Goal: Task Accomplishment & Management: Manage account settings

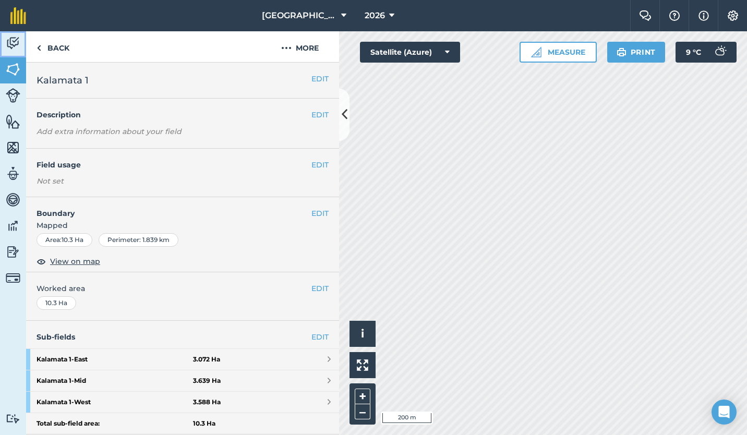
click at [17, 45] on img at bounding box center [13, 43] width 15 height 16
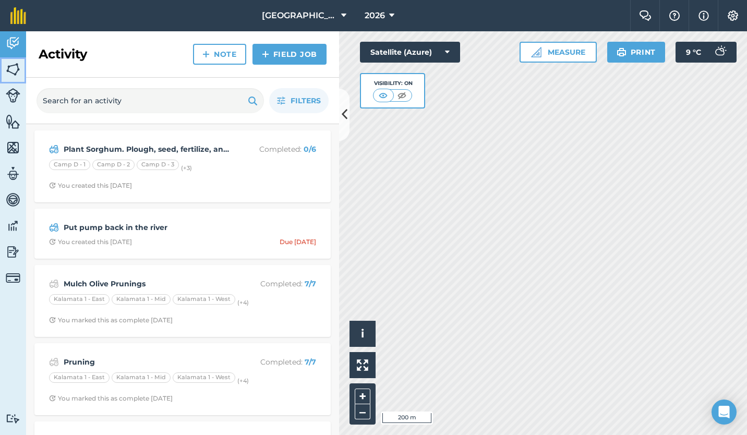
click at [13, 66] on img at bounding box center [13, 70] width 15 height 16
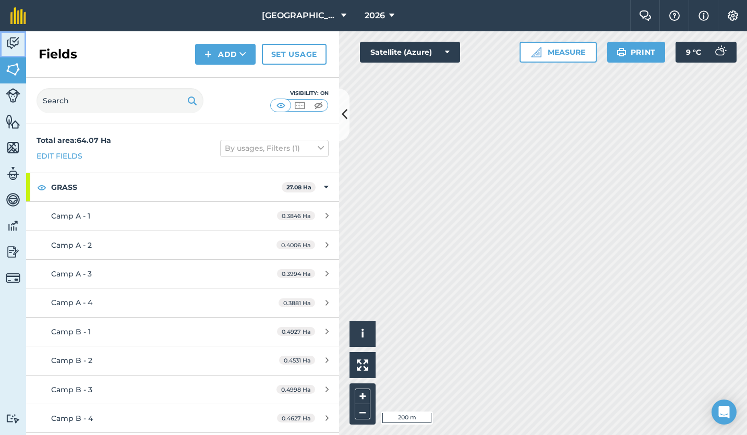
click at [11, 42] on img at bounding box center [13, 43] width 15 height 16
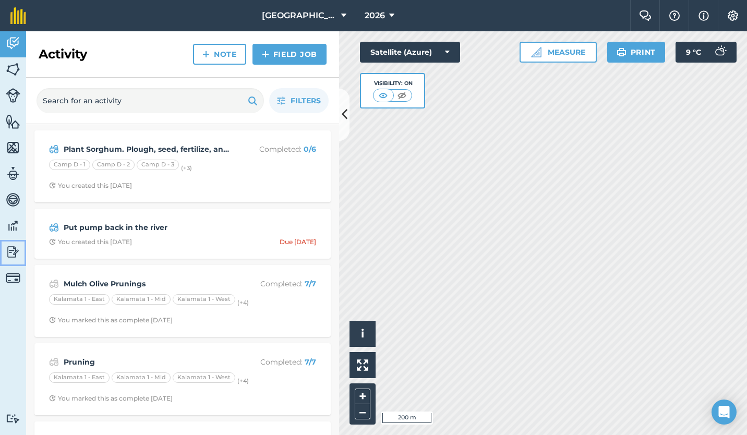
click at [9, 251] on img at bounding box center [13, 252] width 15 height 16
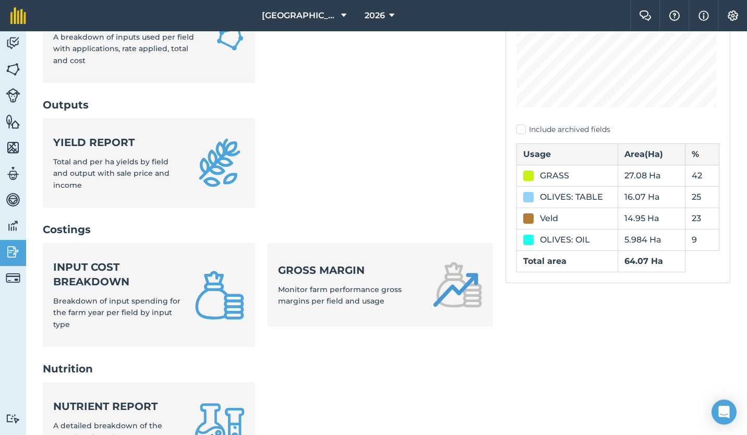
scroll to position [241, 0]
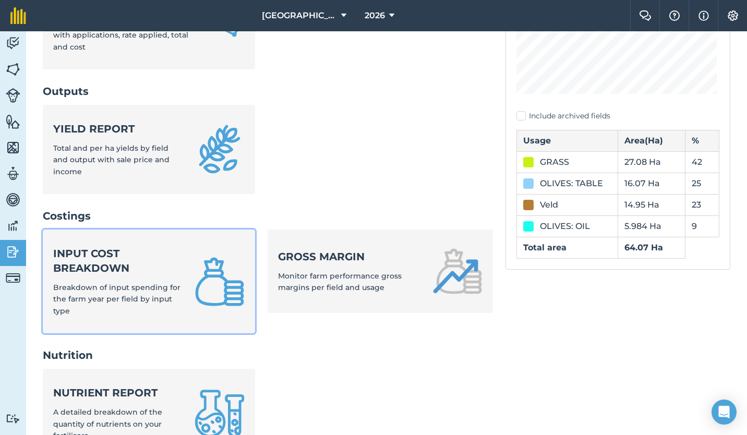
click at [107, 275] on strong "Input cost breakdown" at bounding box center [117, 260] width 129 height 29
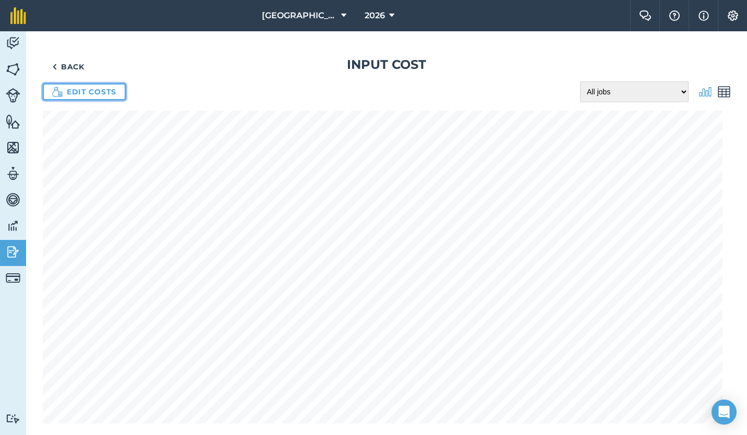
click at [82, 91] on link "Edit costs" at bounding box center [84, 92] width 83 height 17
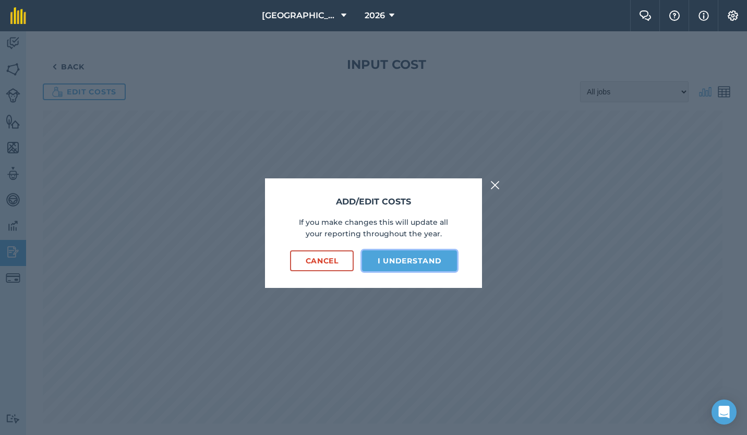
click at [397, 256] on button "I understand" at bounding box center [409, 261] width 95 height 21
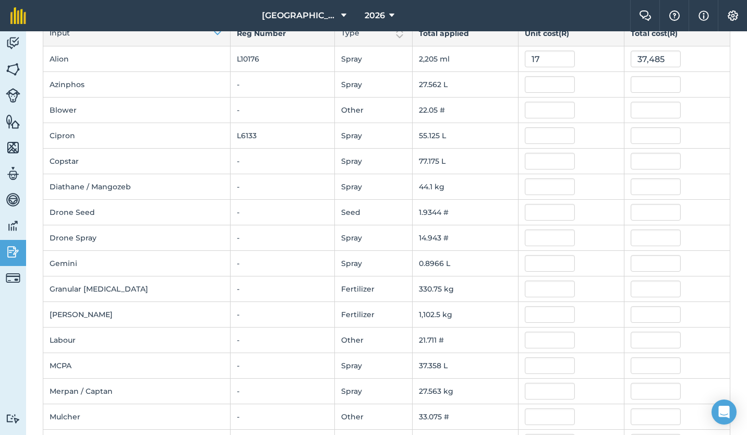
scroll to position [81, 0]
click at [534, 341] on input "text" at bounding box center [550, 339] width 50 height 17
type input "350"
type input "7,598.84545"
click at [581, 367] on div at bounding box center [571, 365] width 93 height 17
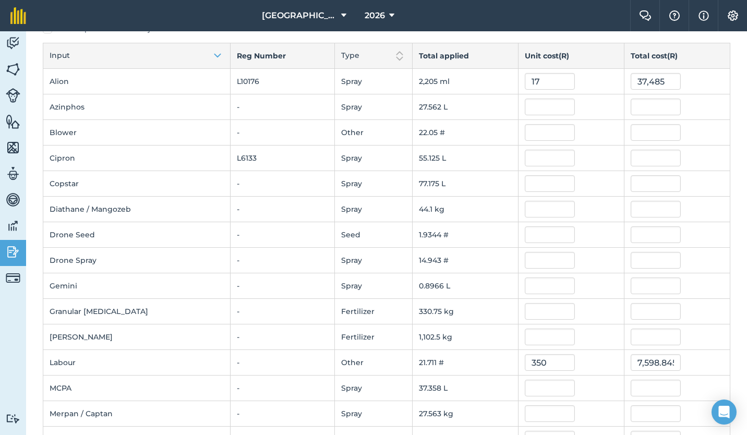
scroll to position [57, 0]
click at [528, 261] on input "text" at bounding box center [550, 261] width 50 height 17
type input "300"
type input "4,482.9"
click at [525, 235] on input "text" at bounding box center [550, 235] width 50 height 17
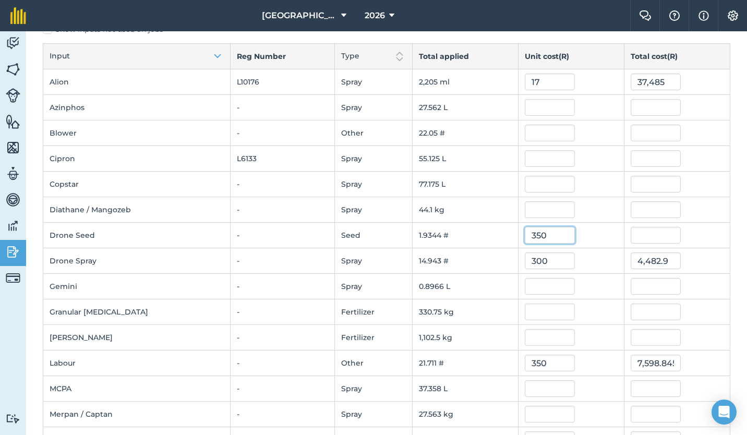
type input "350"
type input "677.040035"
click at [581, 267] on div "300" at bounding box center [571, 261] width 93 height 17
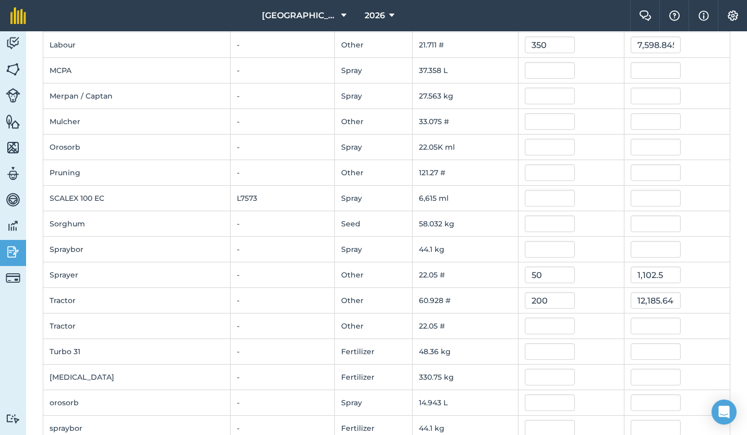
scroll to position [379, 0]
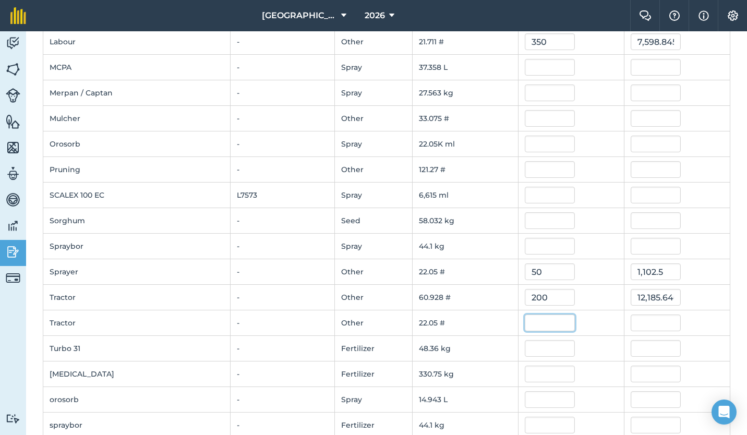
click at [540, 323] on input "text" at bounding box center [550, 323] width 50 height 17
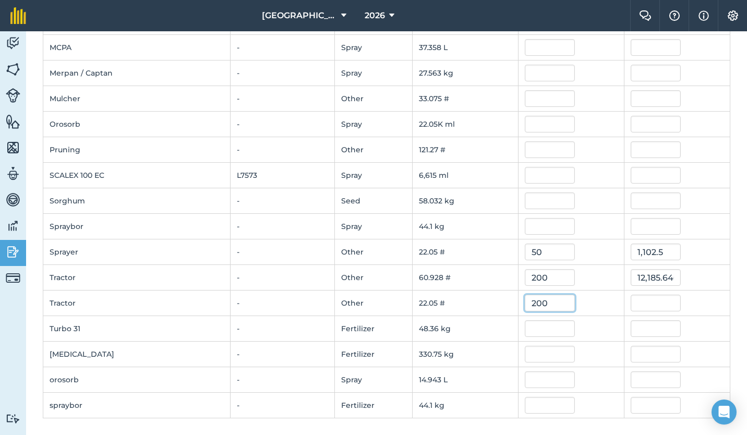
type input "200"
type input "4,409.9854000000005"
click at [525, 356] on input "text" at bounding box center [550, 354] width 50 height 17
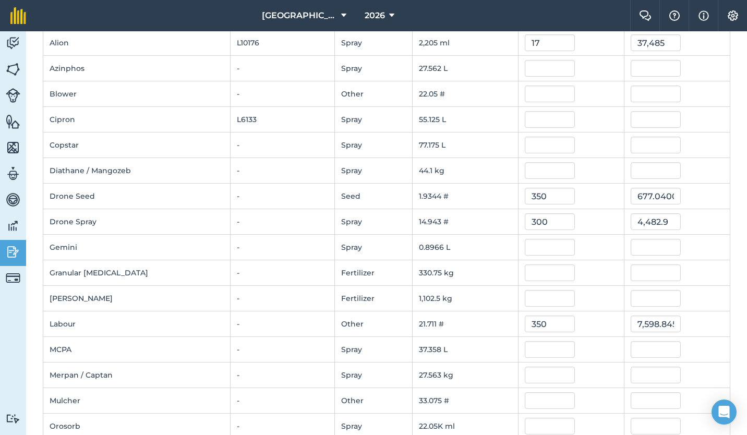
scroll to position [90, 0]
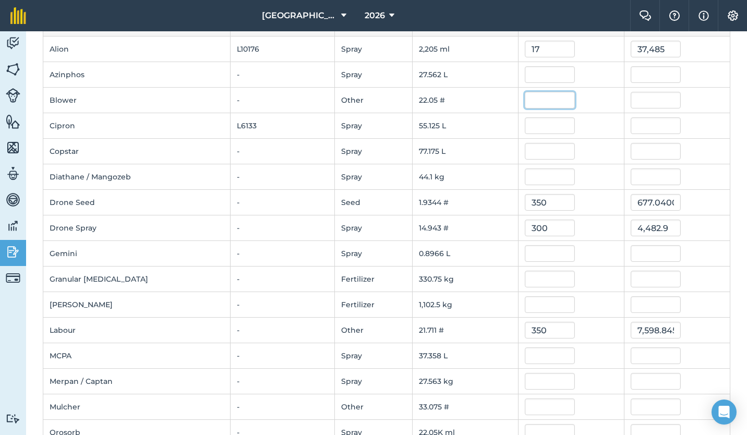
click at [535, 101] on input "text" at bounding box center [550, 100] width 50 height 17
type input "100"
type input "2,204.9927000000002"
click at [590, 152] on div at bounding box center [571, 151] width 93 height 17
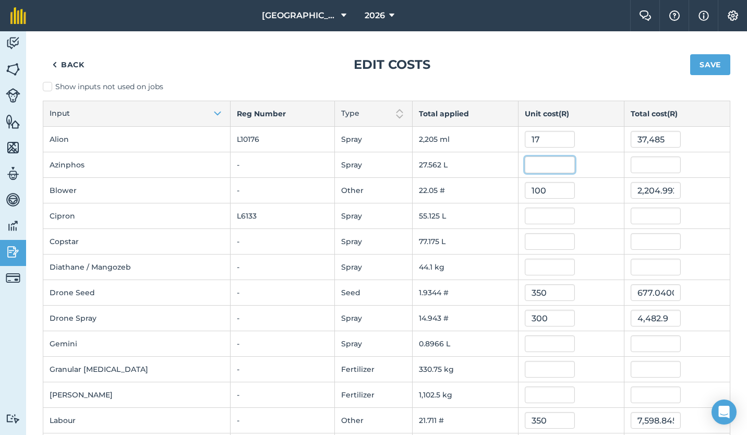
click at [545, 163] on input "text" at bounding box center [550, 165] width 50 height 17
type input "308"
click at [690, 54] on button "Save" at bounding box center [710, 64] width 40 height 21
type input "8,489.221664"
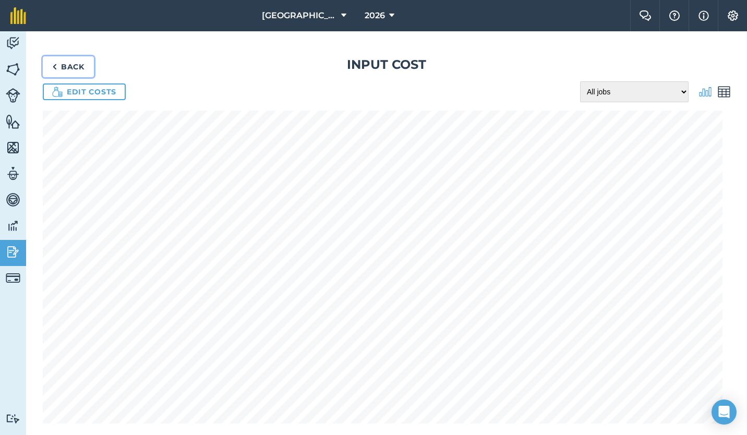
click at [67, 72] on link "Back" at bounding box center [68, 66] width 51 height 21
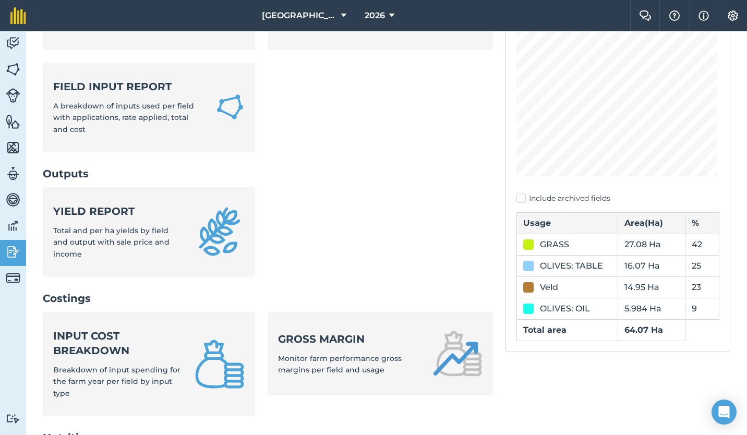
scroll to position [163, 0]
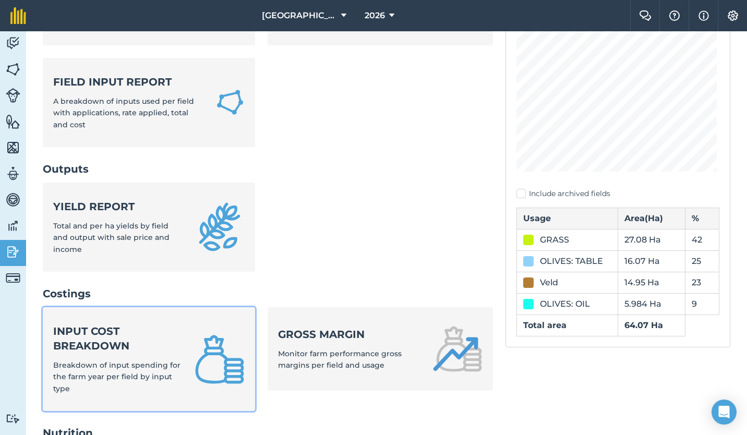
click at [94, 354] on div "Input cost breakdown Breakdown of input spending for the farm year per field by…" at bounding box center [117, 359] width 129 height 70
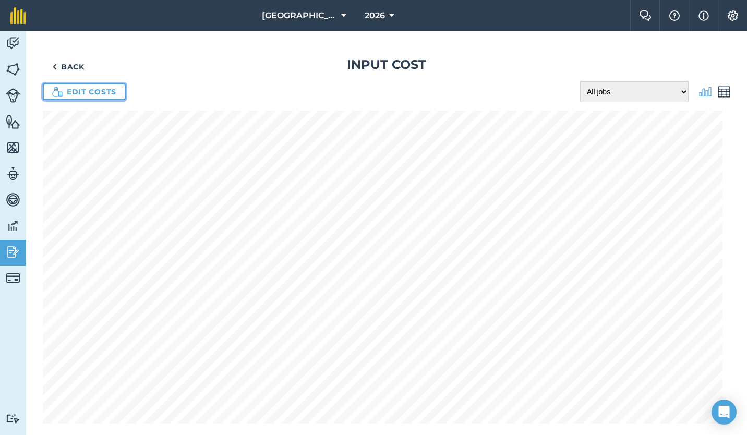
click at [82, 93] on link "Edit costs" at bounding box center [84, 92] width 83 height 17
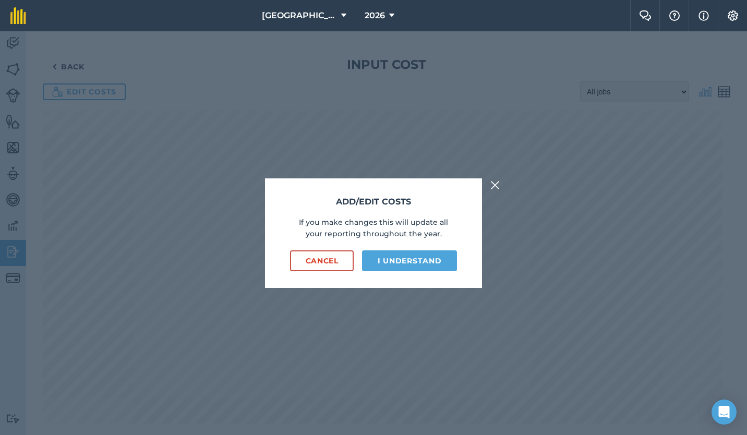
click at [398, 269] on button "I understand" at bounding box center [409, 261] width 95 height 21
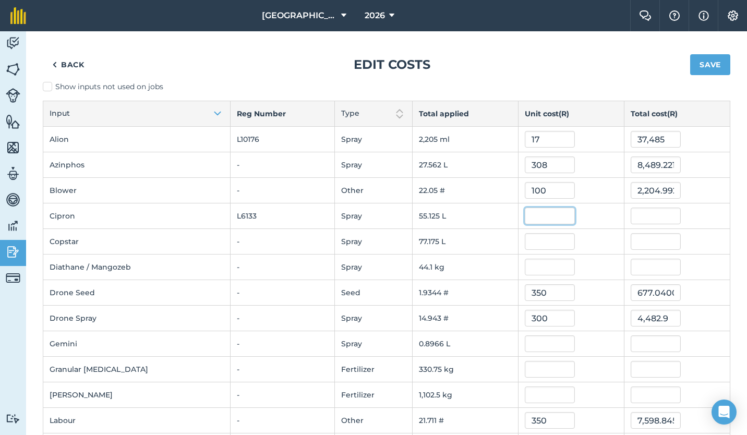
click at [539, 212] on input "text" at bounding box center [550, 216] width 50 height 17
type input "47"
type input "2,590.866399"
click at [530, 245] on input "text" at bounding box center [550, 241] width 50 height 17
type input "73"
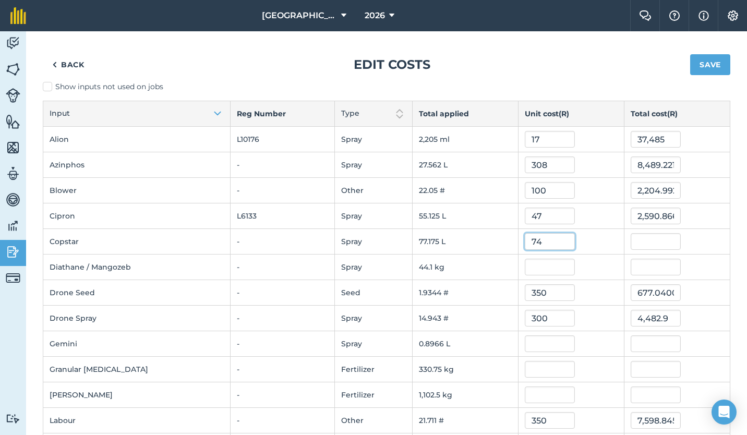
type input "5,633.75602"
type input "74"
type input "5,710.93076"
type input "74"
click at [690, 54] on button "Save" at bounding box center [710, 64] width 40 height 21
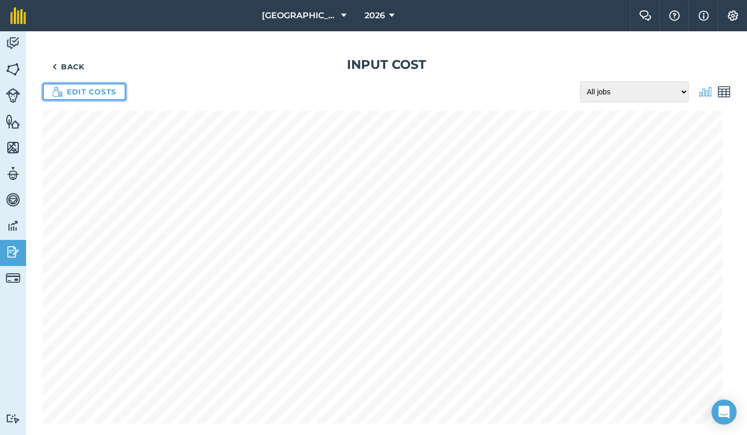
click at [80, 88] on link "Edit costs" at bounding box center [84, 92] width 83 height 17
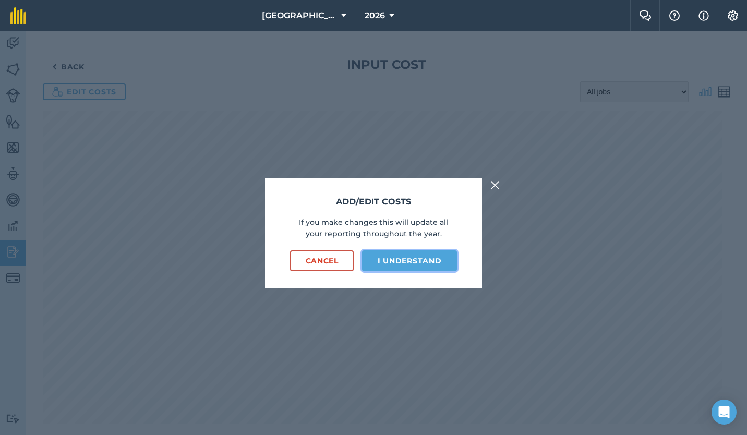
click at [424, 258] on button "I understand" at bounding box center [409, 261] width 95 height 21
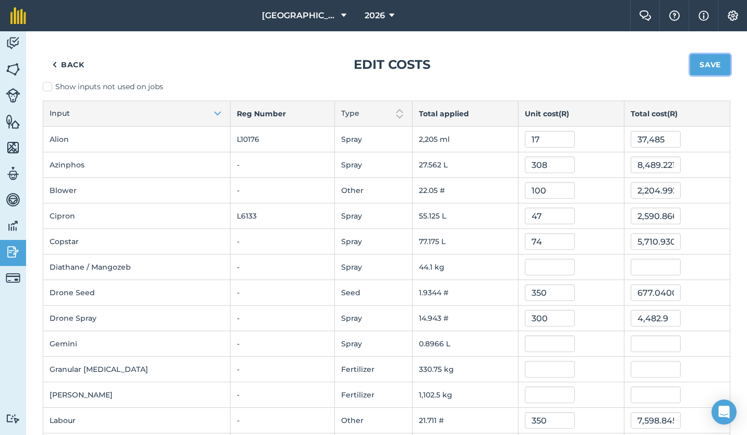
click at [700, 65] on button "Save" at bounding box center [710, 64] width 40 height 21
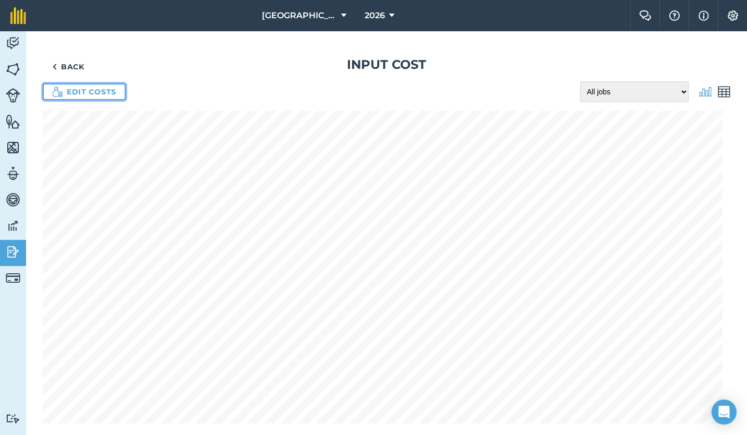
click at [98, 89] on link "Edit costs" at bounding box center [84, 92] width 83 height 17
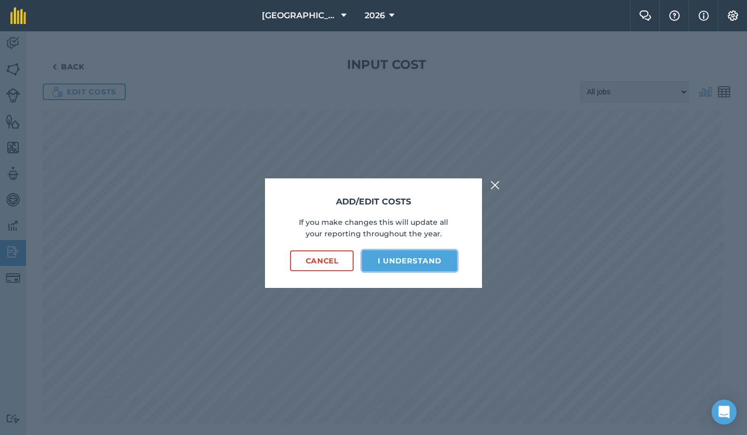
click at [409, 256] on button "I understand" at bounding box center [409, 261] width 95 height 21
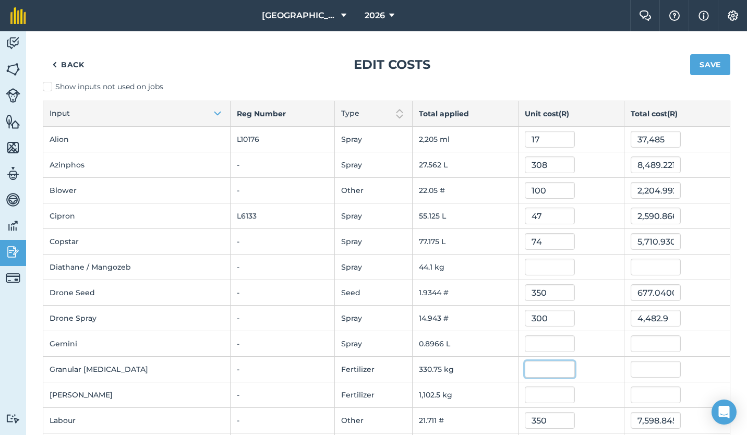
click at [527, 369] on input "text" at bounding box center [550, 369] width 50 height 17
type input "22.36"
type input "7,395.57"
click at [561, 340] on div at bounding box center [571, 344] width 93 height 17
click at [703, 63] on button "Save" at bounding box center [710, 64] width 40 height 21
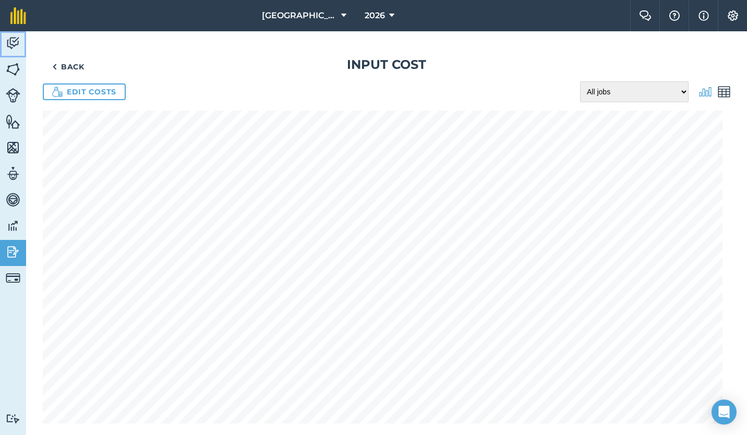
click at [13, 38] on img at bounding box center [13, 43] width 15 height 16
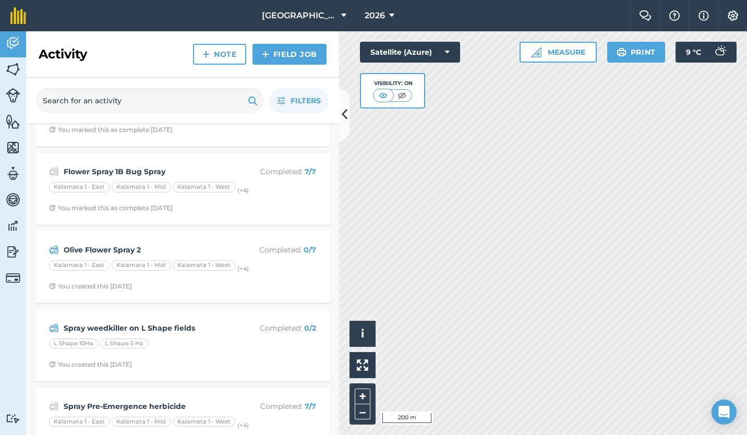
scroll to position [407, 0]
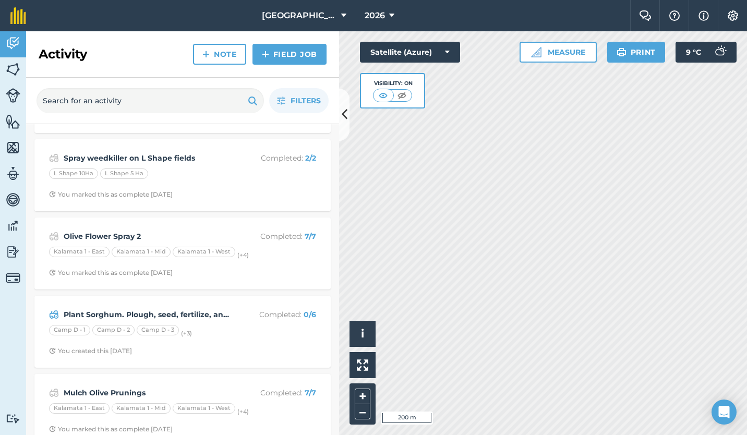
scroll to position [227, 0]
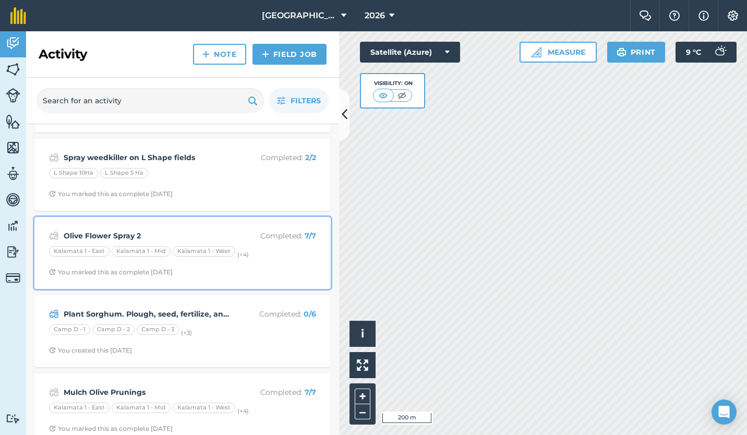
click at [215, 269] on span "You marked this as complete [DATE]" at bounding box center [182, 272] width 267 height 8
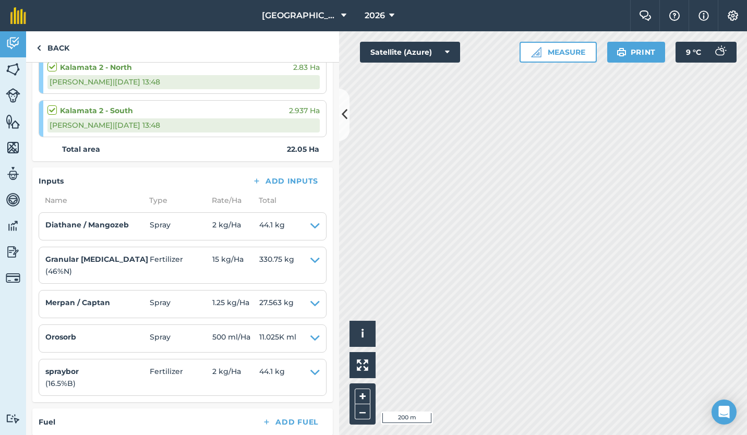
scroll to position [390, 0]
click at [40, 43] on img at bounding box center [39, 48] width 5 height 13
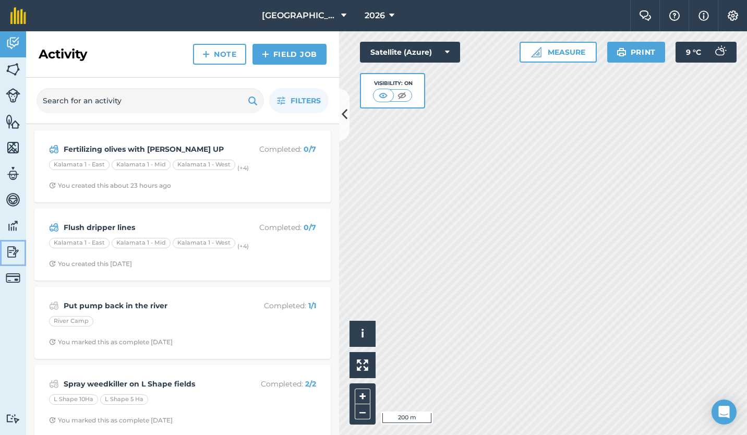
click at [7, 251] on img at bounding box center [13, 252] width 15 height 16
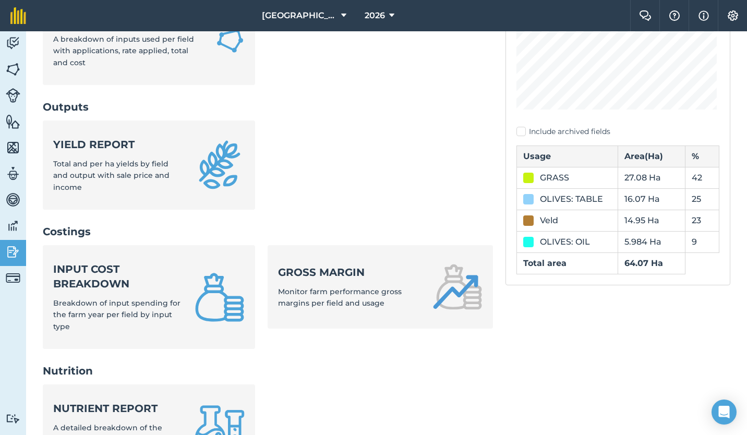
scroll to position [225, 0]
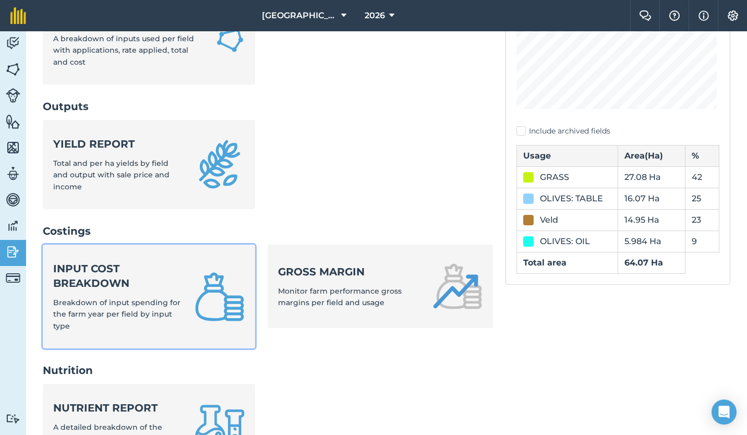
click at [141, 289] on strong "Input cost breakdown" at bounding box center [117, 275] width 129 height 29
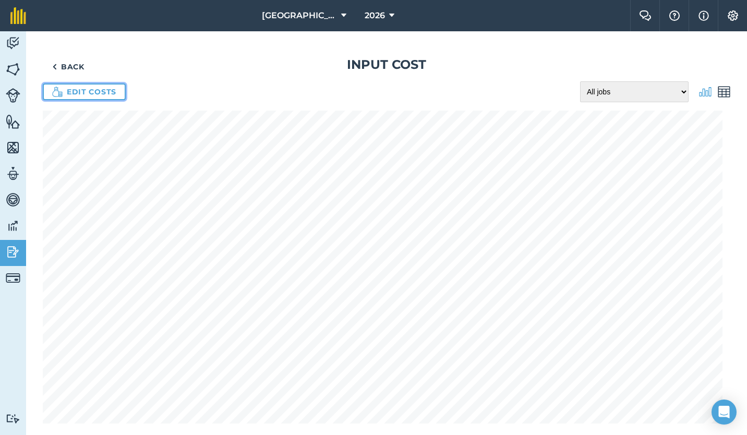
click at [76, 91] on link "Edit costs" at bounding box center [84, 92] width 83 height 17
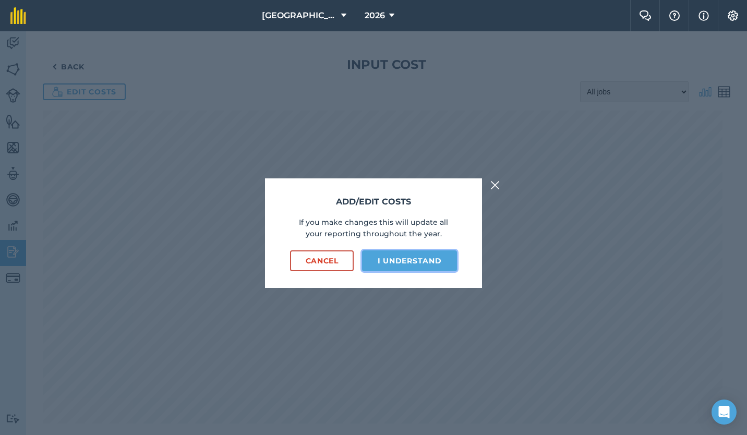
click at [413, 255] on button "I understand" at bounding box center [409, 261] width 95 height 21
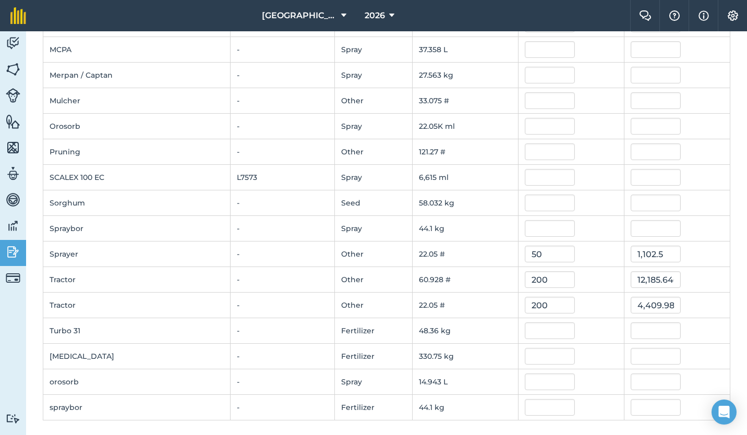
scroll to position [399, 0]
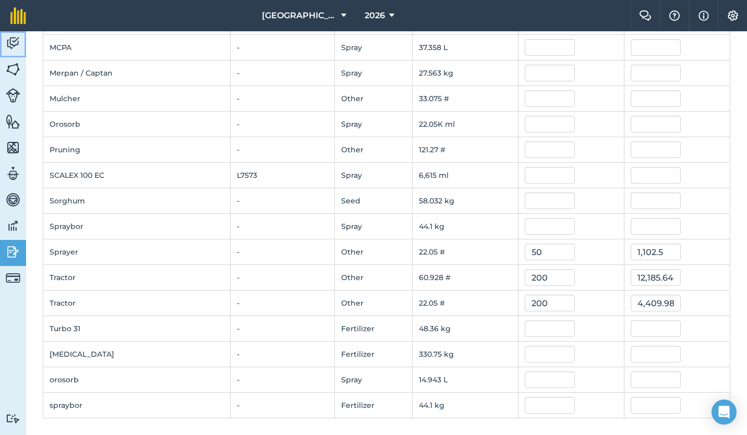
click at [9, 36] on img at bounding box center [13, 43] width 15 height 16
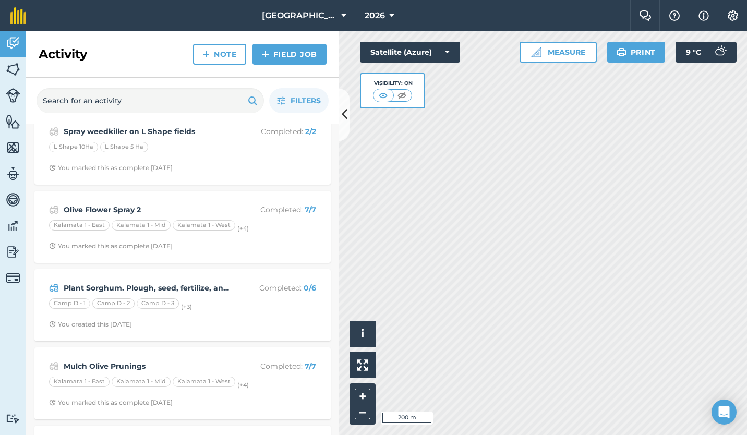
scroll to position [261, 0]
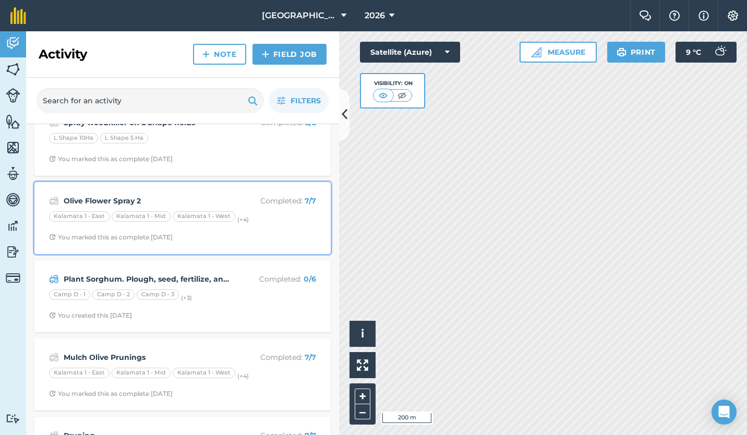
click at [230, 232] on div "Olive Flower Spray 2 Completed : 7 / 7 Kalamata 1 - [GEOGRAPHIC_DATA] 1 - [GEOG…" at bounding box center [183, 217] width 284 height 59
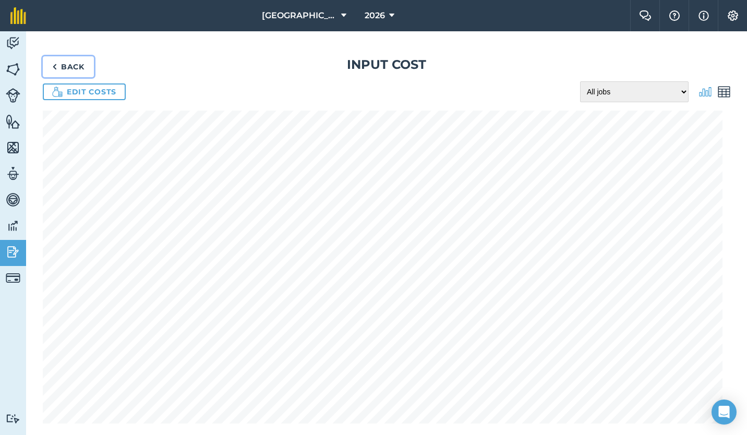
click at [61, 64] on link "Back" at bounding box center [68, 66] width 51 height 21
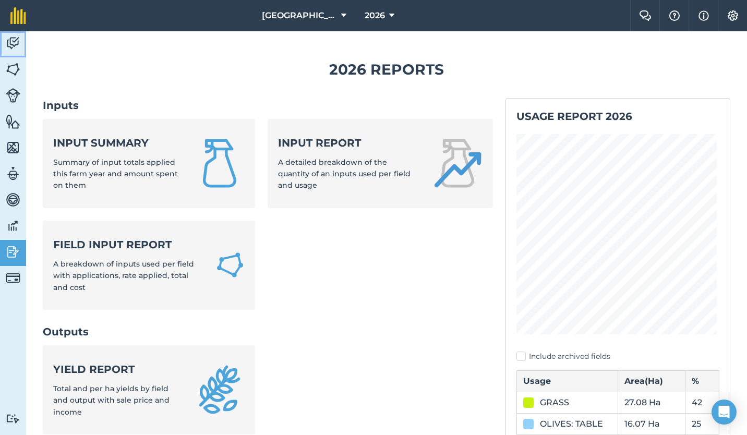
click at [13, 42] on img at bounding box center [13, 43] width 15 height 16
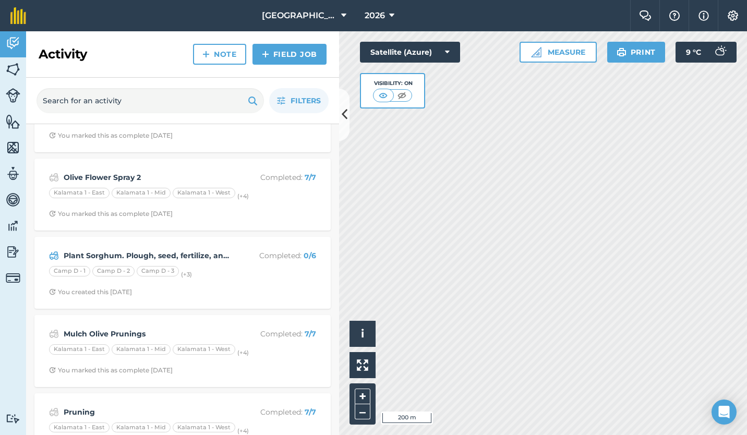
scroll to position [288, 0]
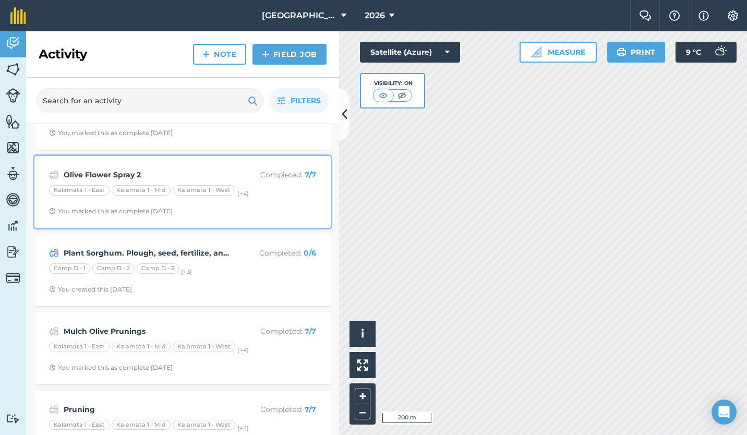
click at [218, 209] on span "You marked this as complete [DATE]" at bounding box center [182, 211] width 267 height 8
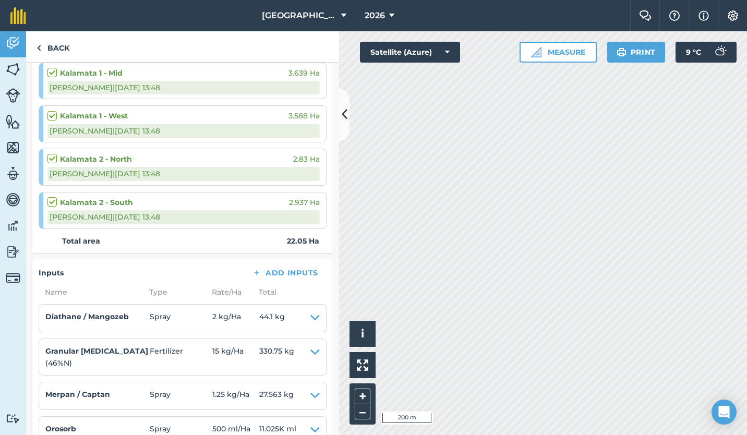
scroll to position [298, 0]
click at [45, 42] on link "Back" at bounding box center [53, 46] width 54 height 31
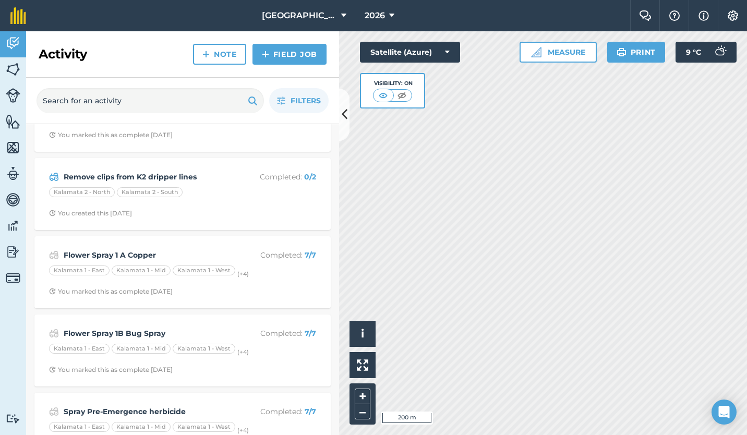
scroll to position [599, 0]
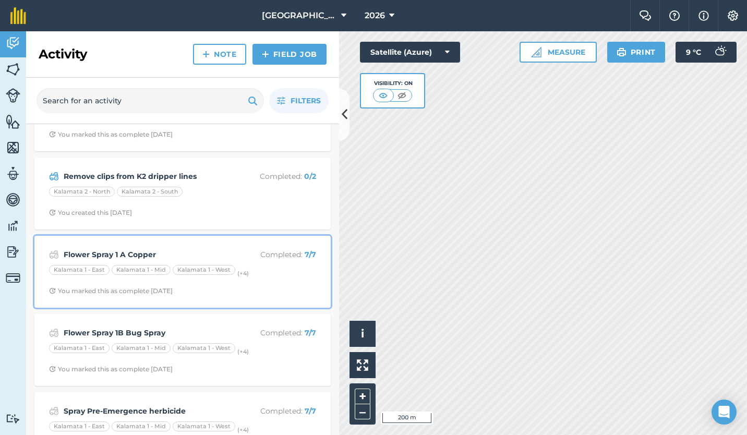
click at [187, 250] on strong "Flower Spray 1 A Copper" at bounding box center [146, 254] width 165 height 11
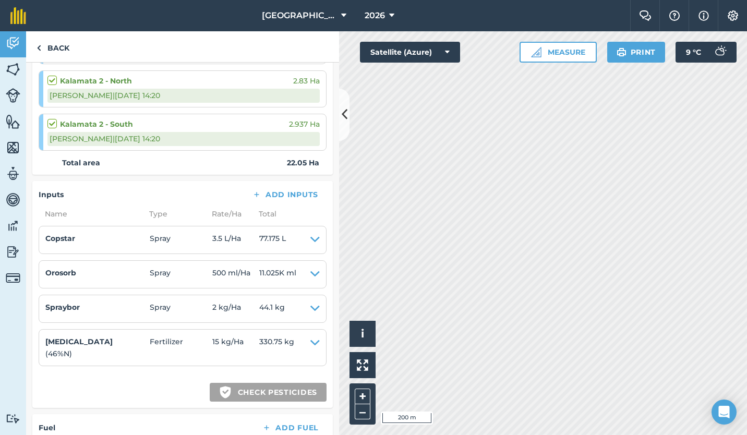
scroll to position [376, 0]
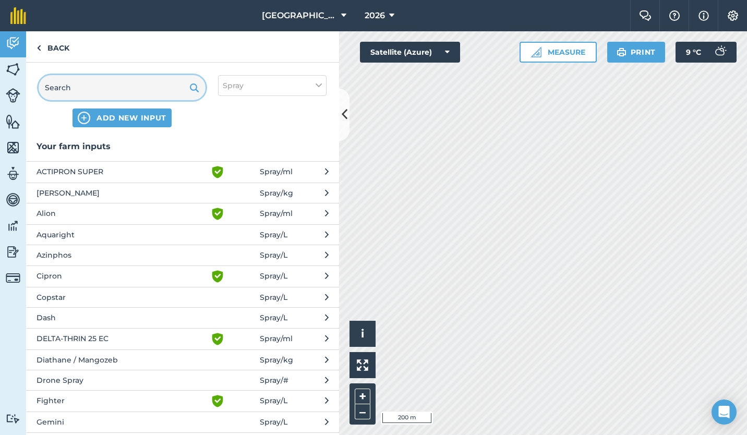
click at [126, 87] on input "text" at bounding box center [122, 87] width 167 height 25
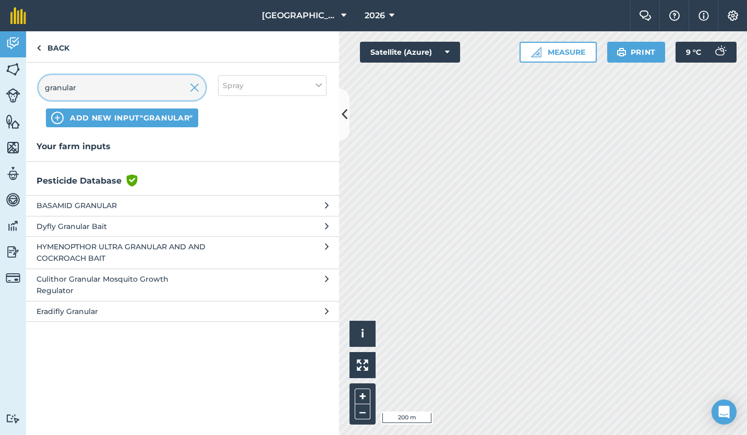
type input "granular"
click at [195, 91] on img at bounding box center [194, 87] width 9 height 13
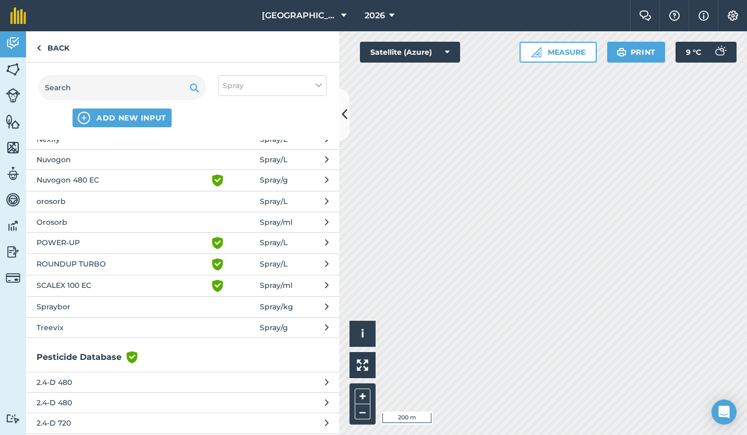
scroll to position [407, 0]
click at [49, 45] on link "Back" at bounding box center [53, 46] width 54 height 31
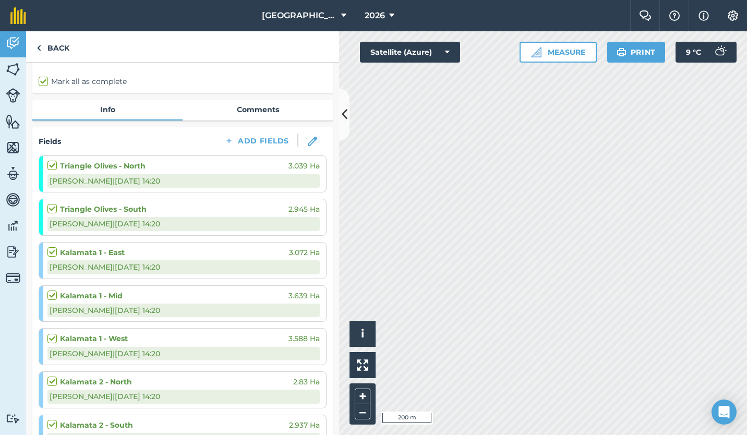
scroll to position [49, 0]
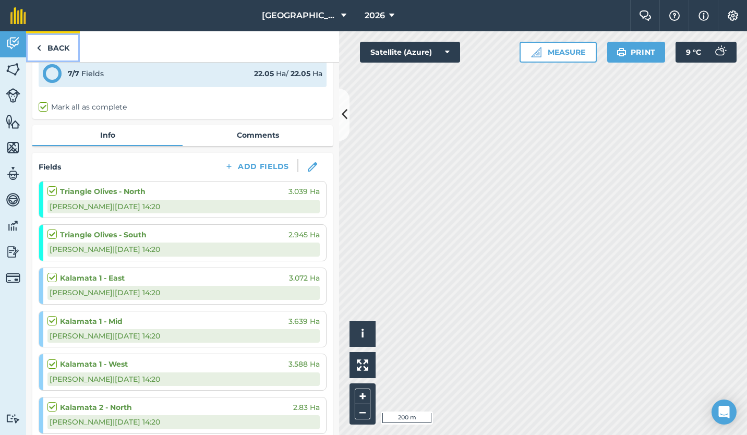
click at [44, 43] on link "Back" at bounding box center [53, 46] width 54 height 31
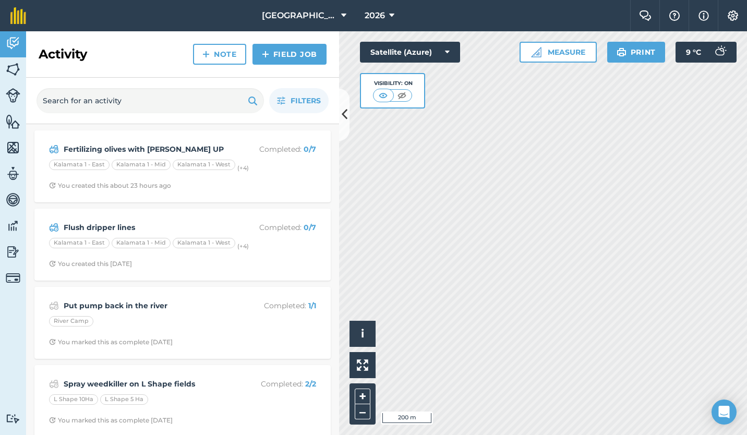
click at [44, 43] on div "Activity Note Field Job" at bounding box center [182, 54] width 313 height 46
click at [10, 243] on link "Reporting" at bounding box center [13, 253] width 26 height 26
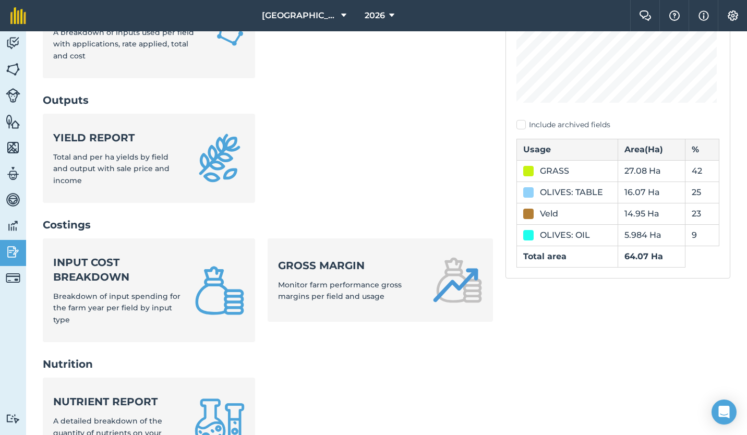
scroll to position [243, 0]
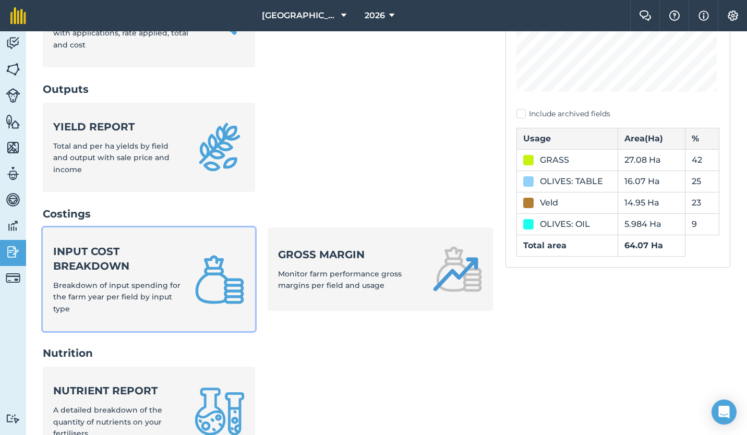
click at [92, 257] on strong "Input cost breakdown" at bounding box center [117, 258] width 129 height 29
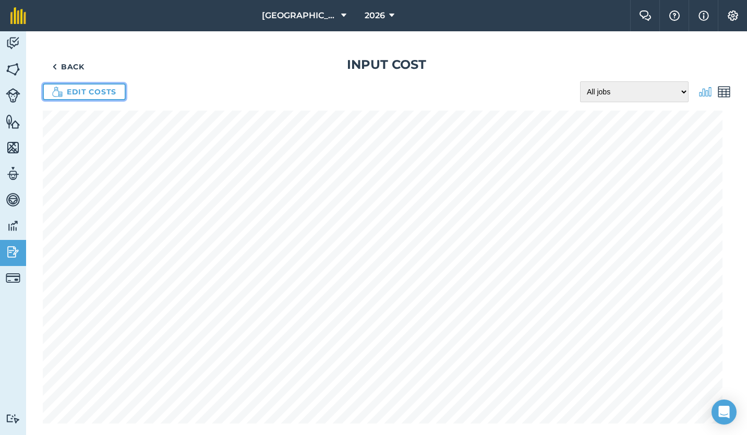
click at [80, 91] on link "Edit costs" at bounding box center [84, 92] width 83 height 17
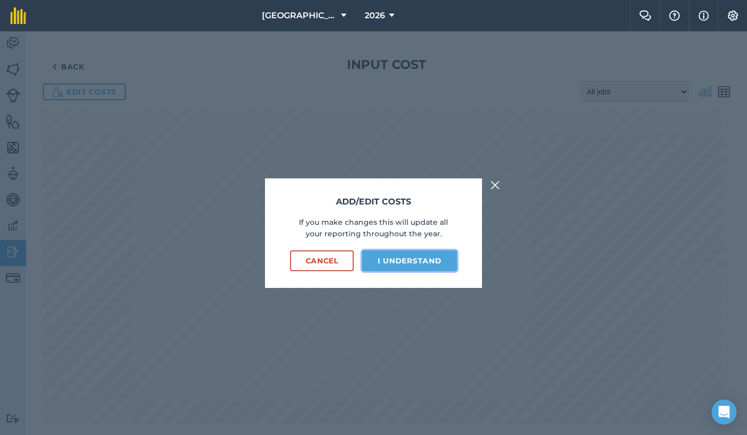
click at [410, 257] on button "I understand" at bounding box center [409, 261] width 95 height 21
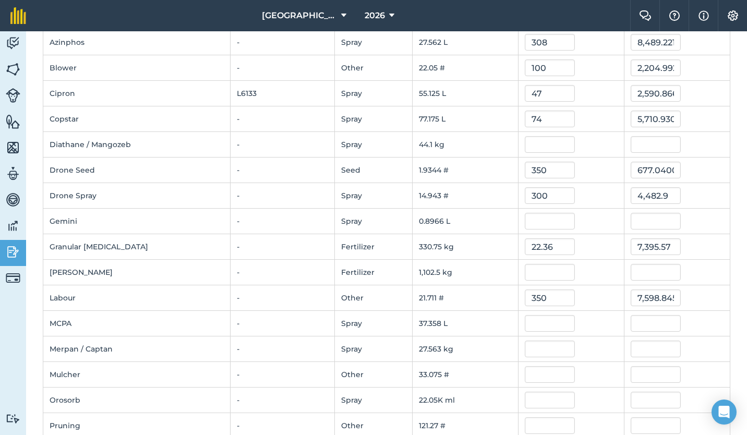
scroll to position [125, 0]
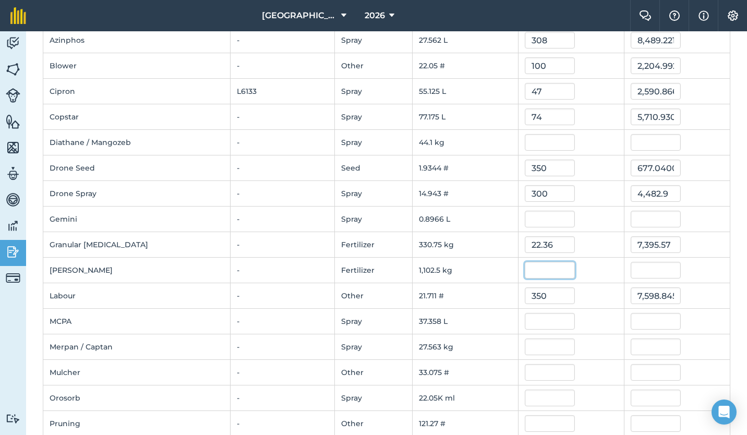
click at [526, 273] on input "text" at bounding box center [550, 270] width 50 height 17
type input "22.67"
type input "24,993.591121"
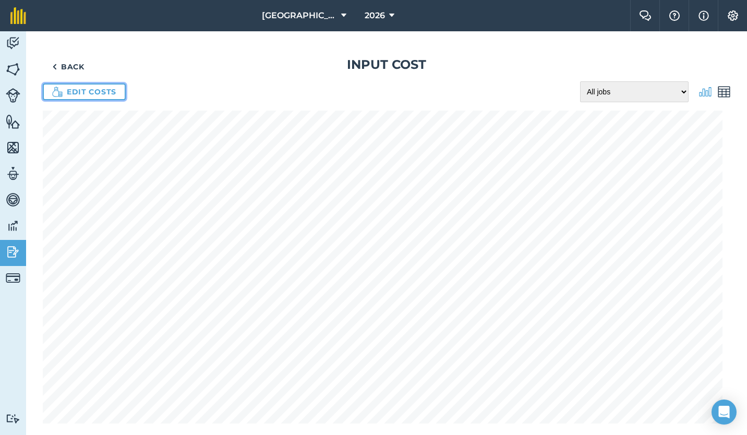
click at [94, 87] on link "Edit costs" at bounding box center [84, 92] width 83 height 17
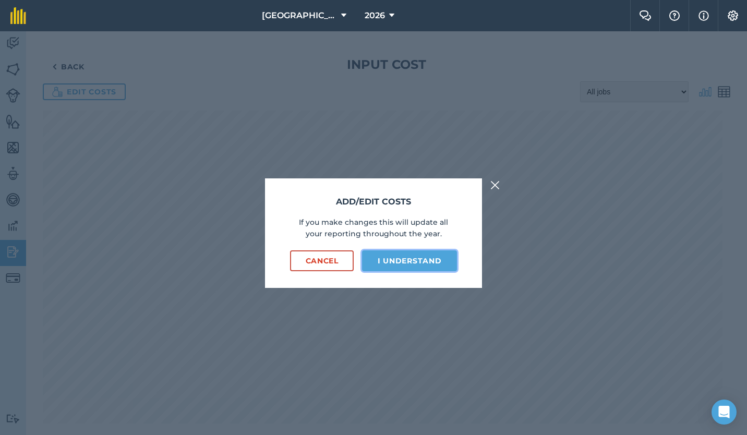
click at [397, 258] on button "I understand" at bounding box center [409, 261] width 95 height 21
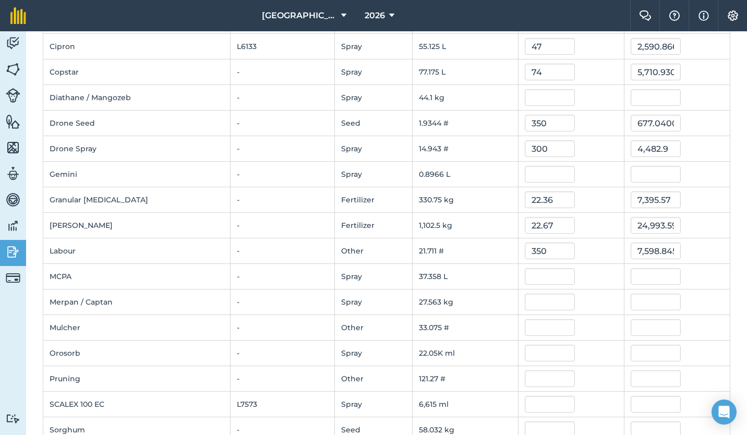
scroll to position [170, 0]
click at [530, 331] on input "text" at bounding box center [550, 327] width 50 height 17
type input "1"
type input "200"
type input "6,614.999400000001"
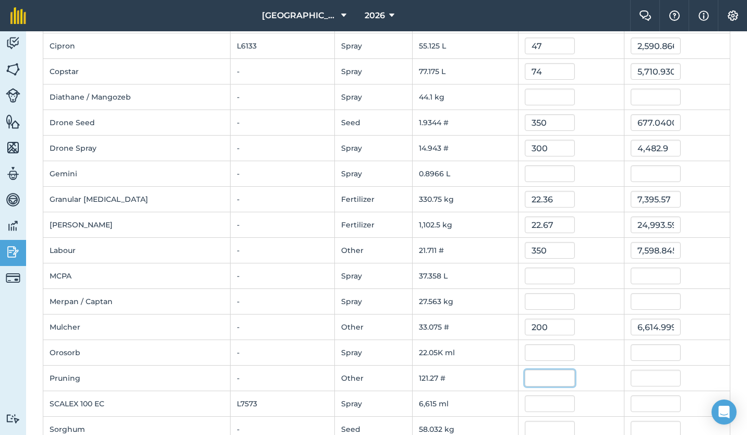
click at [532, 382] on input "text" at bounding box center [550, 378] width 50 height 17
type input "450"
type input "54,573.7473"
drag, startPoint x: 530, startPoint y: 406, endPoint x: 462, endPoint y: 356, distance: 83.6
click at [462, 356] on td "22.05K ml" at bounding box center [465, 353] width 106 height 26
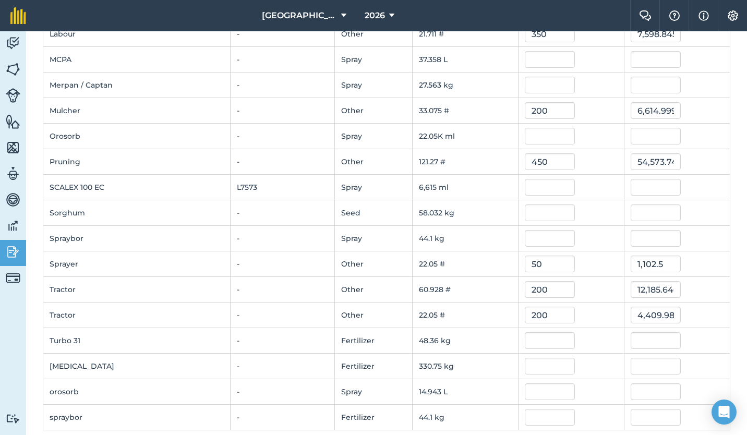
scroll to position [399, 0]
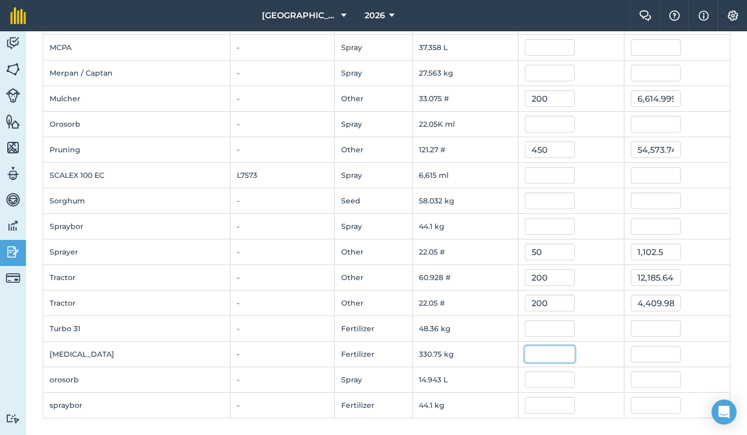
click at [532, 353] on input "text" at bounding box center [550, 354] width 50 height 17
type input "22.36"
type input "7,395.5460748"
click at [547, 384] on input "text" at bounding box center [550, 380] width 50 height 17
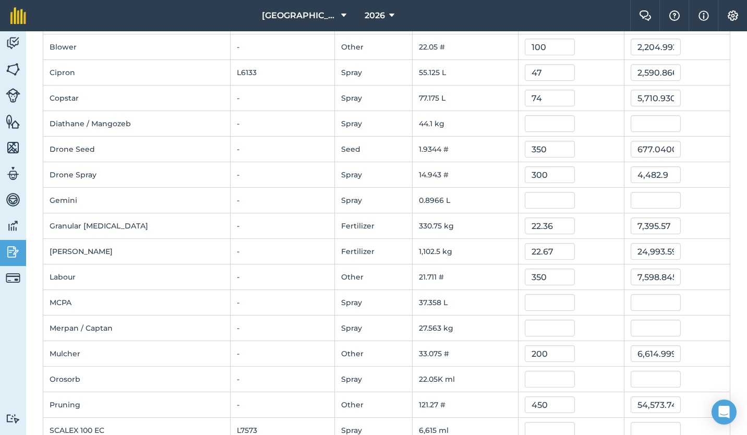
scroll to position [145, 0]
click at [526, 380] on input "text" at bounding box center [550, 378] width 50 height 17
type input "165"
type input "3,638,244.225"
click at [549, 404] on input "450" at bounding box center [550, 404] width 50 height 17
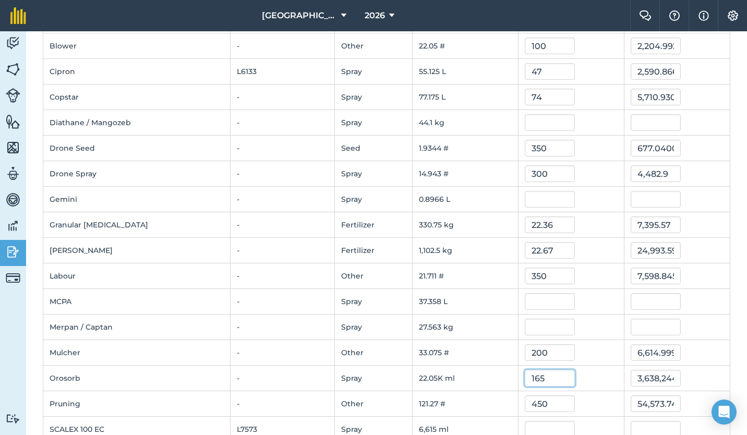
click at [525, 379] on input "165" at bounding box center [550, 378] width 50 height 17
type input "0.165"
type input "3,638.2442250000004"
click at [582, 382] on div "0.165" at bounding box center [571, 378] width 93 height 17
click at [541, 126] on input "text" at bounding box center [550, 122] width 50 height 17
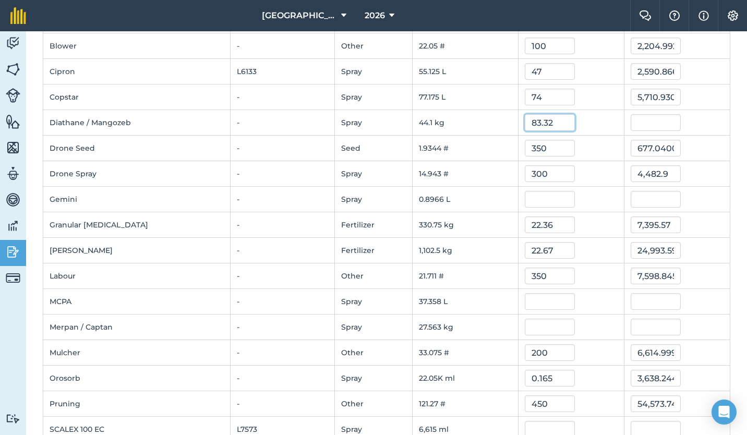
type input "83.32"
type input "3,674.412"
click at [549, 158] on td "350" at bounding box center [571, 149] width 106 height 26
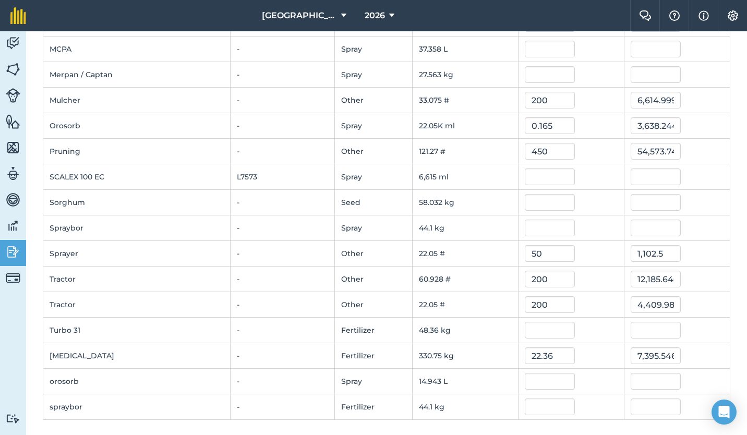
scroll to position [399, 0]
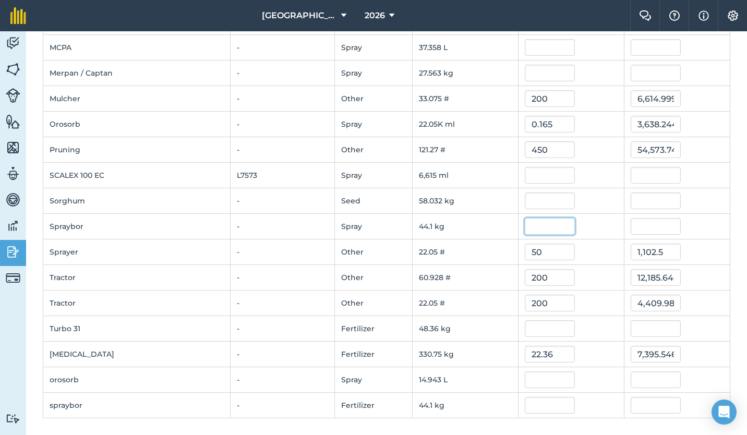
click at [525, 224] on input "text" at bounding box center [550, 226] width 50 height 17
type input "39.68"
type input "1,749.88220672"
click at [531, 256] on input "50" at bounding box center [550, 252] width 50 height 17
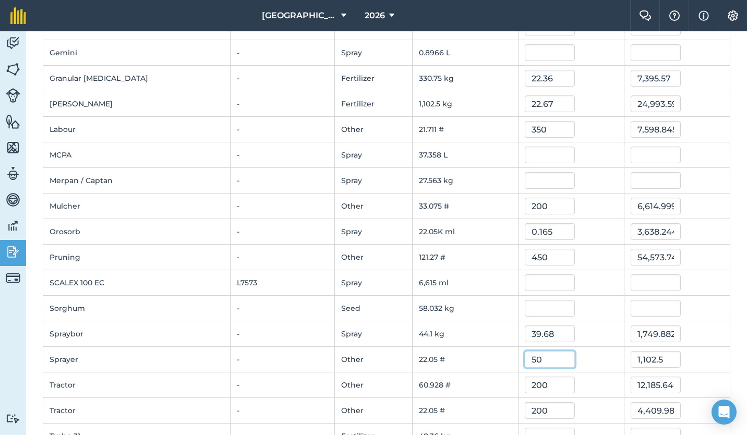
scroll to position [292, 0]
click at [541, 180] on input "text" at bounding box center [550, 180] width 50 height 17
type input "188.8"
type input "5,203.8"
click at [536, 277] on input "text" at bounding box center [550, 282] width 50 height 17
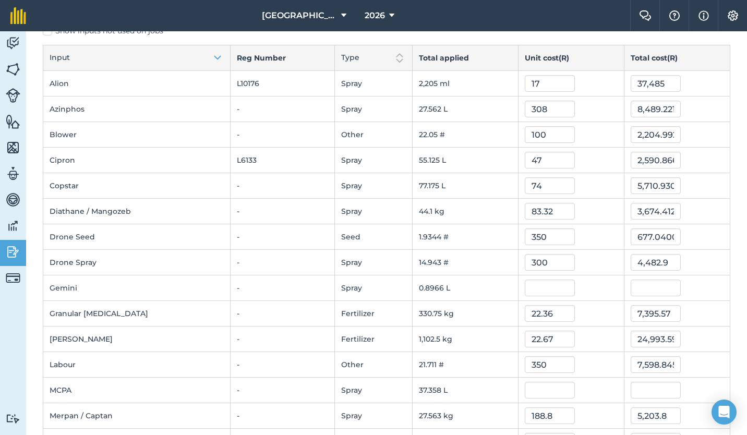
scroll to position [0, 0]
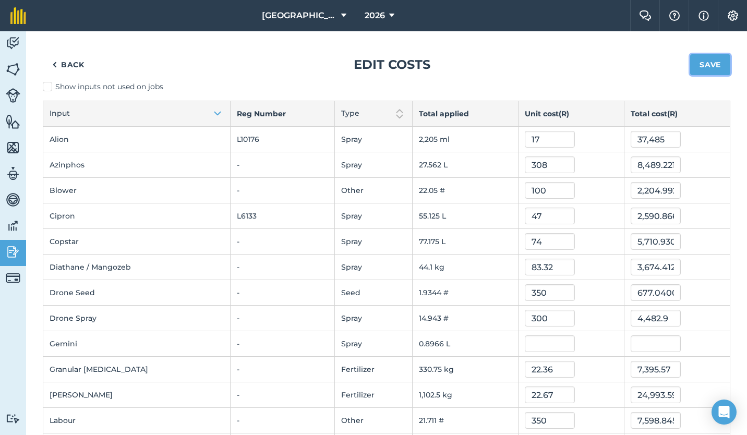
click at [702, 61] on button "Save" at bounding box center [710, 64] width 40 height 21
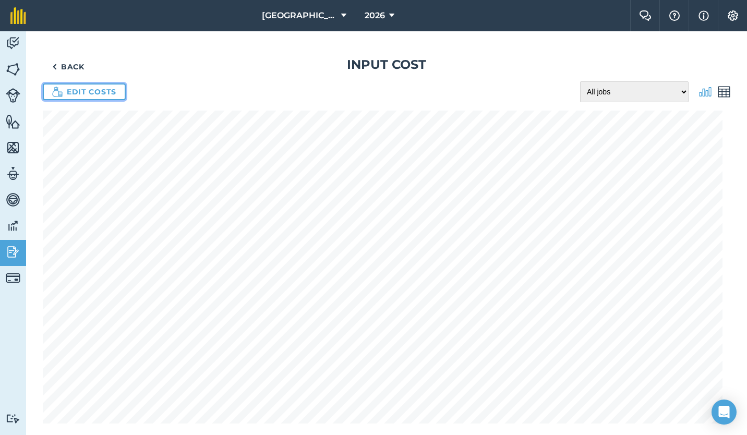
click at [78, 93] on link "Edit costs" at bounding box center [84, 92] width 83 height 17
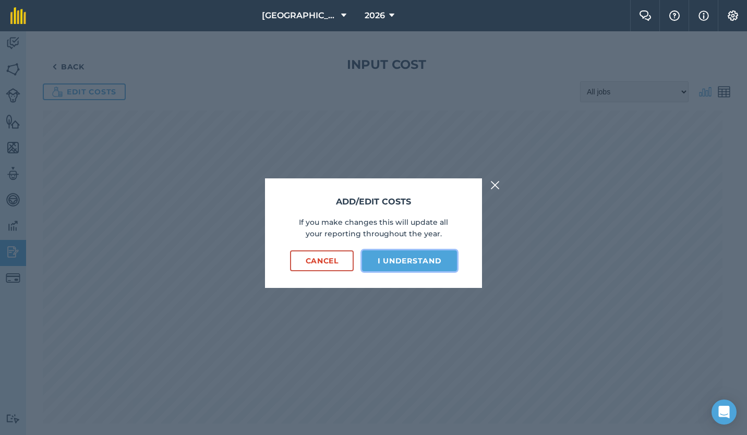
click at [413, 255] on button "I understand" at bounding box center [409, 261] width 95 height 21
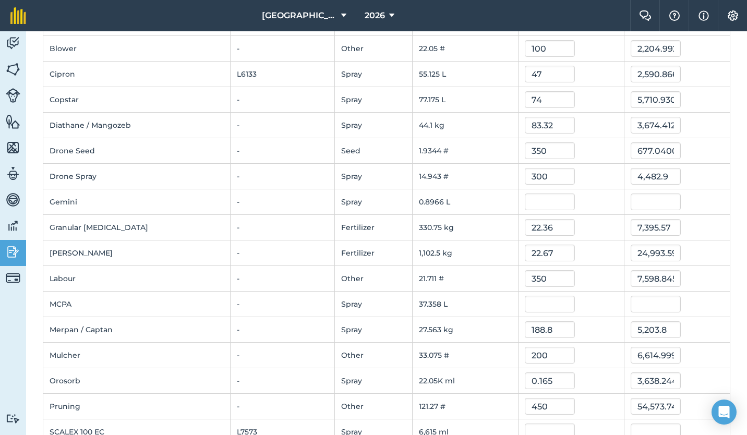
scroll to position [142, 0]
click at [540, 256] on input "22.67" at bounding box center [550, 253] width 50 height 17
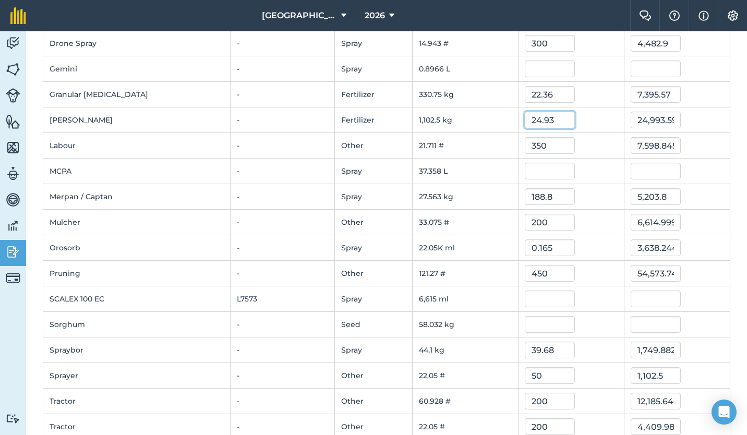
scroll to position [278, 0]
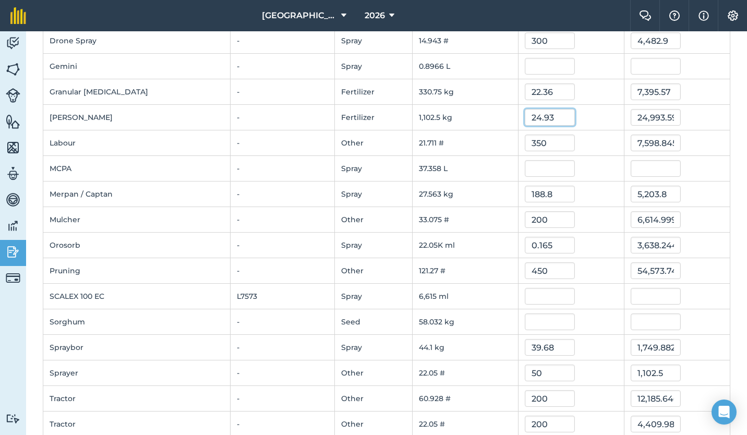
type input "24.93"
type input "27,485.232759"
click at [469, 341] on td "44.1 kg" at bounding box center [465, 348] width 106 height 26
click at [531, 320] on input "text" at bounding box center [550, 322] width 50 height 17
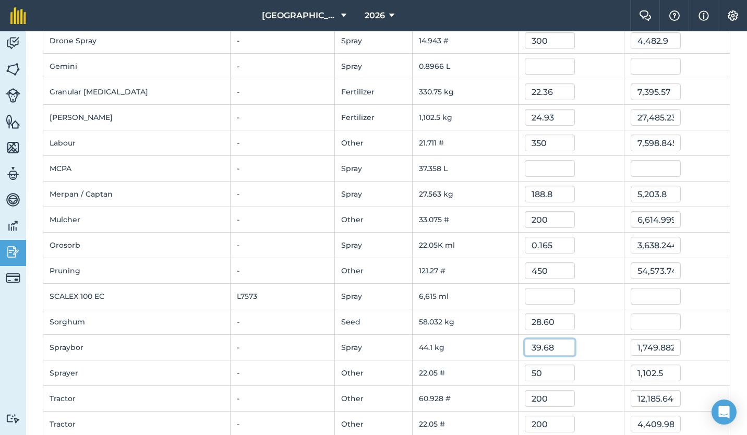
type input "28.6"
type input "1,659.7152"
click at [542, 354] on input "39.68" at bounding box center [550, 347] width 50 height 17
click at [17, 34] on link "Activity" at bounding box center [13, 44] width 26 height 26
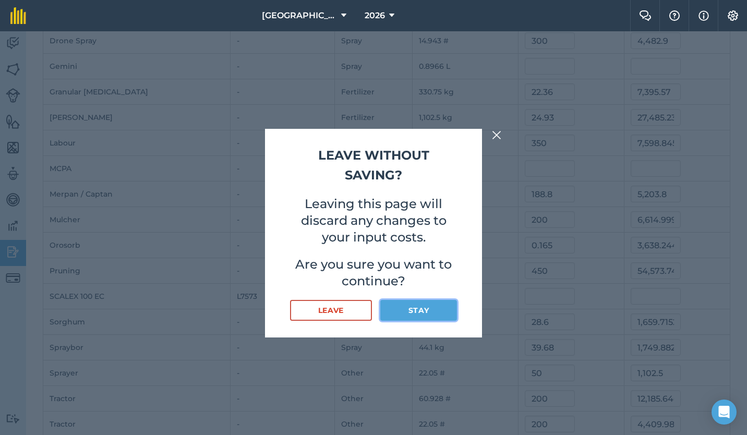
click at [429, 311] on button "Stay" at bounding box center [418, 310] width 77 height 21
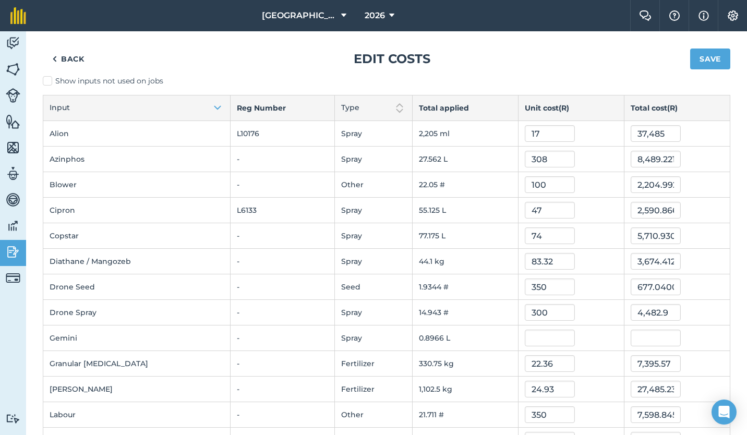
scroll to position [0, 0]
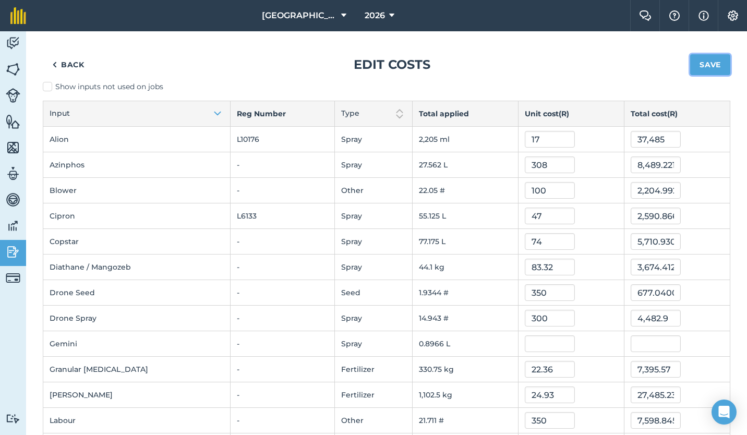
click at [709, 61] on button "Save" at bounding box center [710, 64] width 40 height 21
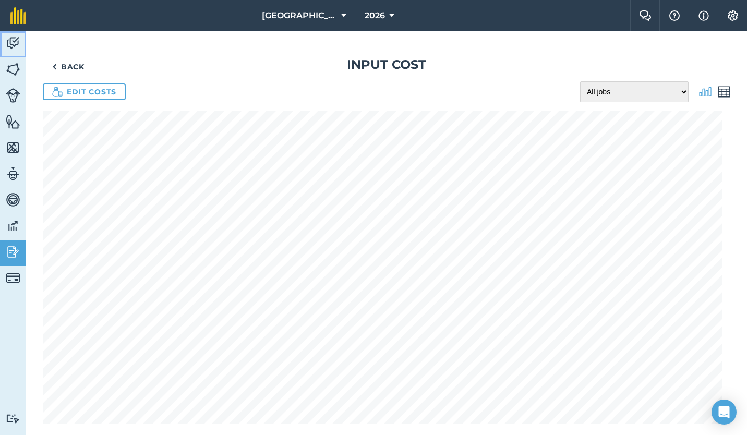
click at [11, 43] on img at bounding box center [13, 43] width 15 height 16
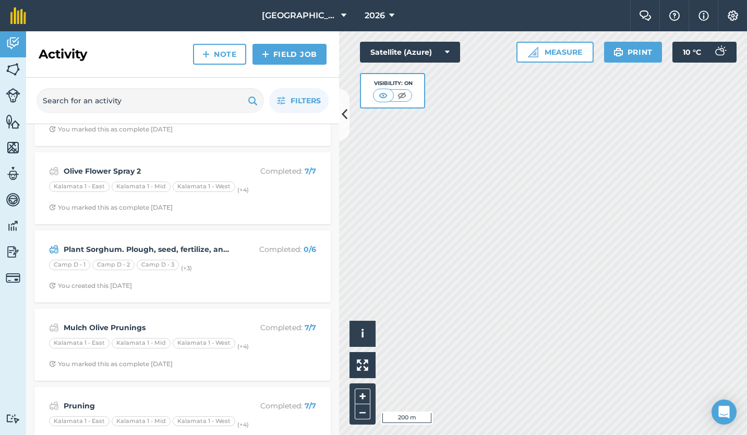
scroll to position [296, 0]
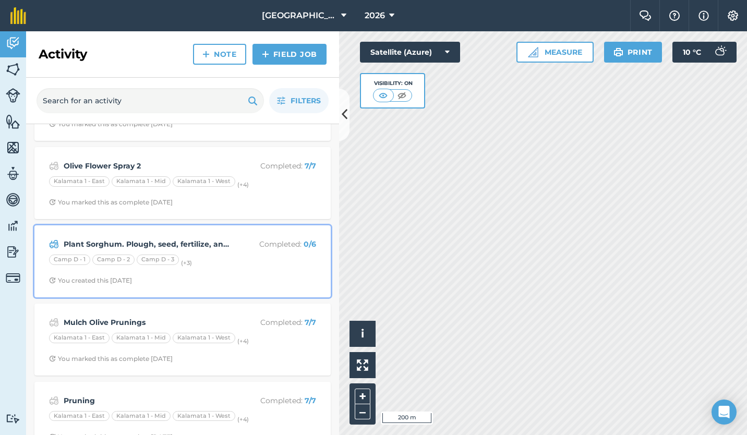
click at [152, 269] on div "Plant Sorghum. Plough, seed, fertilize, and roll Completed : 0 / 6 Camp D - 1 C…" at bounding box center [183, 261] width 284 height 59
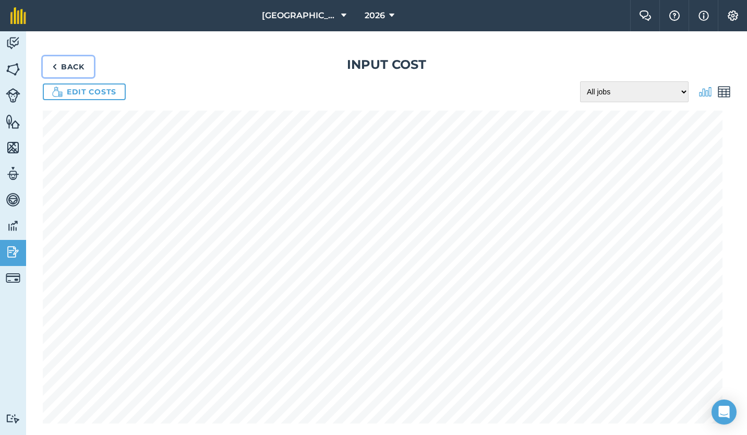
click at [60, 66] on link "Back" at bounding box center [68, 66] width 51 height 21
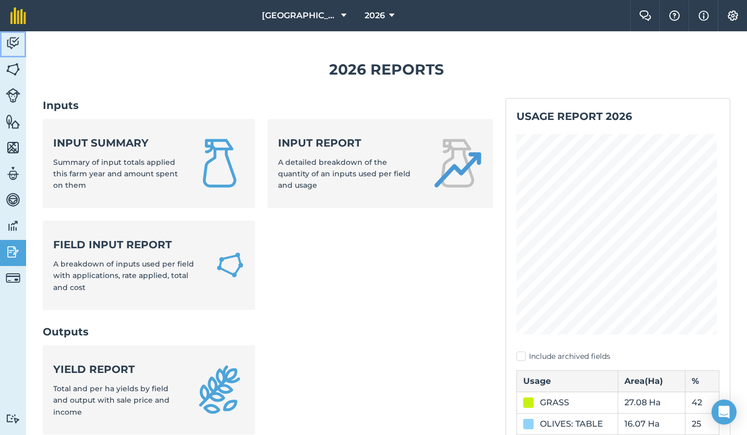
click at [15, 37] on img at bounding box center [13, 43] width 15 height 16
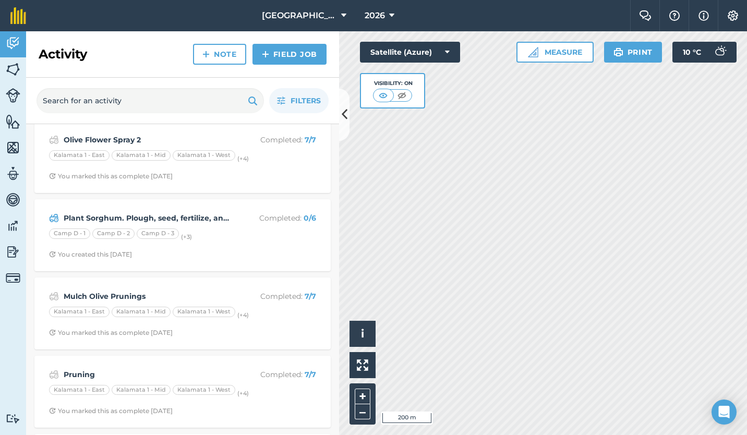
scroll to position [324, 0]
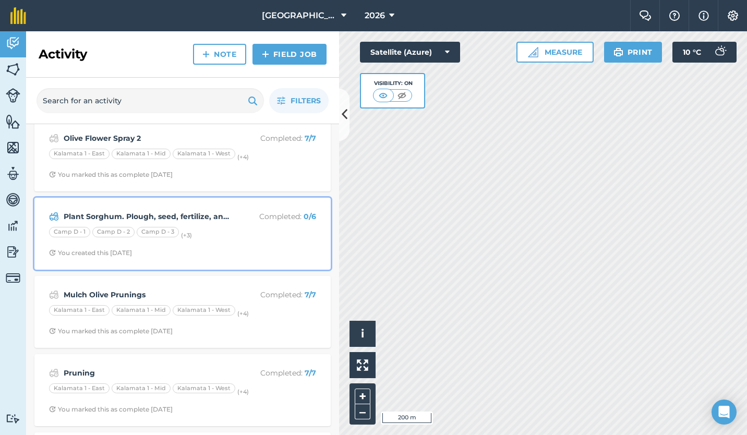
click at [215, 235] on div "Camp D - 1 Camp D - 2 Camp D - 3 (+ 3 )" at bounding box center [182, 234] width 267 height 14
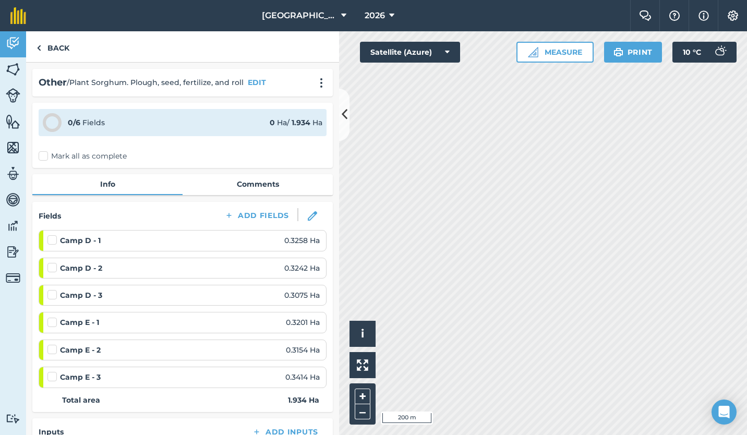
click at [41, 158] on label "Mark all as complete" at bounding box center [83, 156] width 88 height 11
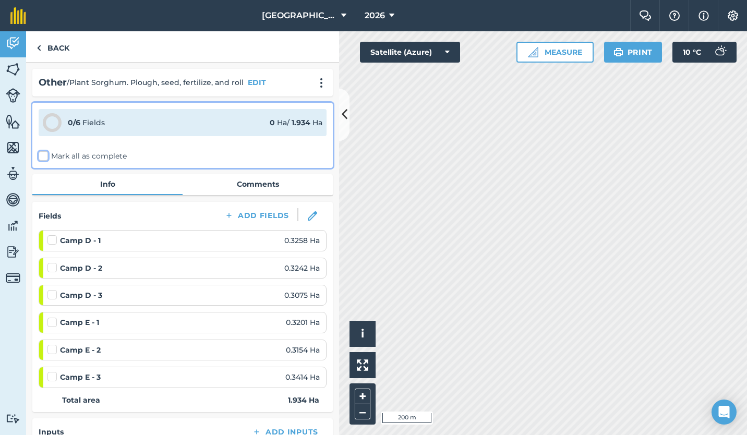
click at [41, 158] on input "Mark all as complete" at bounding box center [42, 154] width 7 height 7
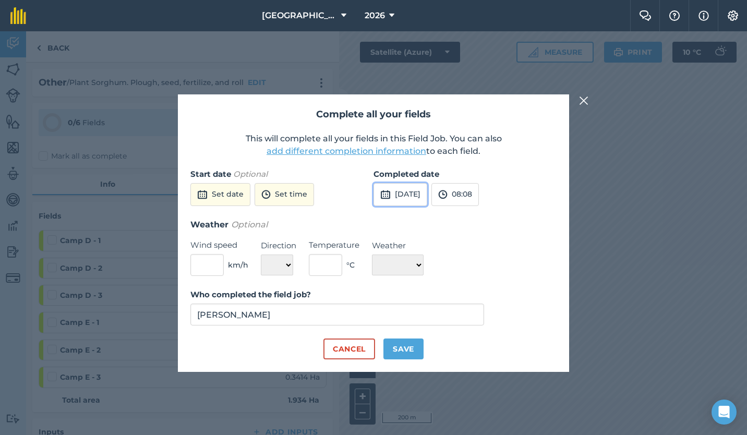
click at [393, 195] on button "[DATE]" at bounding box center [401, 194] width 54 height 23
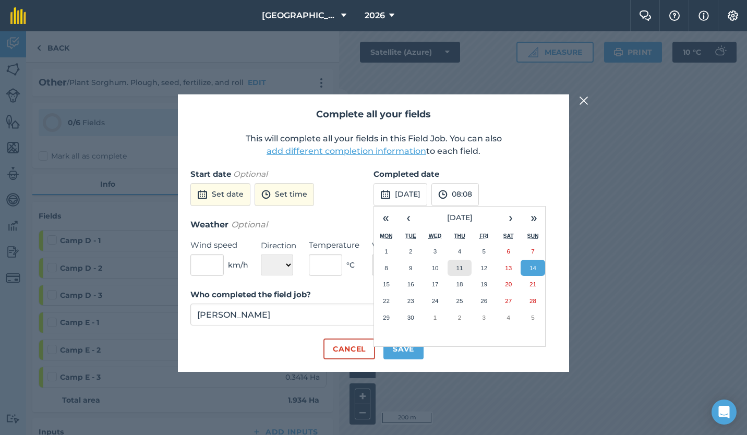
click at [459, 264] on button "11" at bounding box center [460, 268] width 25 height 17
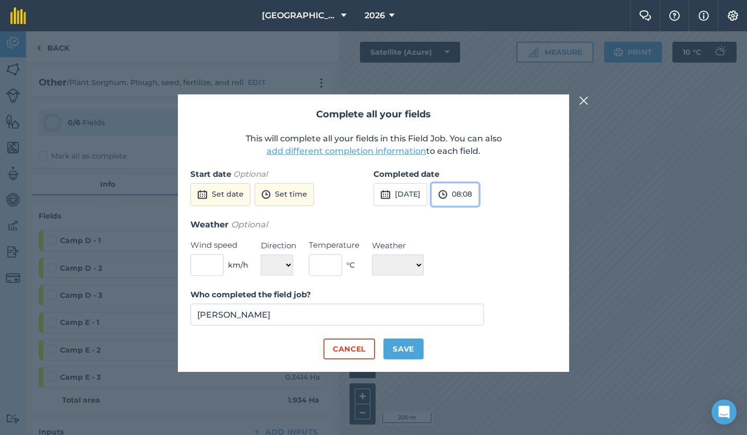
click at [479, 190] on button "08:08" at bounding box center [455, 194] width 47 height 23
click at [473, 269] on button "16:00" at bounding box center [456, 267] width 49 height 17
click at [413, 348] on button "Save" at bounding box center [404, 349] width 40 height 21
checkbox input "true"
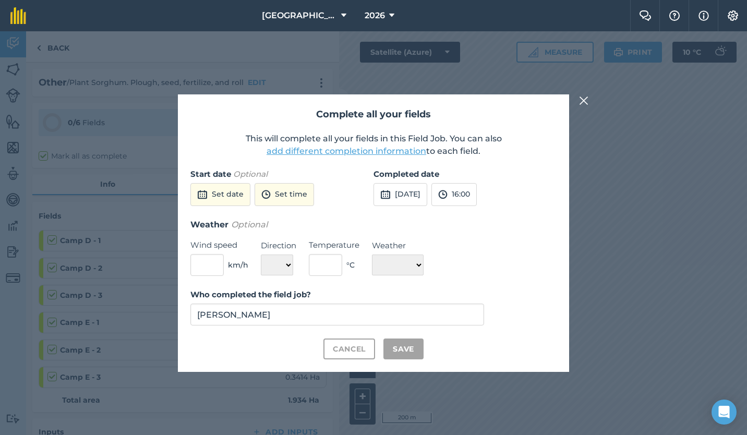
checkbox input "true"
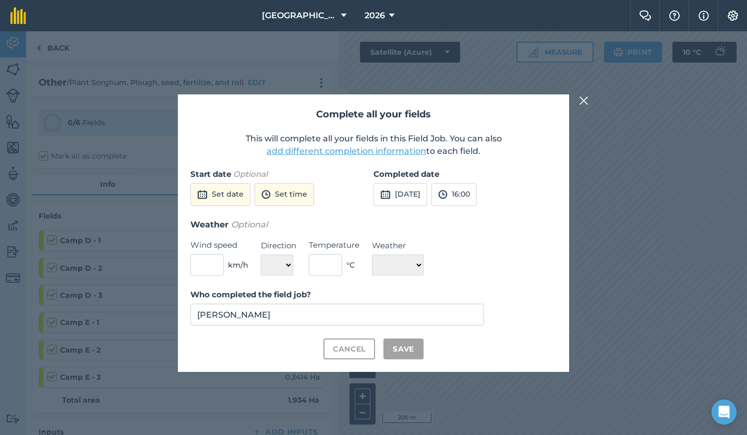
checkbox input "true"
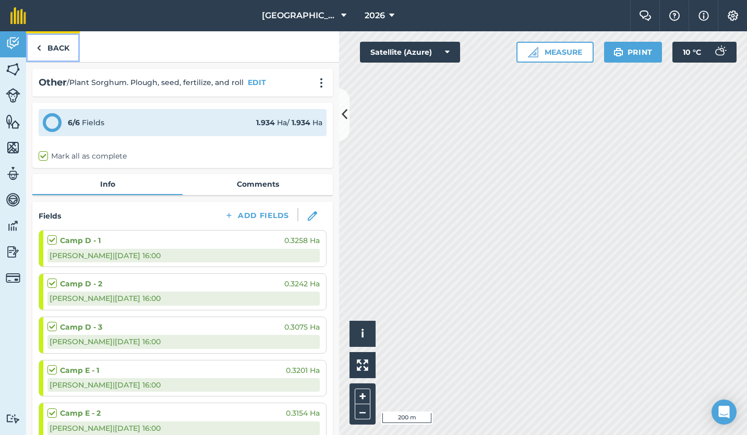
click at [46, 45] on link "Back" at bounding box center [53, 46] width 54 height 31
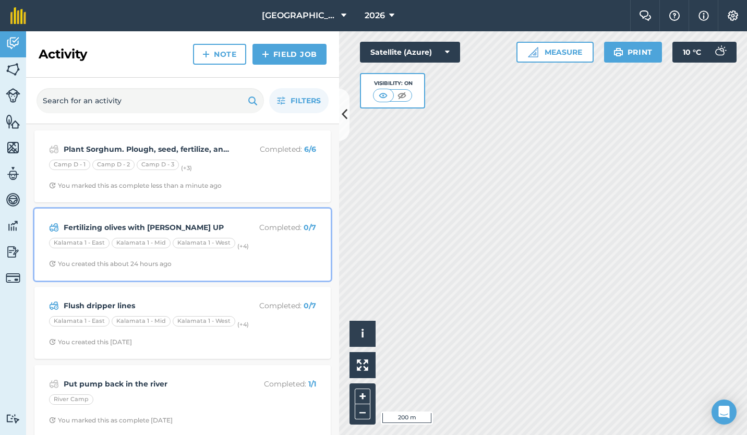
click at [184, 232] on strong "Fertilizing olives with [PERSON_NAME] UP" at bounding box center [146, 227] width 165 height 11
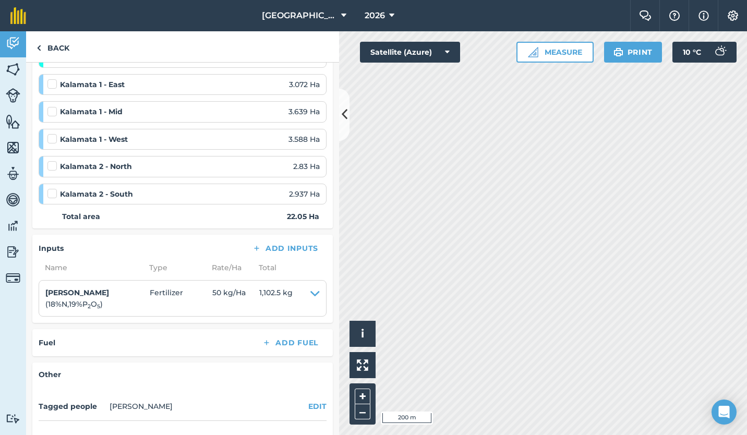
scroll to position [211, 0]
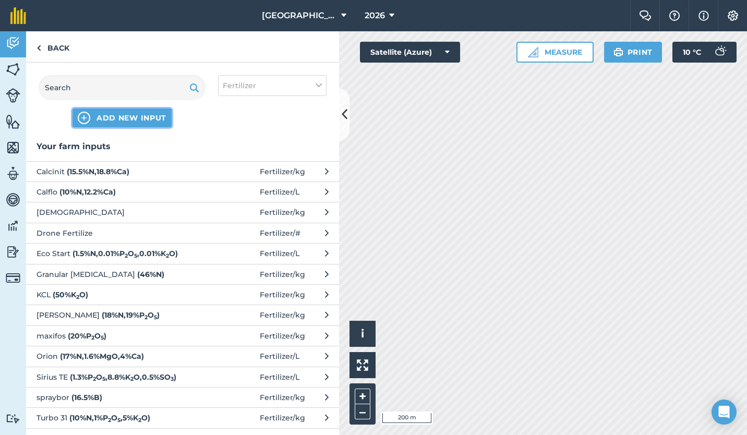
click at [144, 120] on span "ADD NEW INPUT" at bounding box center [132, 118] width 70 height 10
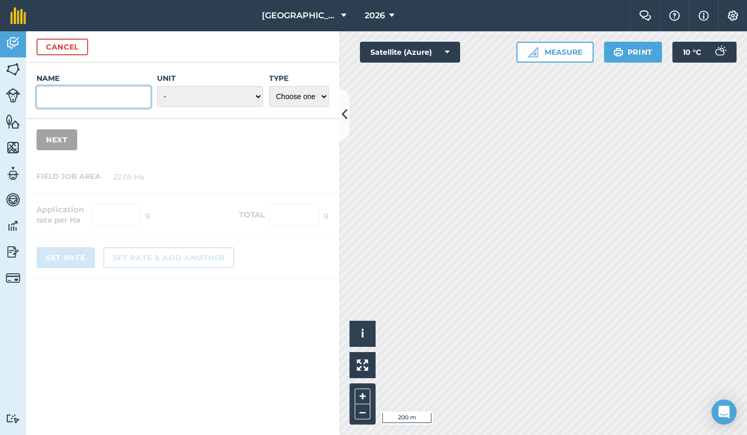
click at [120, 98] on input "Name" at bounding box center [94, 97] width 114 height 22
type input "Labour"
click at [227, 94] on select "- Grams/g Kilograms/kg Metric tonnes/t Millilitres/ml Litres/L Ounces/oz Pounds…" at bounding box center [210, 96] width 106 height 21
select select "COUNT"
click at [157, 86] on select "- Grams/g Kilograms/kg Metric tonnes/t Millilitres/ml Litres/L Ounces/oz Pounds…" at bounding box center [210, 96] width 106 height 21
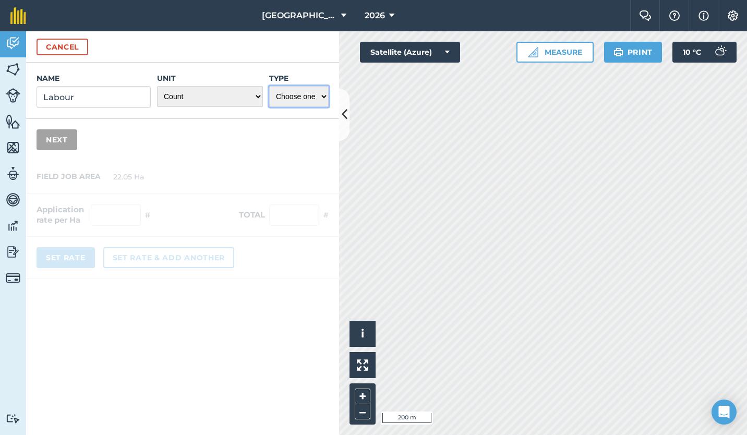
click at [298, 101] on select "Choose one Fertilizer Seed Spray Fuel Other" at bounding box center [298, 96] width 59 height 21
select select "OTHER"
click at [269, 86] on select "Choose one Fertilizer Seed Spray Fuel Other" at bounding box center [298, 96] width 59 height 21
click at [59, 139] on button "Next" at bounding box center [57, 139] width 41 height 21
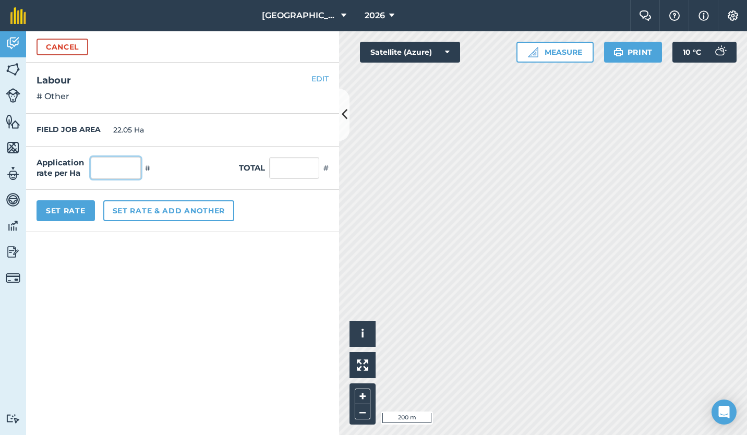
click at [121, 163] on input "text" at bounding box center [116, 168] width 50 height 22
type input "1"
type input "22.05"
click at [123, 249] on form "Cancel Name Labour Unit - Grams/g Kilograms/kg Metric tonnes/t Millilitres/ml L…" at bounding box center [182, 233] width 313 height 404
click at [66, 204] on button "Set Rate" at bounding box center [66, 210] width 58 height 21
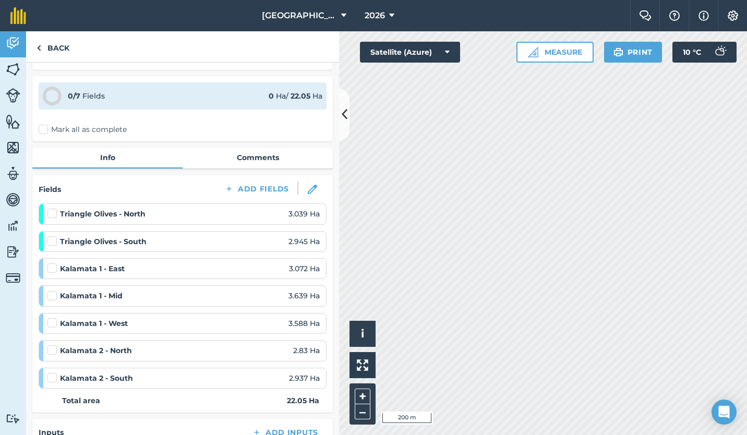
scroll to position [31, 0]
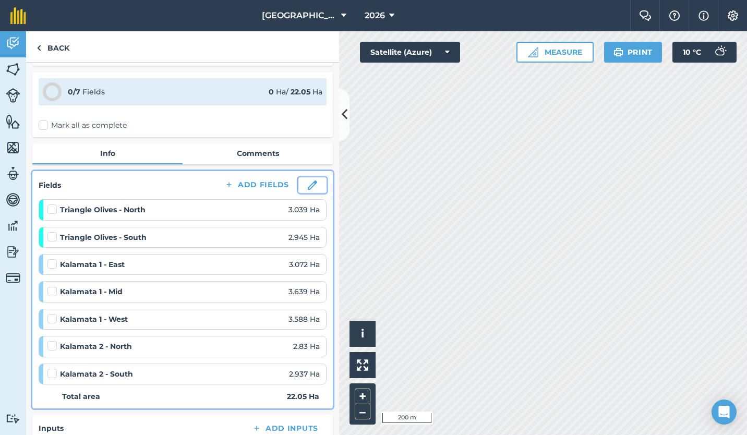
click at [308, 187] on img at bounding box center [312, 185] width 9 height 9
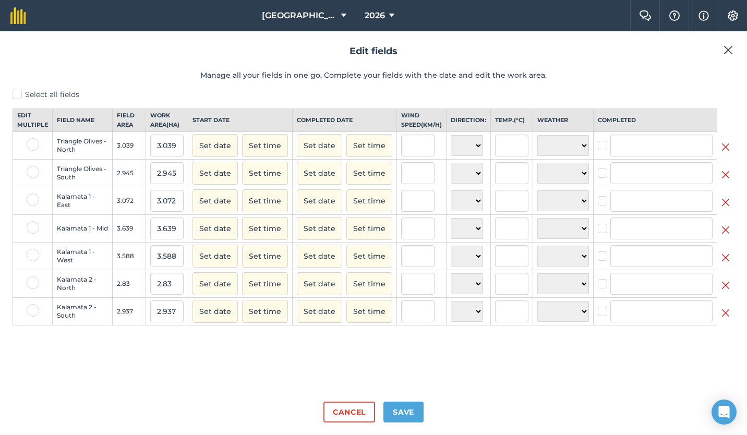
click at [725, 319] on img at bounding box center [726, 313] width 8 height 13
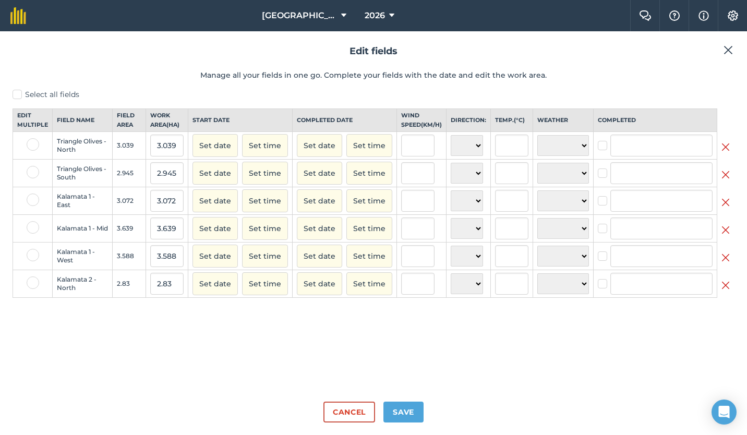
click at [725, 292] on img at bounding box center [726, 285] width 8 height 13
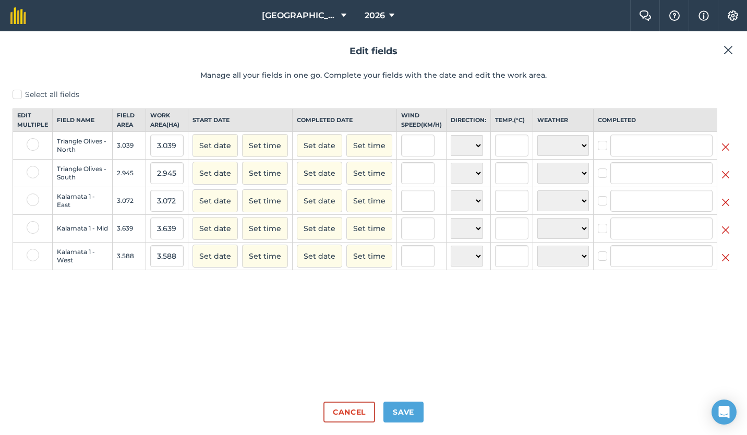
click at [726, 264] on img at bounding box center [726, 258] width 8 height 13
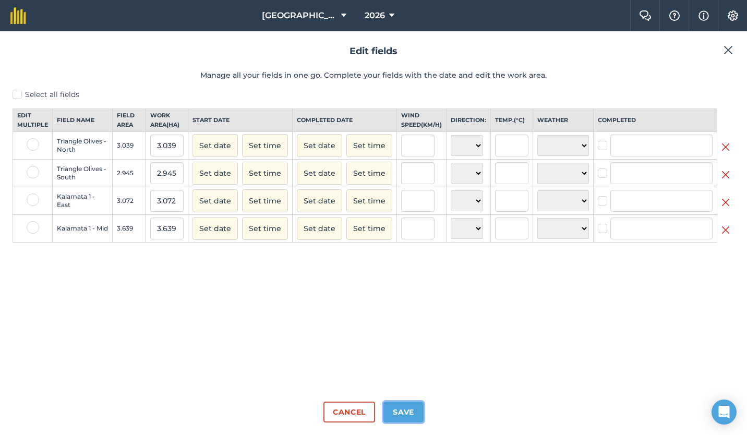
click at [408, 409] on button "Save" at bounding box center [404, 412] width 40 height 21
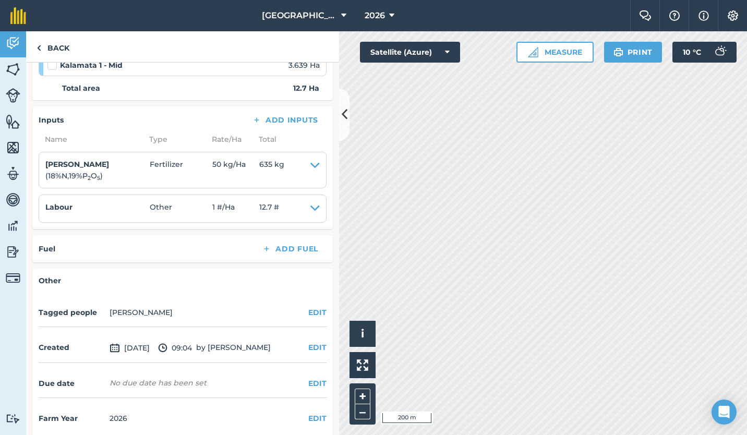
scroll to position [268, 0]
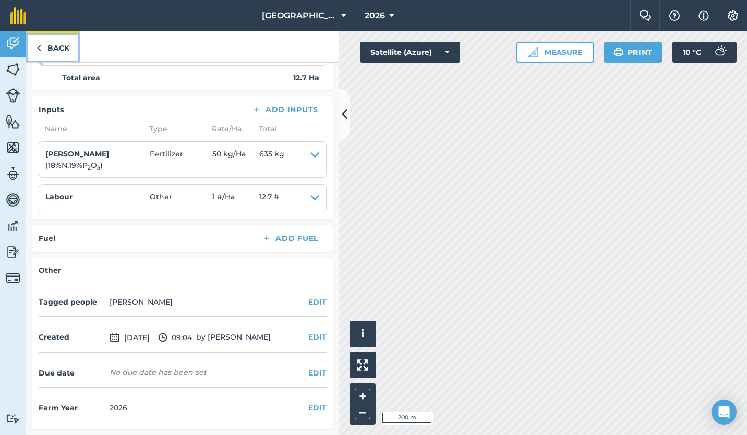
click at [51, 43] on link "Back" at bounding box center [53, 46] width 54 height 31
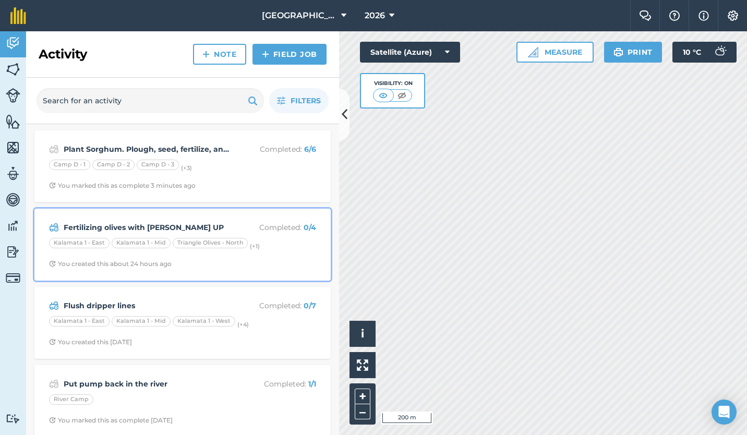
click at [156, 233] on strong "Fertilizing olives with [PERSON_NAME] UP" at bounding box center [146, 227] width 165 height 11
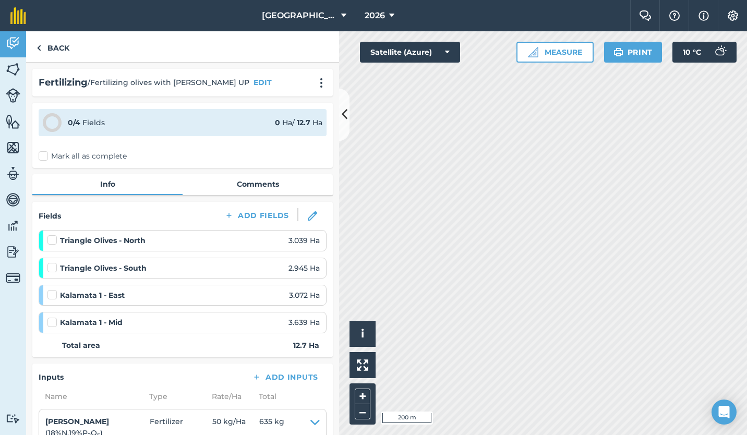
click at [42, 157] on label "Mark all as complete" at bounding box center [83, 156] width 88 height 11
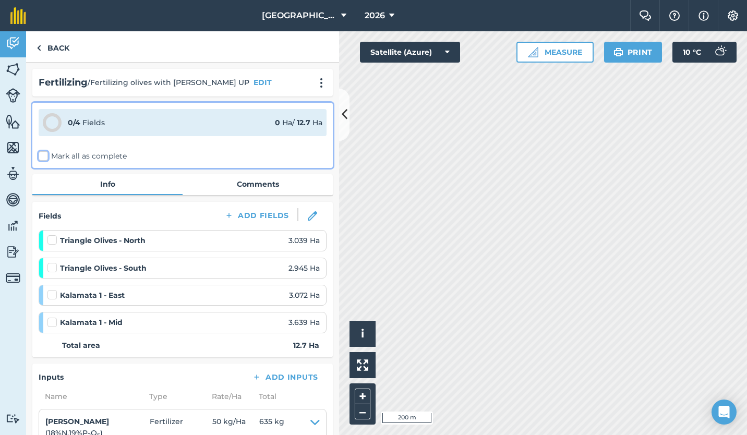
click at [42, 157] on input "Mark all as complete" at bounding box center [42, 154] width 7 height 7
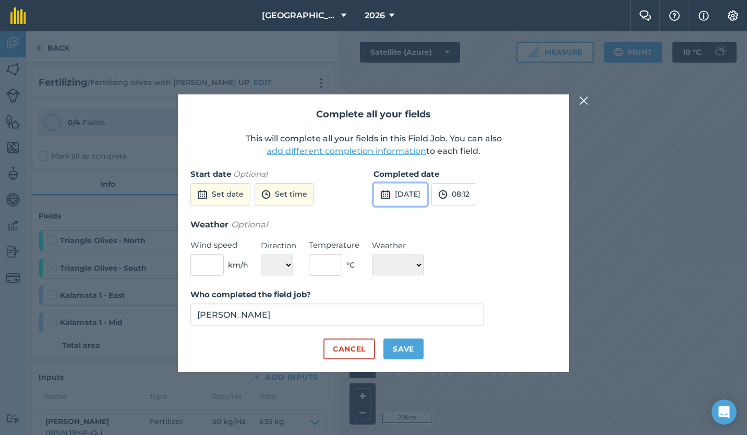
click at [418, 197] on button "[DATE]" at bounding box center [401, 194] width 54 height 23
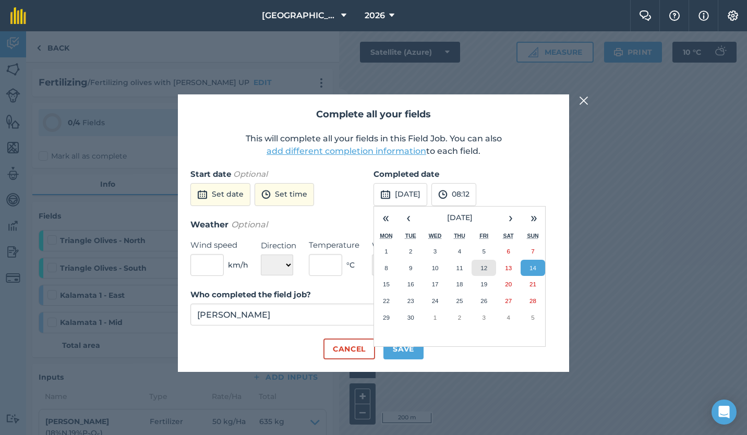
click at [481, 266] on abbr "12" at bounding box center [484, 268] width 7 height 7
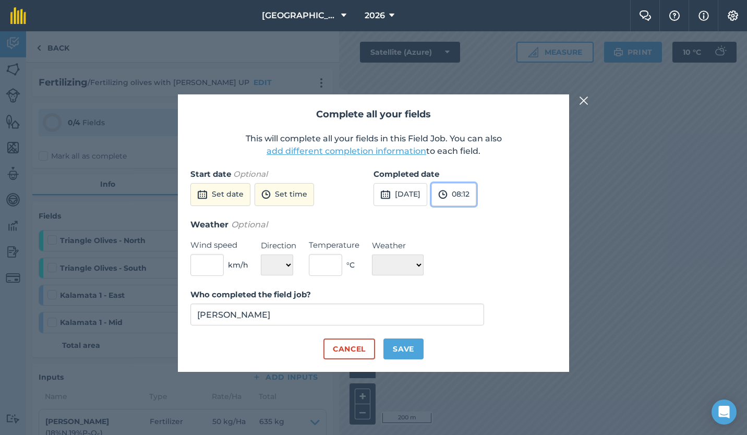
click at [476, 198] on button "08:12" at bounding box center [454, 194] width 45 height 23
click at [474, 266] on button "16:00" at bounding box center [456, 268] width 49 height 17
click at [405, 350] on button "Save" at bounding box center [404, 349] width 40 height 21
checkbox input "true"
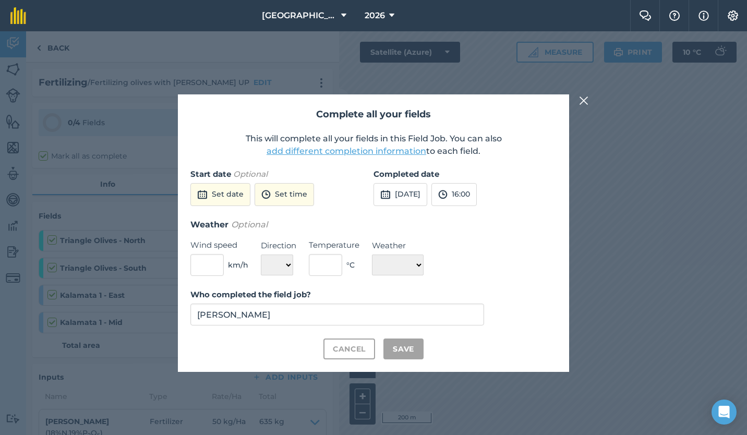
checkbox input "true"
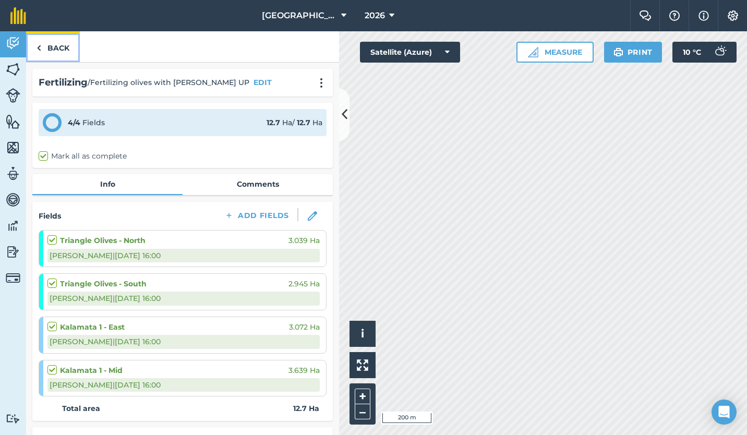
click at [51, 41] on link "Back" at bounding box center [53, 46] width 54 height 31
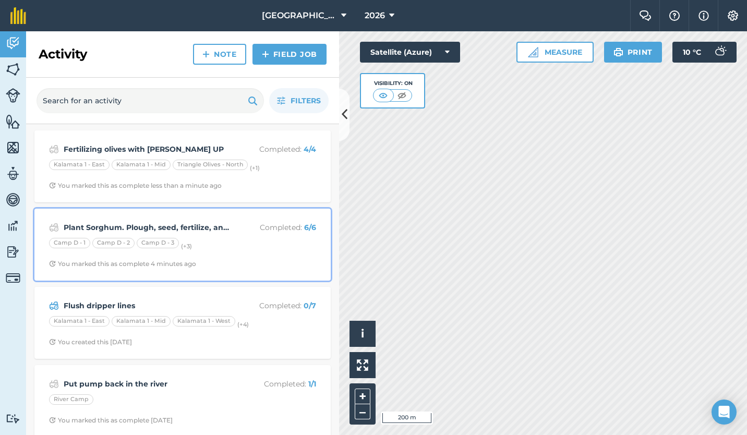
click at [118, 235] on div "Plant Sorghum. Plough, seed, fertilize, and roll Completed : 6 / 6 Camp D - 1 C…" at bounding box center [183, 244] width 284 height 59
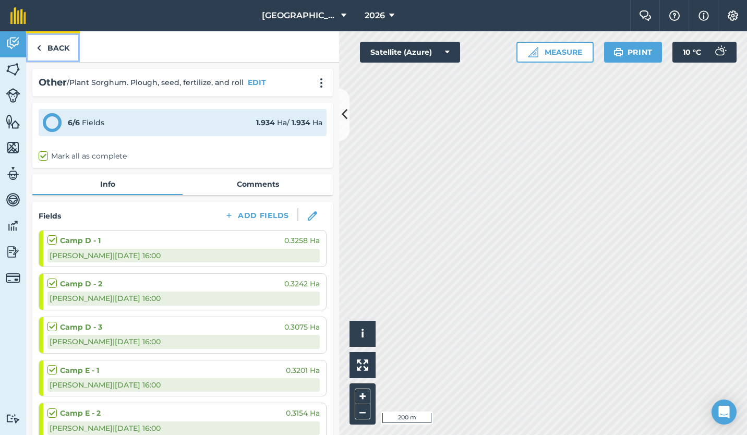
click at [52, 42] on link "Back" at bounding box center [53, 46] width 54 height 31
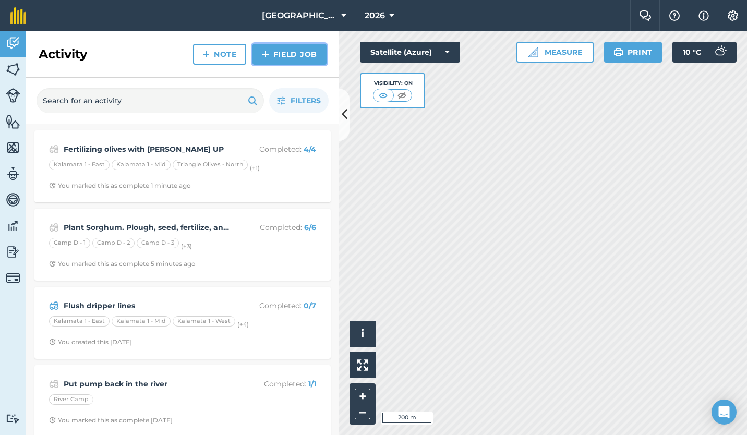
click at [289, 55] on link "Field Job" at bounding box center [290, 54] width 74 height 21
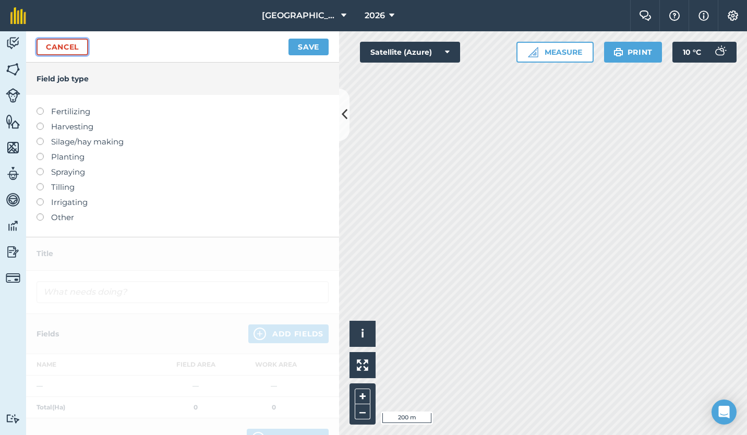
click at [58, 46] on link "Cancel" at bounding box center [63, 47] width 52 height 17
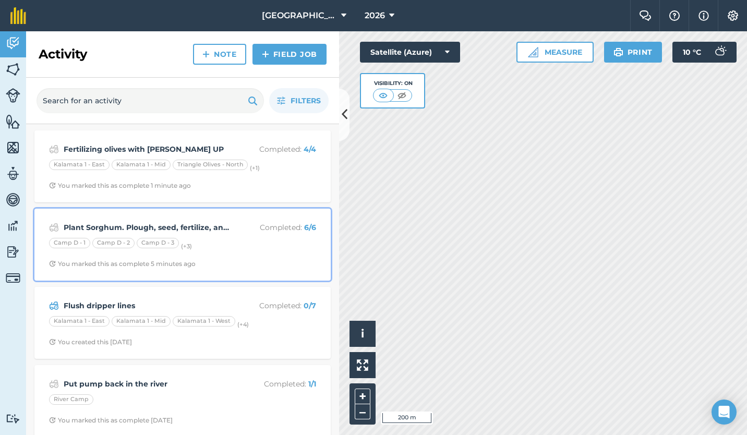
click at [213, 249] on div "Camp D - 1 Camp D - 2 Camp D - 3 (+ 3 )" at bounding box center [182, 245] width 267 height 14
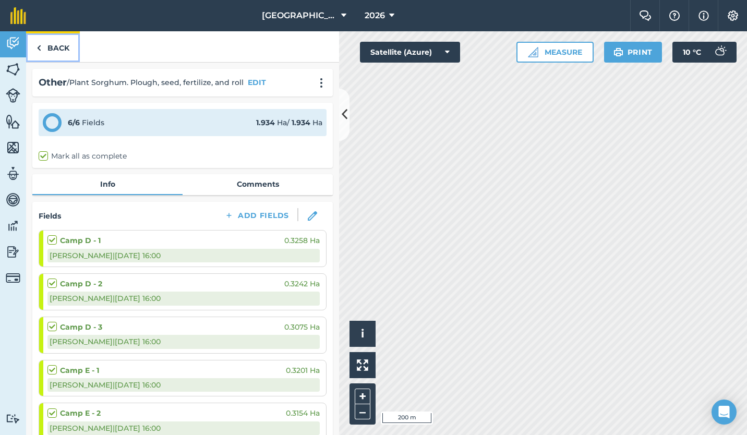
click at [48, 43] on link "Back" at bounding box center [53, 46] width 54 height 31
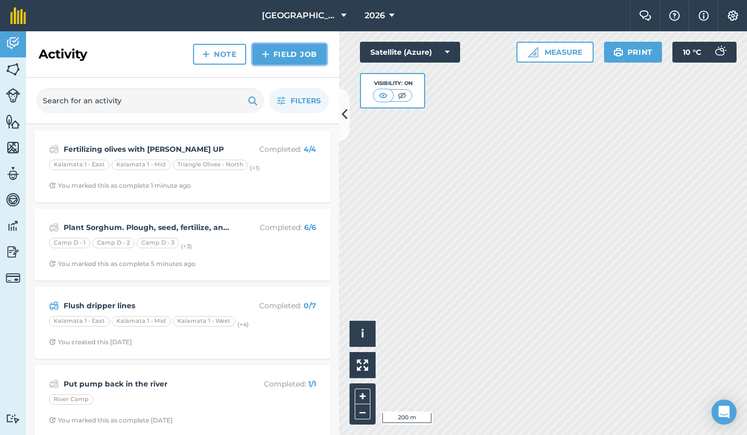
click at [297, 54] on link "Field Job" at bounding box center [290, 54] width 74 height 21
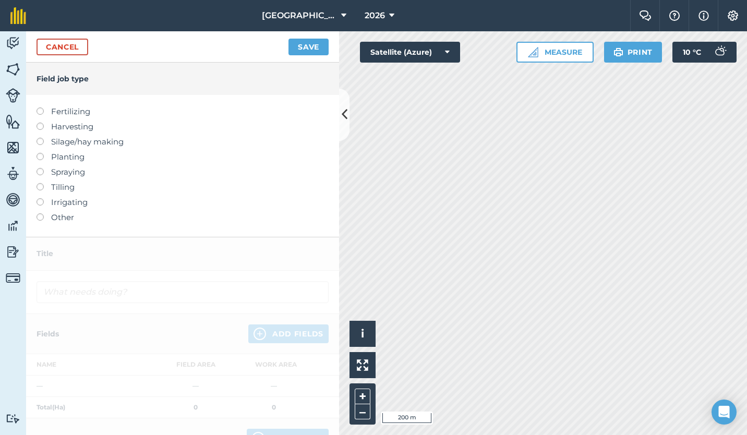
click at [67, 218] on label "Other" at bounding box center [183, 217] width 292 height 13
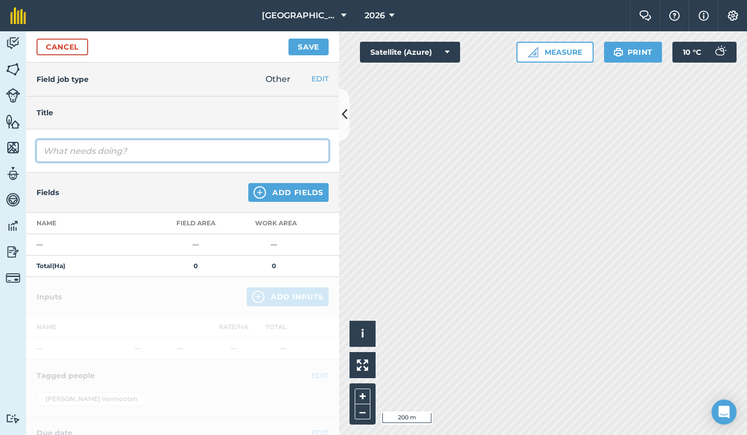
click at [94, 147] on input "text" at bounding box center [183, 151] width 292 height 22
type input "Plant sorghum in Spilpunt"
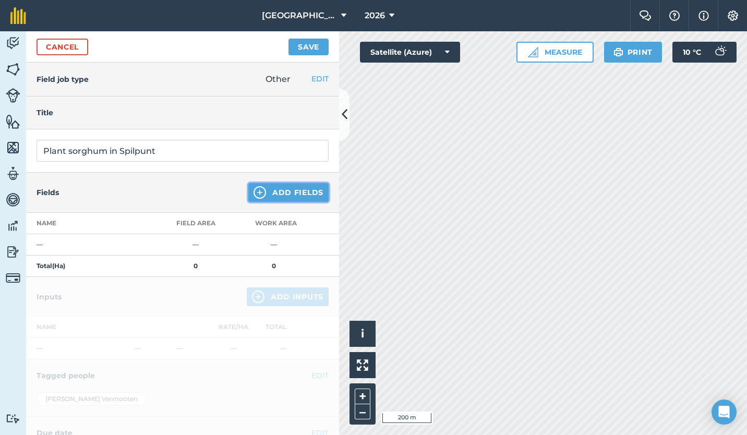
click at [261, 198] on button "Add Fields" at bounding box center [288, 192] width 80 height 19
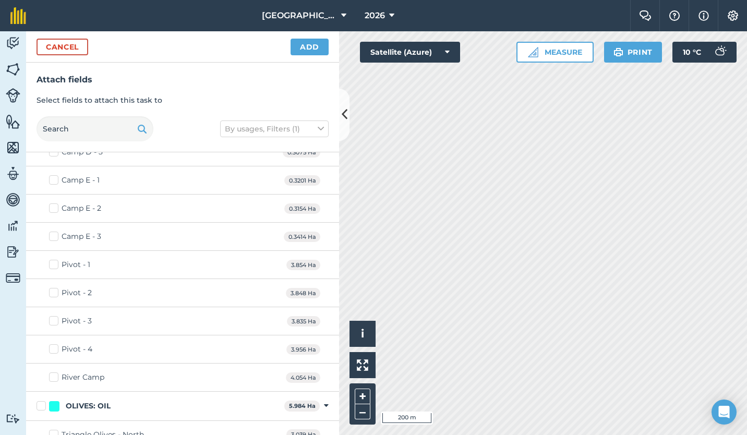
scroll to position [438, 0]
click at [54, 262] on label "Pivot - 1" at bounding box center [69, 264] width 41 height 11
click at [54, 262] on input "Pivot - 1" at bounding box center [52, 262] width 7 height 7
checkbox input "true"
click at [52, 291] on label "Pivot - 2" at bounding box center [70, 292] width 43 height 11
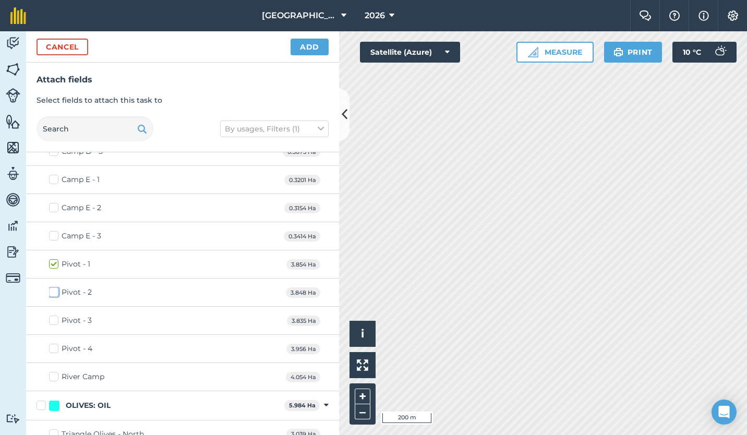
click at [52, 291] on input "Pivot - 2" at bounding box center [52, 290] width 7 height 7
checkbox input "true"
click at [53, 322] on label "Pivot - 3" at bounding box center [70, 320] width 43 height 11
click at [53, 322] on input "Pivot - 3" at bounding box center [52, 318] width 7 height 7
checkbox input "true"
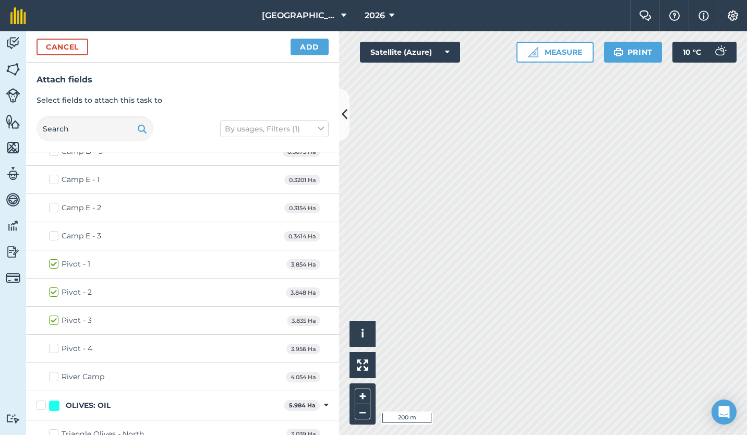
click at [53, 349] on label "Pivot - 4" at bounding box center [70, 348] width 43 height 11
click at [53, 349] on input "Pivot - 4" at bounding box center [52, 346] width 7 height 7
checkbox input "true"
click at [315, 46] on button "Add" at bounding box center [310, 47] width 38 height 17
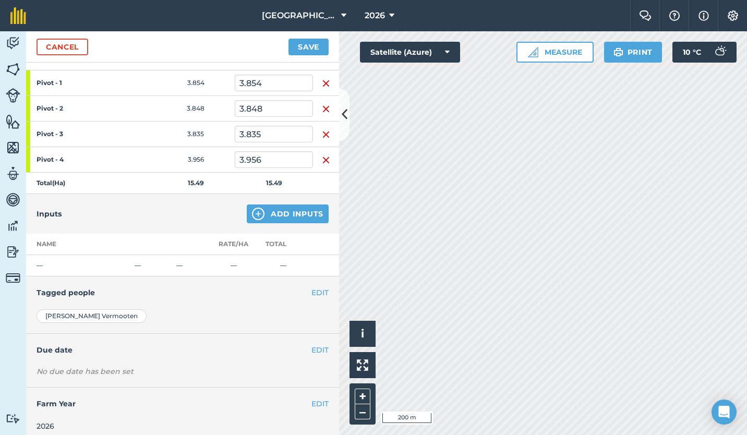
scroll to position [172, 0]
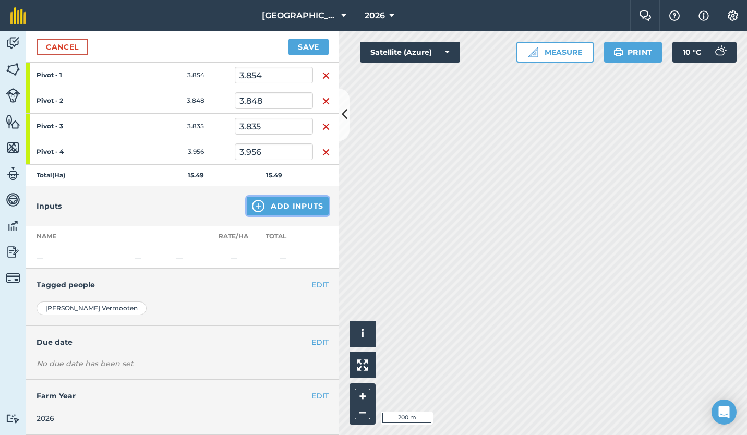
click at [279, 209] on button "Add Inputs" at bounding box center [288, 206] width 82 height 19
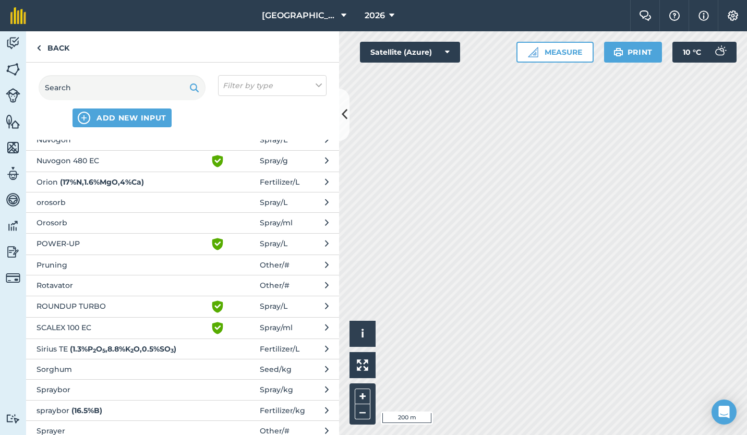
scroll to position [862, 0]
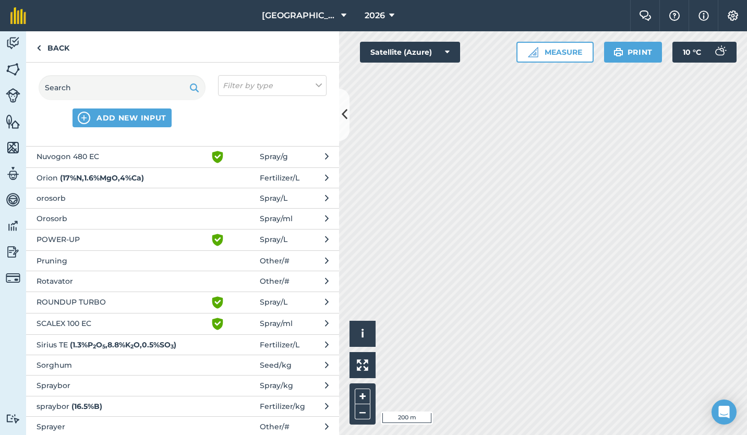
click at [163, 361] on span "Sorghum" at bounding box center [122, 365] width 171 height 11
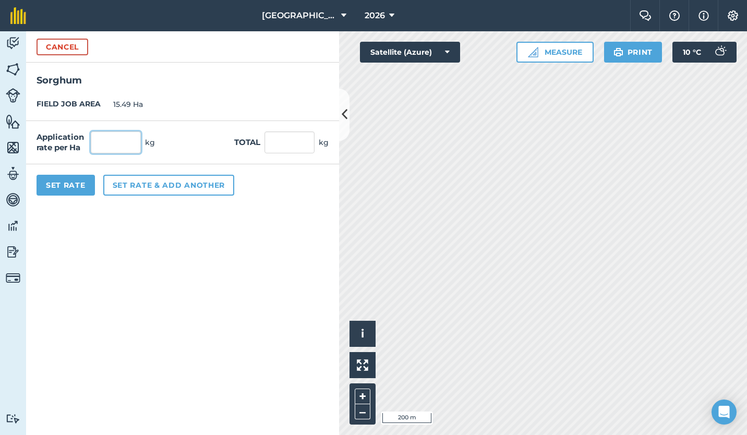
click at [112, 139] on input "text" at bounding box center [116, 143] width 50 height 22
type input "30"
type input "464.7"
click at [76, 186] on button "Set Rate" at bounding box center [66, 185] width 58 height 21
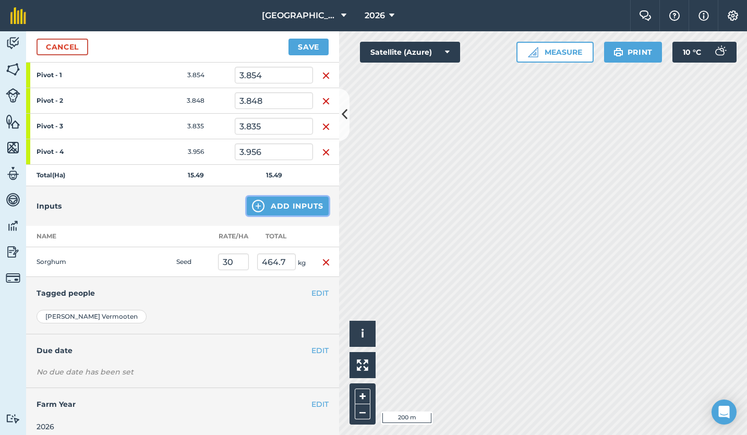
click at [292, 209] on button "Add Inputs" at bounding box center [288, 206] width 82 height 19
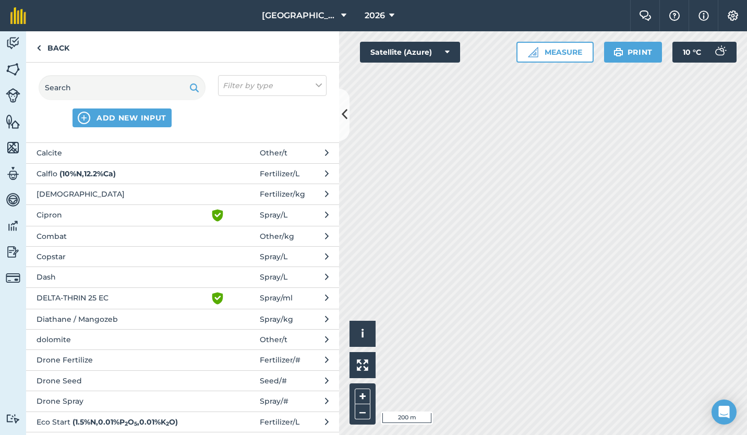
scroll to position [245, 0]
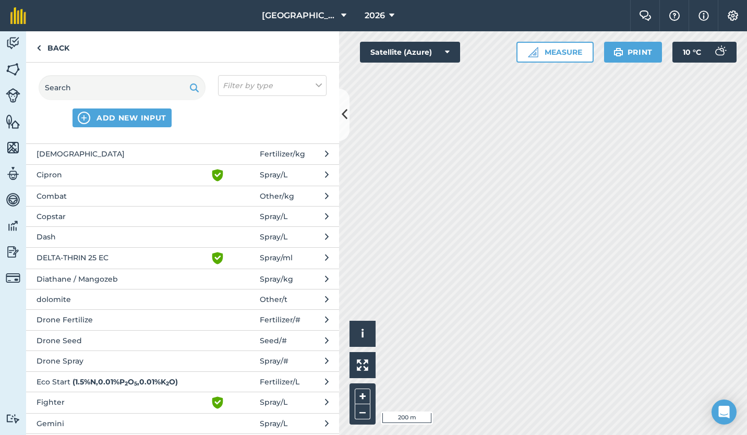
click at [163, 334] on button "Drone Seed Seed / #" at bounding box center [182, 340] width 313 height 20
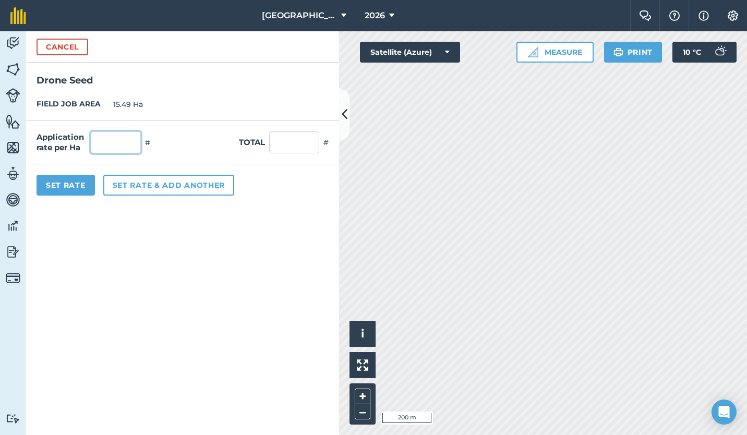
click at [112, 140] on input "text" at bounding box center [116, 143] width 50 height 22
type input "1"
type input "15.49"
click at [77, 211] on form "Cancel Drone Seed FIELD JOB AREA 15.49 Ha Application rate per Ha 1 # Total 15.…" at bounding box center [182, 233] width 313 height 404
click at [70, 182] on button "Set Rate" at bounding box center [66, 185] width 58 height 21
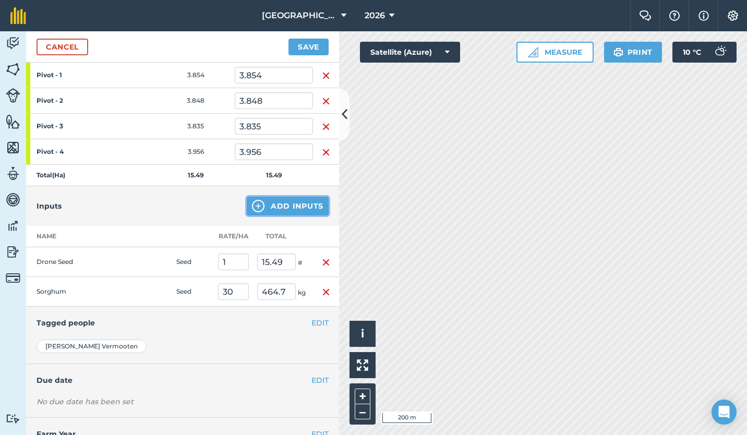
click at [280, 202] on button "Add Inputs" at bounding box center [288, 206] width 82 height 19
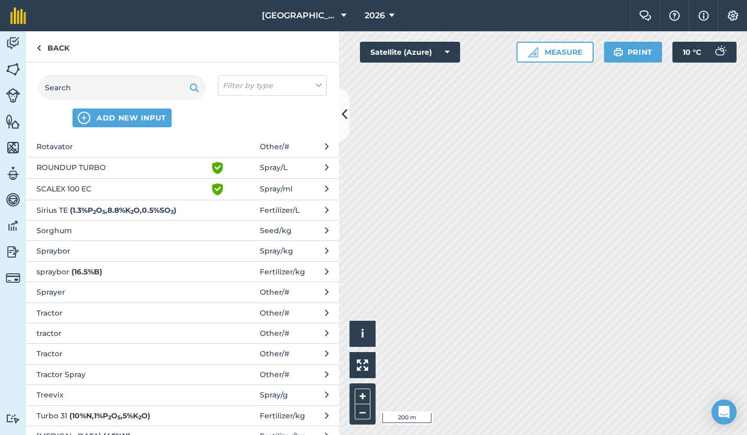
scroll to position [1052, 0]
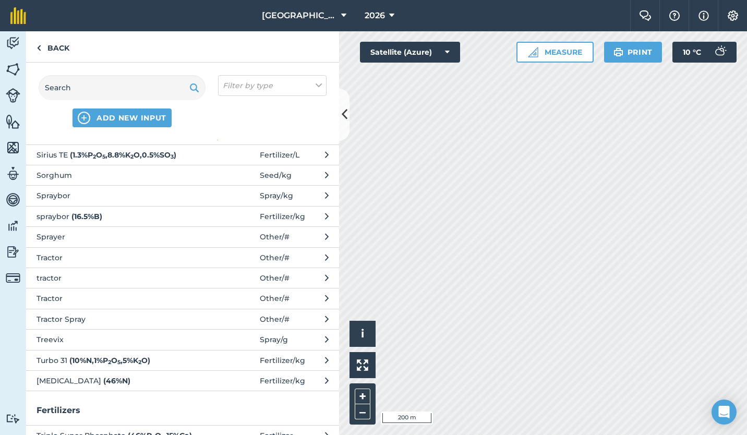
click at [133, 355] on span "Turbo 31 ( 10 % N , 1 % P 2 O 5 , 5 % K 2 O )" at bounding box center [122, 360] width 171 height 11
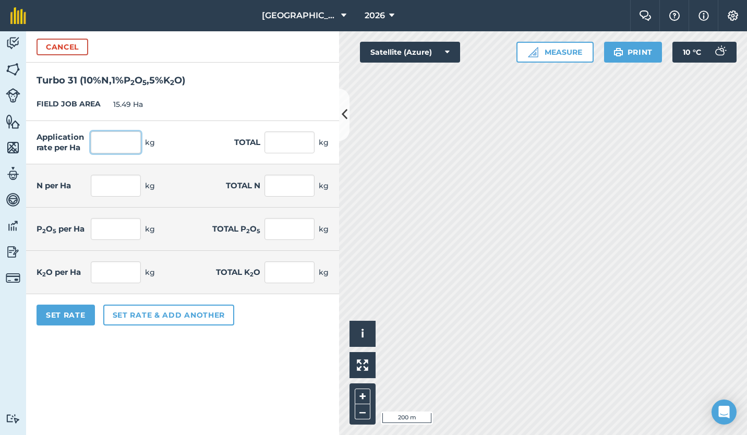
click at [125, 143] on input "text" at bounding box center [116, 143] width 50 height 22
type input "50"
click at [66, 315] on button "Set Rate" at bounding box center [66, 315] width 58 height 21
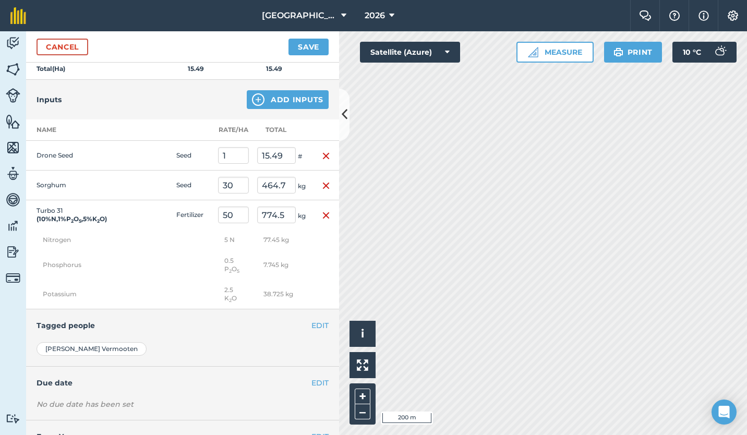
scroll to position [283, 0]
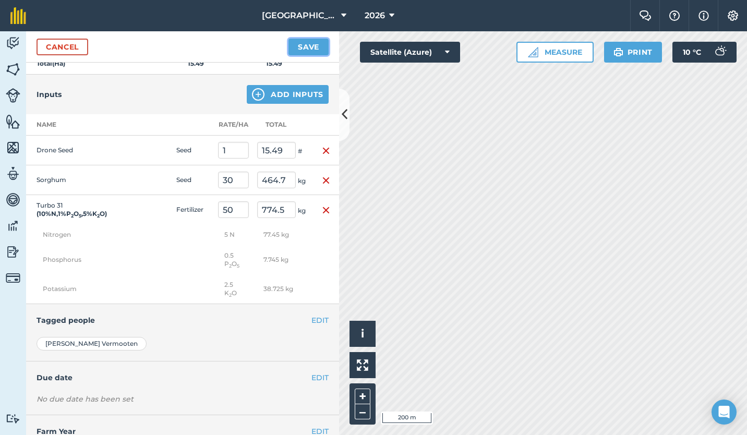
click at [306, 46] on button "Save" at bounding box center [309, 47] width 40 height 17
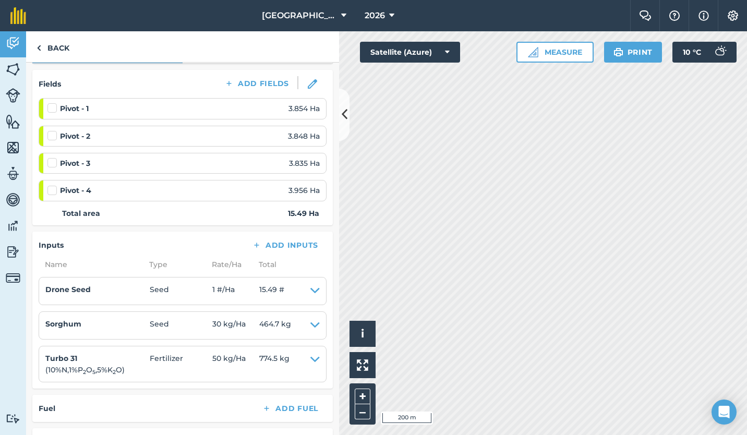
scroll to position [135, 0]
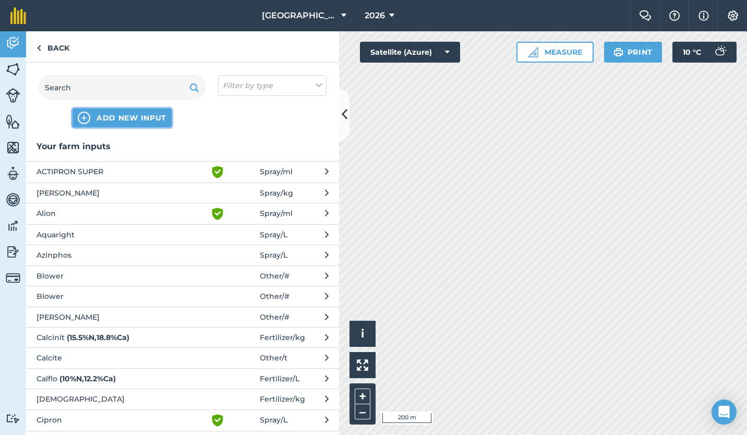
click at [127, 114] on span "ADD NEW INPUT" at bounding box center [132, 118] width 70 height 10
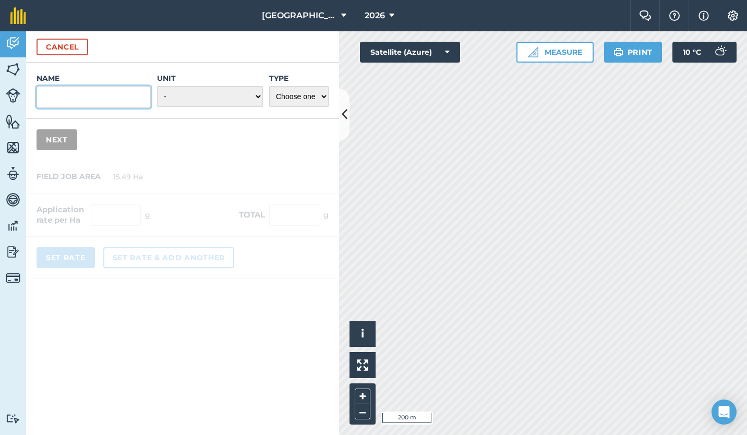
click at [116, 103] on input "Name" at bounding box center [94, 97] width 114 height 22
type input "Drone Fertilize"
click at [215, 96] on select "- Grams/g Kilograms/kg Metric tonnes/t Millilitres/ml Litres/L Ounces/oz Pounds…" at bounding box center [210, 96] width 106 height 21
select select "COUNT"
click at [157, 86] on select "- Grams/g Kilograms/kg Metric tonnes/t Millilitres/ml Litres/L Ounces/oz Pounds…" at bounding box center [210, 96] width 106 height 21
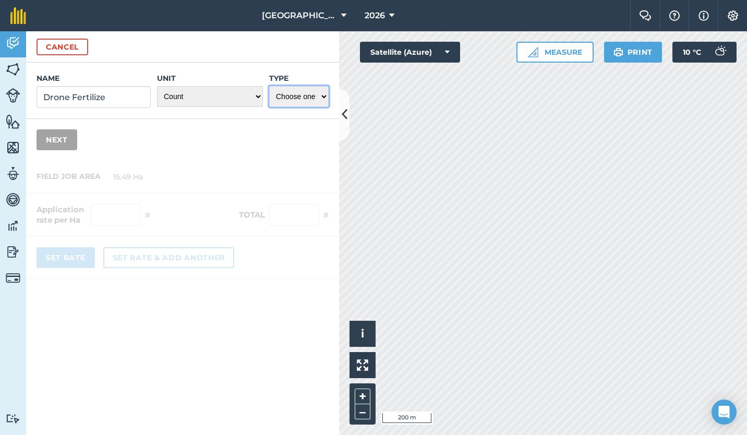
click at [323, 96] on select "Choose one Fertilizer Seed Spray Fuel Other" at bounding box center [298, 96] width 59 height 21
click at [269, 86] on select "Choose one Fertilizer Seed Spray Fuel Other" at bounding box center [298, 96] width 59 height 21
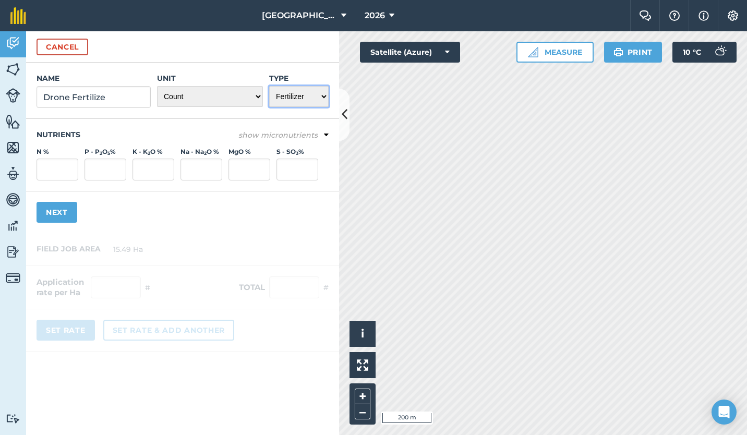
click at [324, 98] on select "Choose one Fertilizer Seed Spray Fuel Other" at bounding box center [298, 96] width 59 height 21
select select "OTHER"
click at [269, 86] on select "Choose one Fertilizer Seed Spray Fuel Other" at bounding box center [298, 96] width 59 height 21
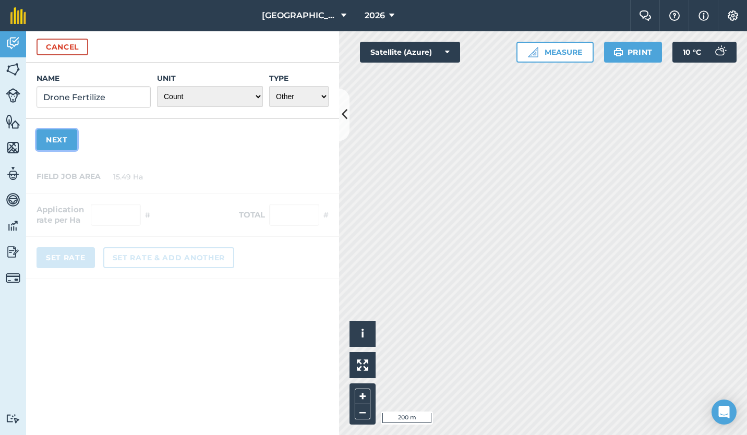
click at [58, 138] on button "Next" at bounding box center [57, 139] width 41 height 21
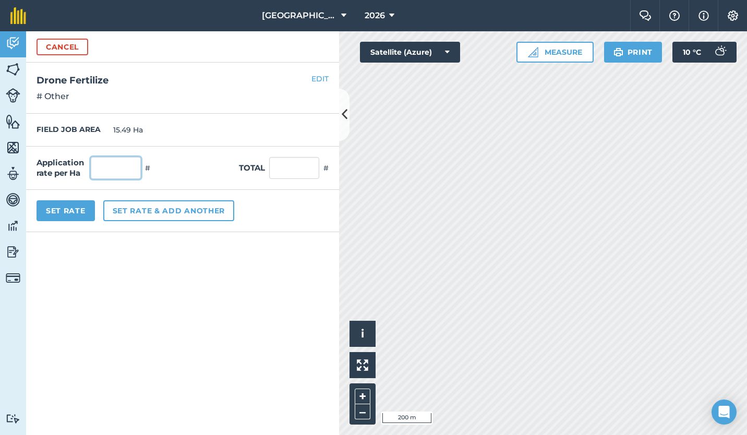
click at [111, 165] on input "text" at bounding box center [116, 168] width 50 height 22
type input "1"
type input "15.49"
click at [78, 210] on button "Set Rate" at bounding box center [66, 210] width 58 height 21
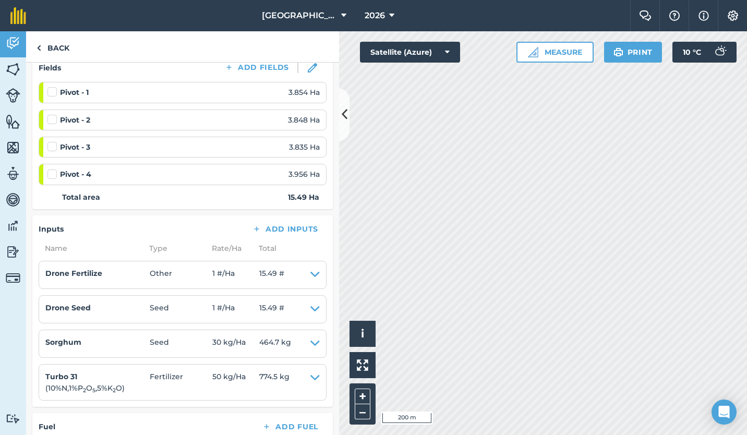
scroll to position [149, 0]
click at [78, 210] on div "Other / Plant sorghum in Spilpunt EDIT 0 / 4 Fields 0 Ha / 15.49 [PERSON_NAME] …" at bounding box center [182, 249] width 313 height 373
click at [51, 48] on link "Back" at bounding box center [53, 46] width 54 height 31
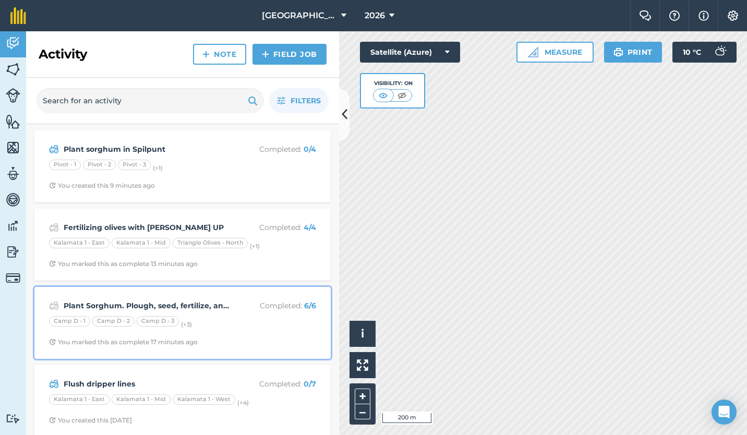
click at [163, 318] on div "Camp D - 3" at bounding box center [158, 321] width 42 height 10
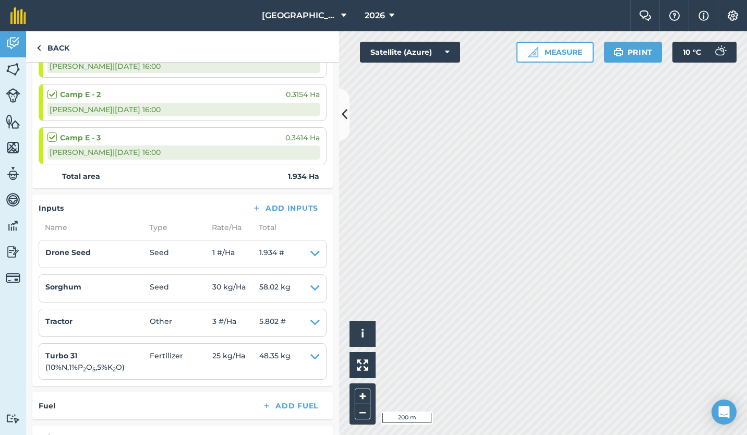
scroll to position [320, 0]
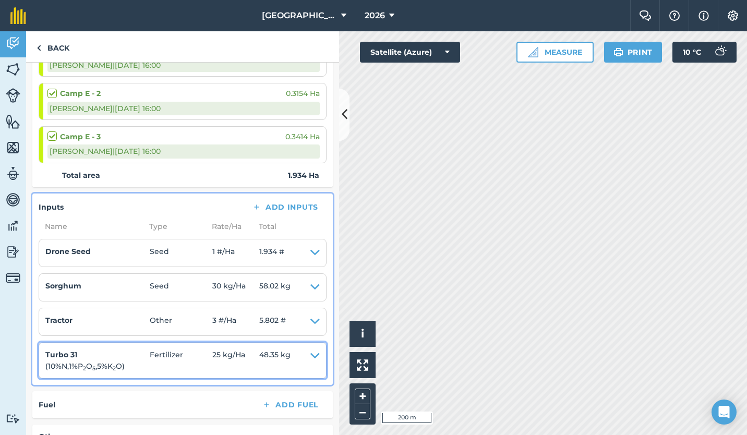
click at [311, 357] on icon at bounding box center [315, 360] width 9 height 23
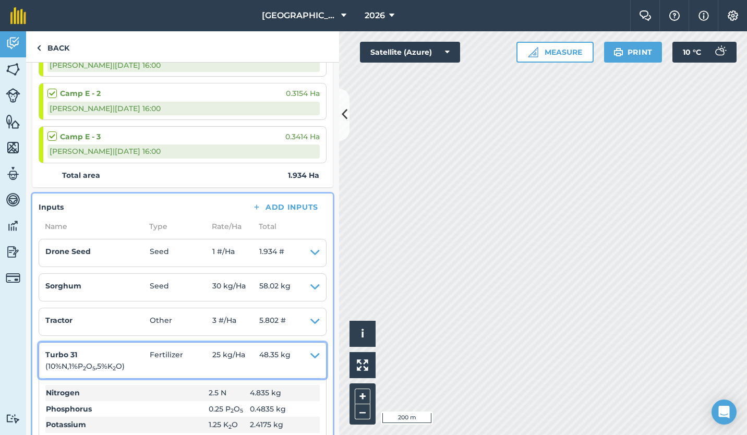
click at [240, 352] on span "25 kg / Ha" at bounding box center [235, 360] width 47 height 23
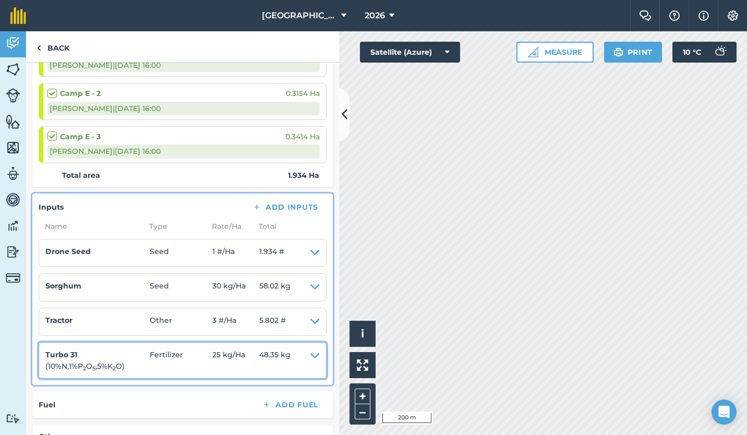
click at [223, 355] on span "25 kg / Ha" at bounding box center [235, 360] width 47 height 23
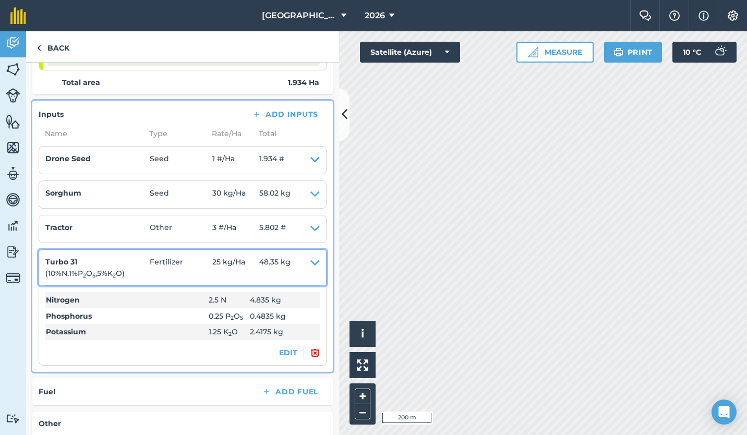
scroll to position [418, 0]
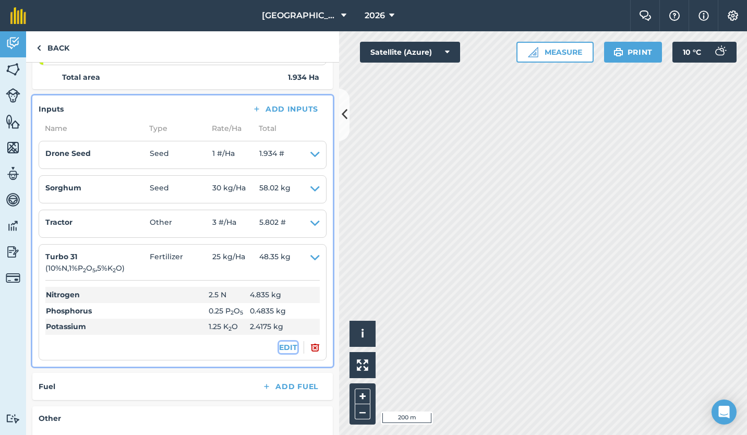
click at [279, 347] on button "EDIT" at bounding box center [288, 347] width 18 height 11
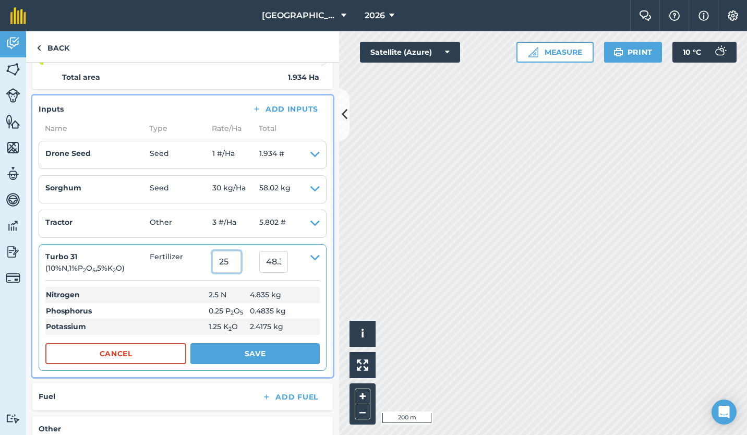
click at [240, 263] on input "25" at bounding box center [226, 262] width 29 height 22
type input "2"
type input "50"
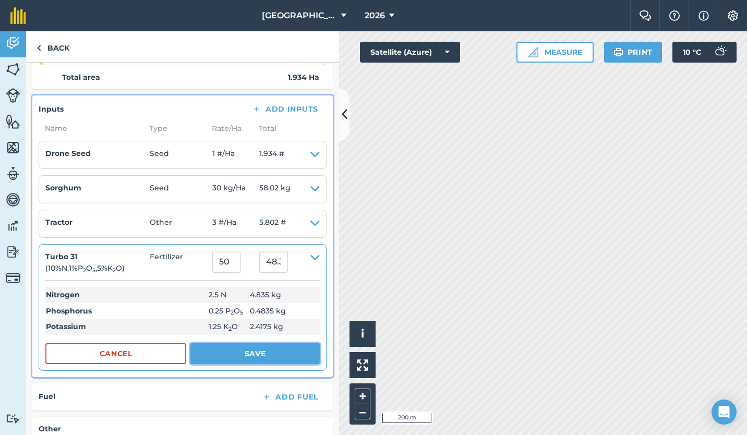
type input "96.7"
click at [257, 352] on button "Save" at bounding box center [254, 353] width 129 height 21
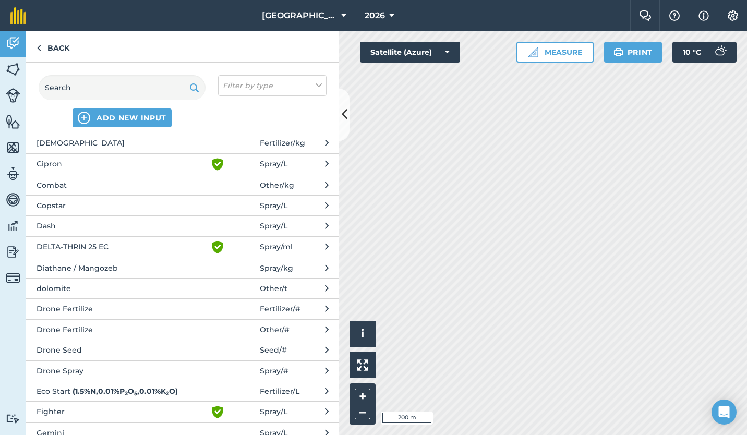
scroll to position [261, 0]
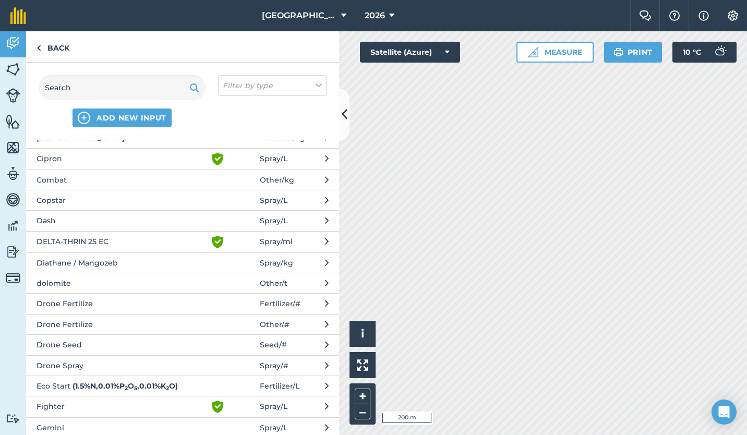
click at [82, 324] on span "Drone Fertilize" at bounding box center [122, 324] width 171 height 11
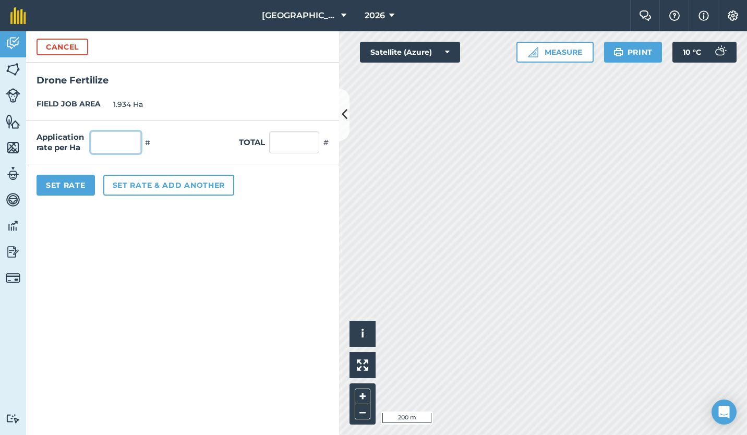
click at [124, 146] on input "text" at bounding box center [116, 143] width 50 height 22
type input "1"
type input "1.934"
click at [76, 182] on button "Set Rate" at bounding box center [66, 185] width 58 height 21
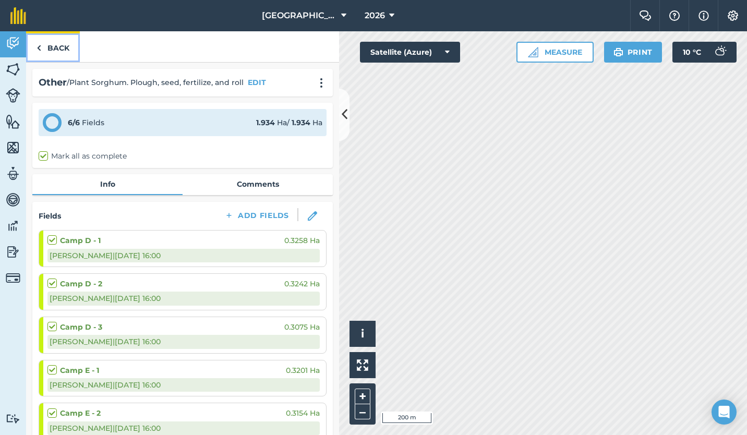
click at [50, 46] on link "Back" at bounding box center [53, 46] width 54 height 31
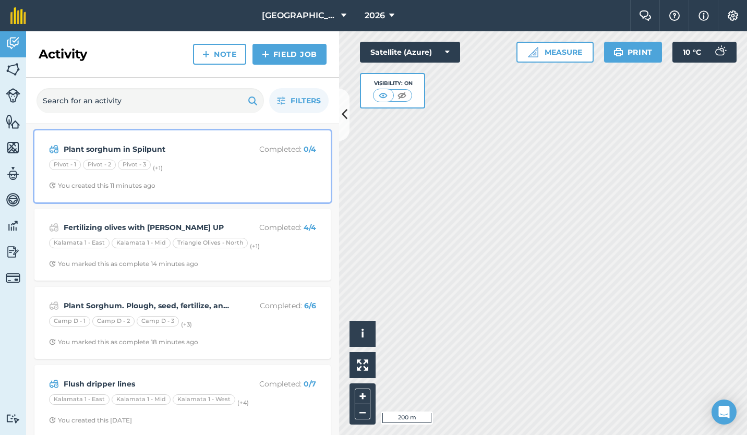
click at [201, 167] on div "Pivot - 1 Pivot - 2 Pivot - 3 (+ 1 )" at bounding box center [182, 167] width 267 height 14
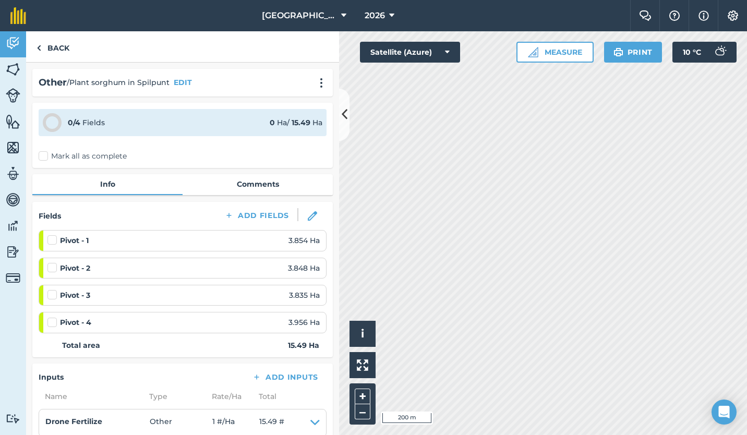
click at [87, 156] on label "Mark all as complete" at bounding box center [83, 156] width 88 height 11
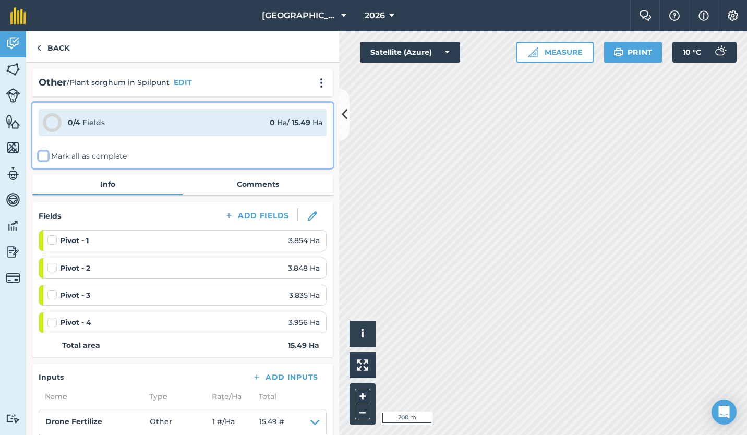
click at [45, 156] on input "Mark all as complete" at bounding box center [42, 154] width 7 height 7
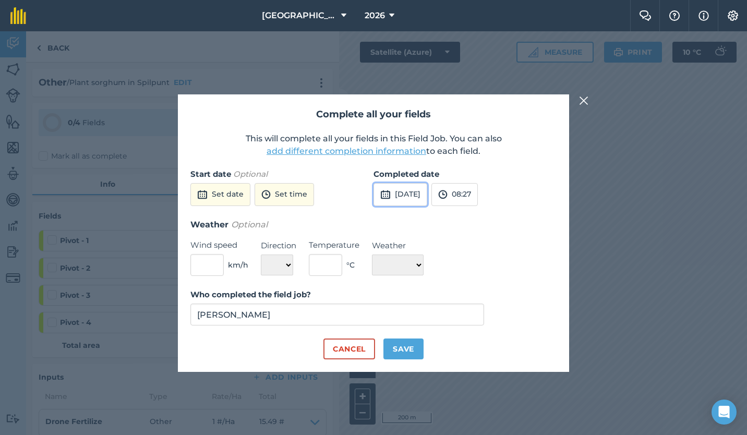
click at [409, 195] on button "[DATE]" at bounding box center [401, 194] width 54 height 23
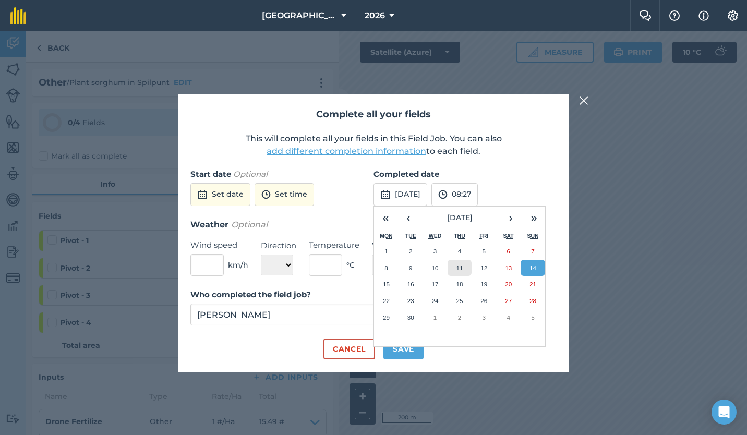
click at [460, 265] on abbr "11" at bounding box center [459, 268] width 7 height 7
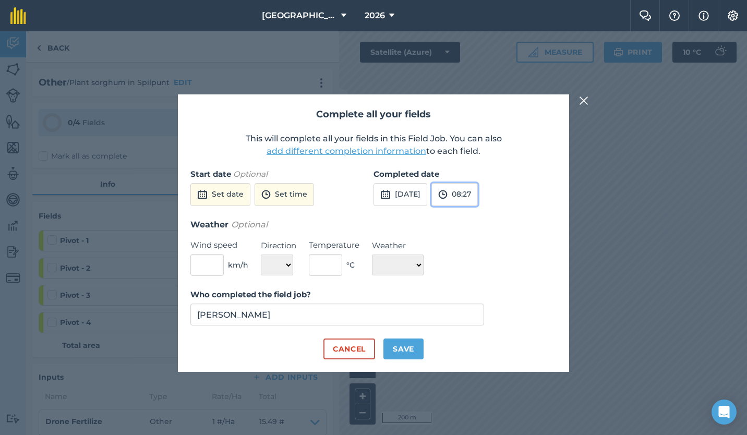
click at [478, 196] on button "08:27" at bounding box center [455, 194] width 46 height 23
click at [474, 278] on button "16:00" at bounding box center [456, 283] width 49 height 17
click at [398, 347] on button "Save" at bounding box center [404, 349] width 40 height 21
checkbox input "true"
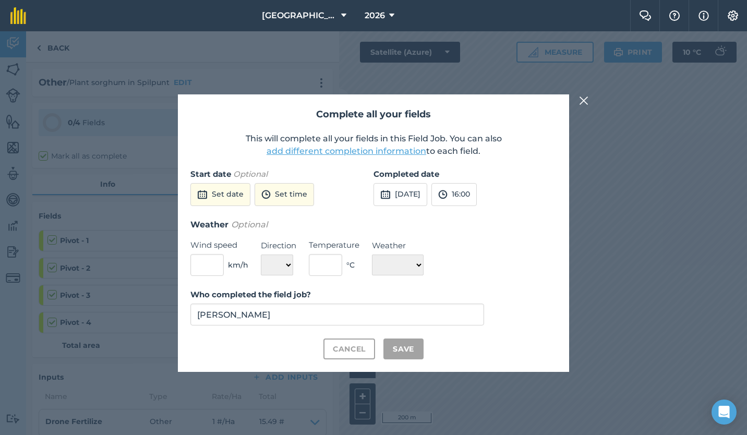
checkbox input "true"
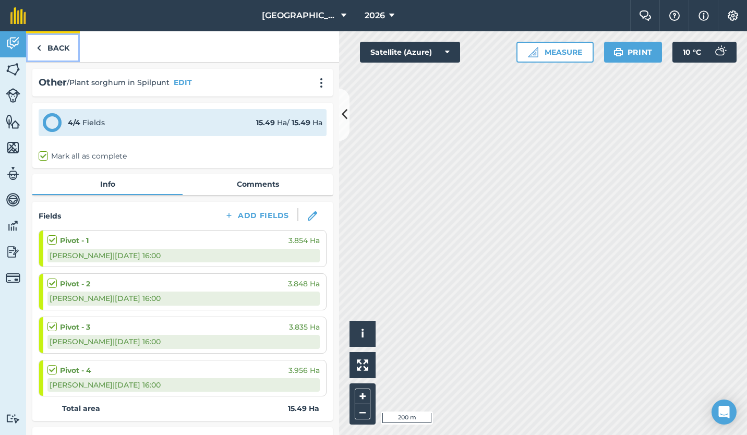
click at [47, 47] on link "Back" at bounding box center [53, 46] width 54 height 31
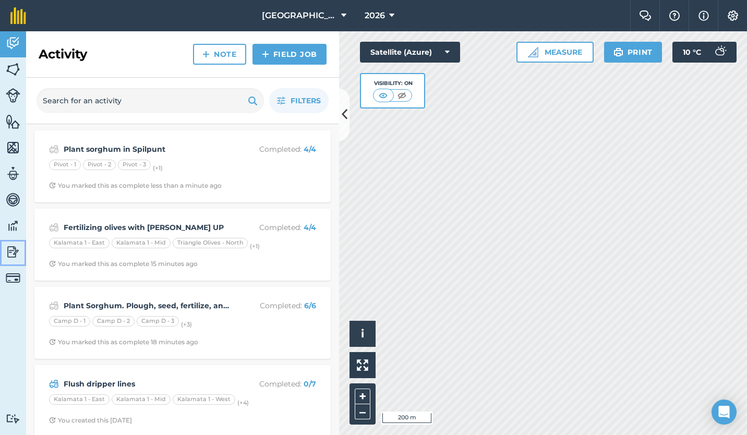
click at [14, 248] on img at bounding box center [13, 252] width 15 height 16
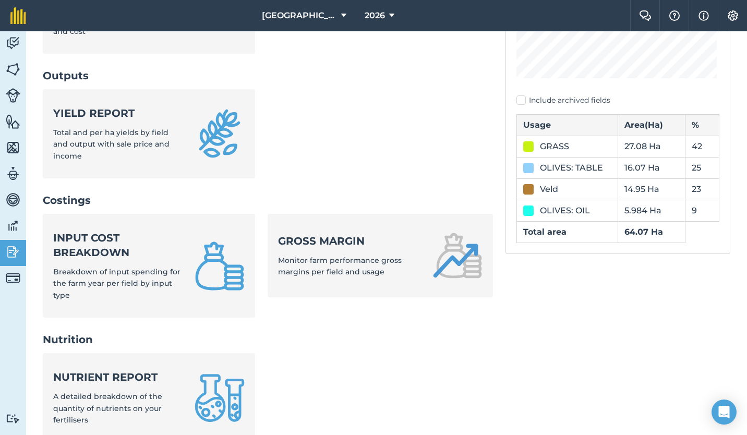
scroll to position [261, 0]
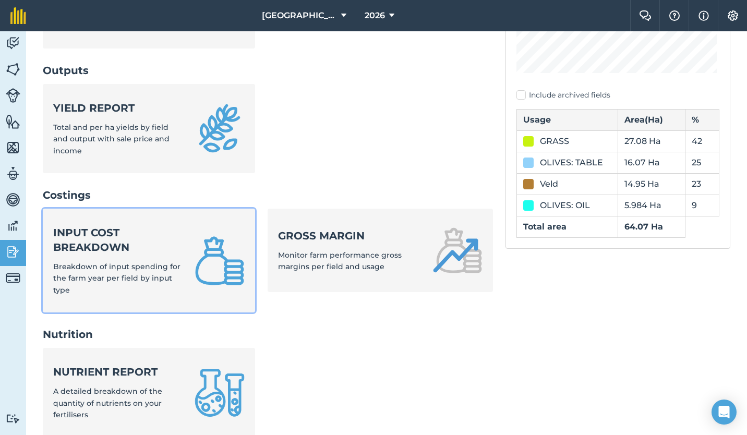
click at [111, 265] on span "Breakdown of input spending for the farm year per field by input type" at bounding box center [116, 278] width 127 height 33
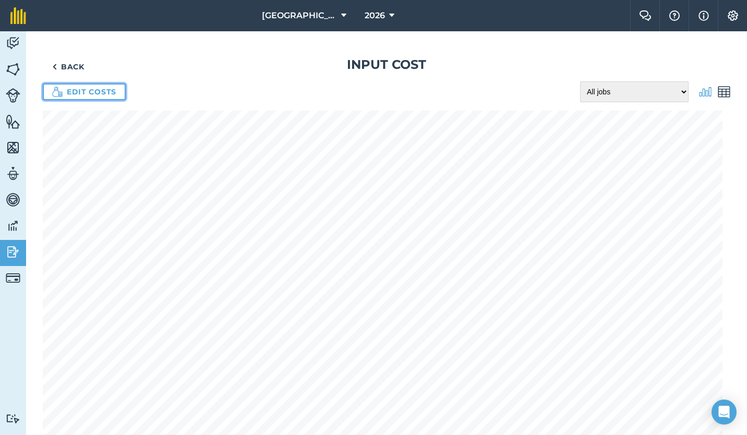
click at [92, 86] on link "Edit costs" at bounding box center [84, 92] width 83 height 17
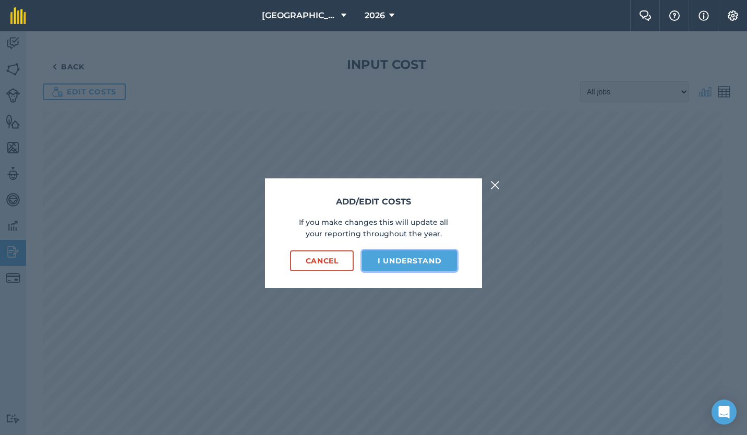
click at [403, 263] on button "I understand" at bounding box center [409, 261] width 95 height 21
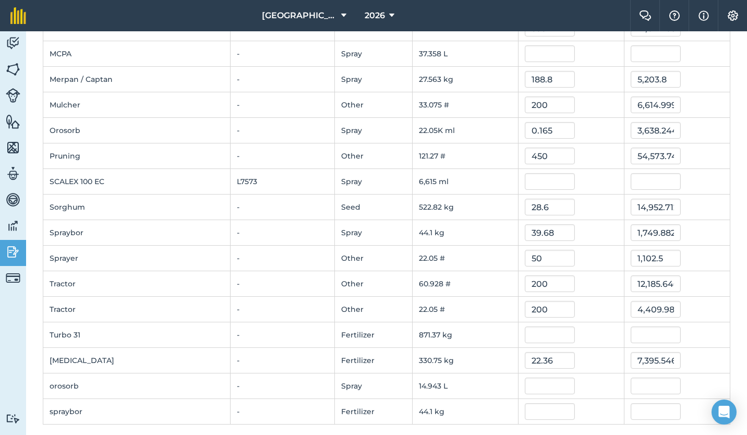
scroll to position [424, 0]
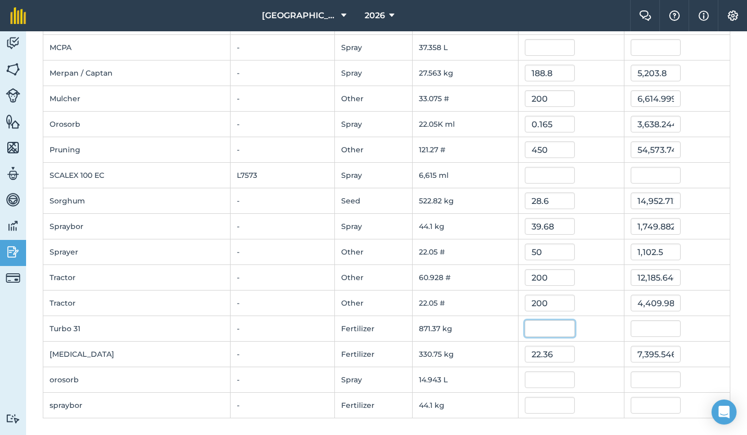
click at [528, 326] on input "text" at bounding box center [550, 328] width 50 height 17
type input "9.4"
type input "8,190.878564"
click at [540, 375] on input "text" at bounding box center [550, 380] width 50 height 17
click at [530, 404] on input "text" at bounding box center [550, 405] width 50 height 17
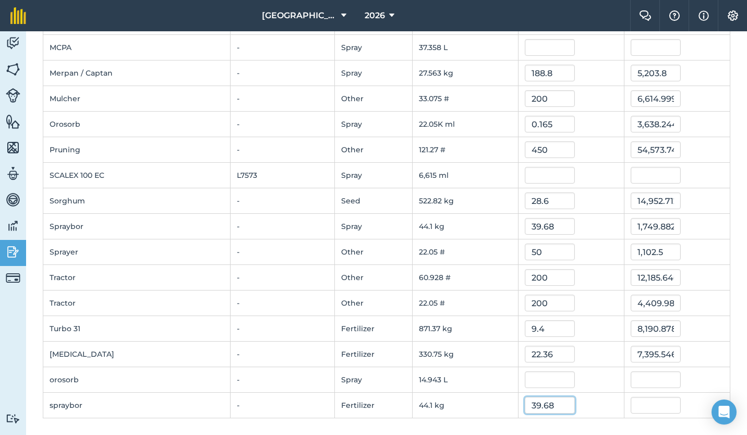
type input "39.68"
type input "1,749.8880000000001"
click at [467, 333] on td "871.37 kg" at bounding box center [465, 329] width 106 height 26
click at [533, 379] on input "text" at bounding box center [550, 380] width 50 height 17
type input "165"
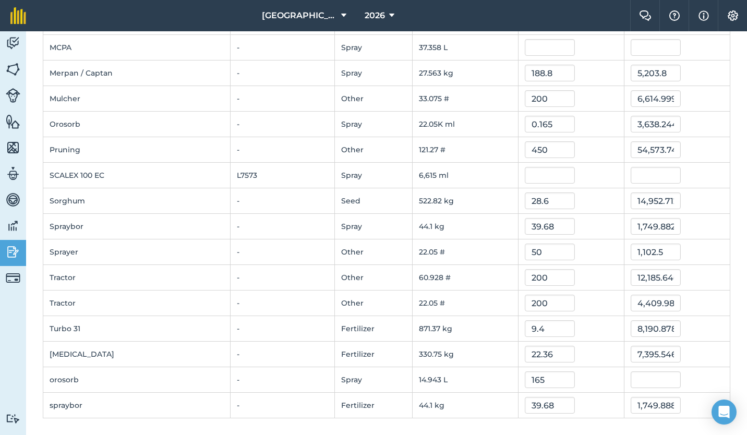
type input "2,465.595"
click at [579, 352] on div "22.36" at bounding box center [571, 354] width 93 height 17
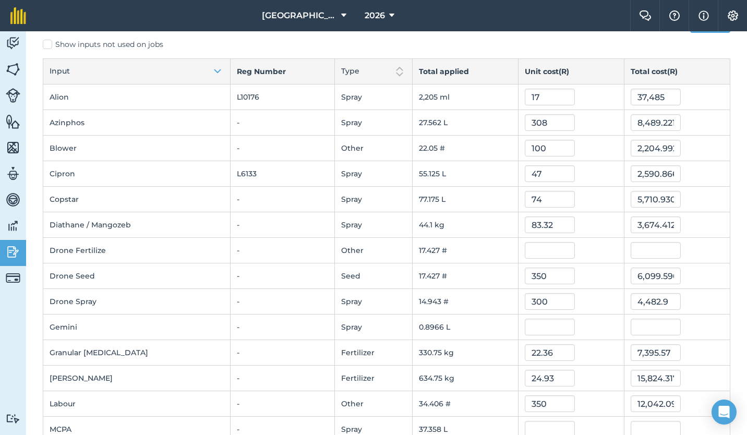
scroll to position [42, 0]
click at [541, 253] on input "text" at bounding box center [550, 251] width 50 height 17
type input "400"
type input "6,970.960800000001"
click at [576, 221] on div "83.32" at bounding box center [571, 225] width 93 height 17
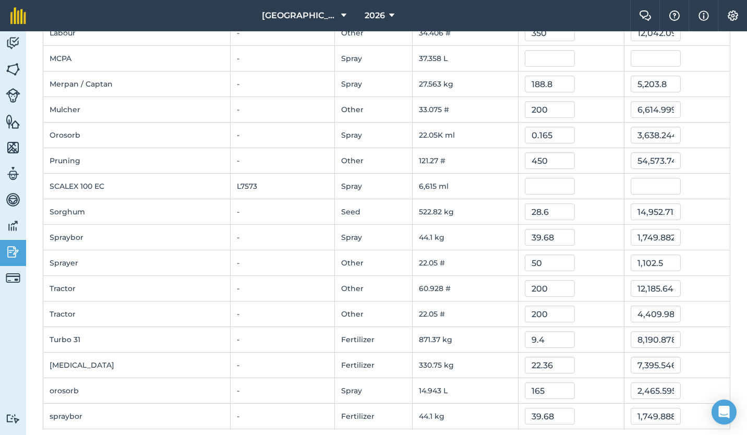
scroll to position [424, 0]
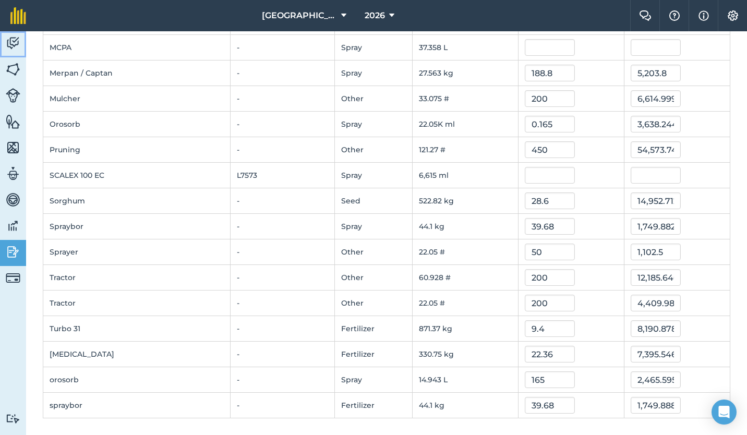
click at [10, 39] on img at bounding box center [13, 43] width 15 height 16
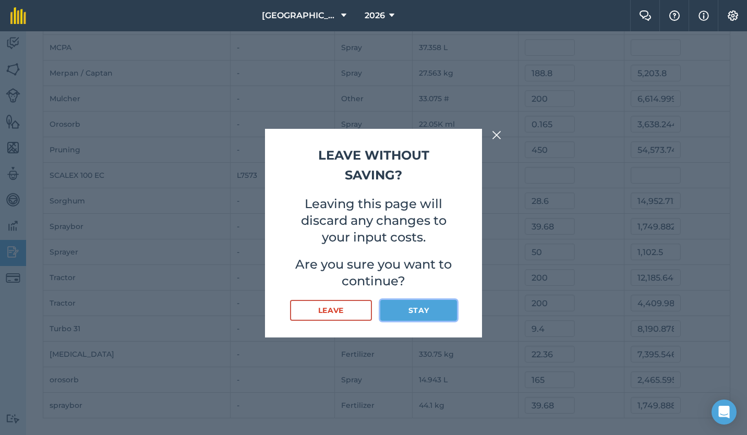
click at [418, 312] on button "Stay" at bounding box center [418, 310] width 77 height 21
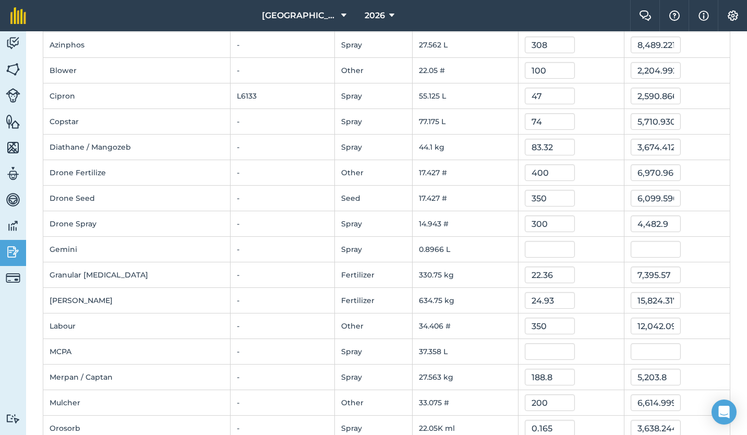
scroll to position [118, 0]
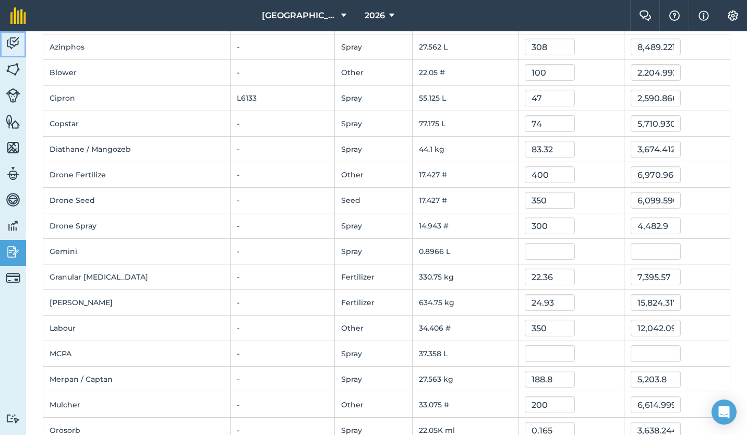
click at [14, 47] on img at bounding box center [13, 43] width 15 height 16
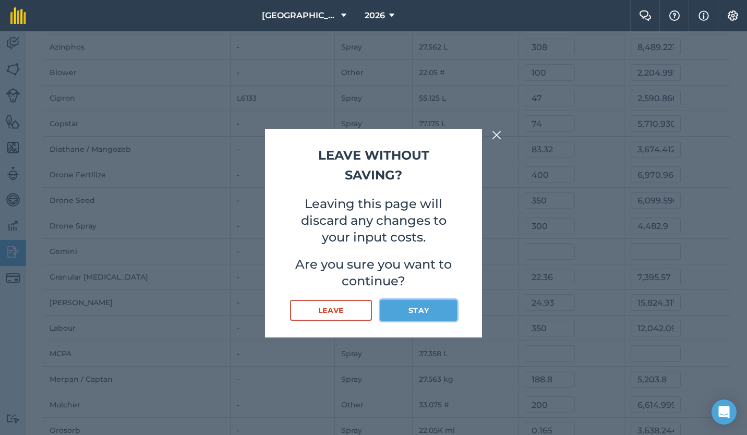
click at [435, 309] on button "Stay" at bounding box center [418, 310] width 77 height 21
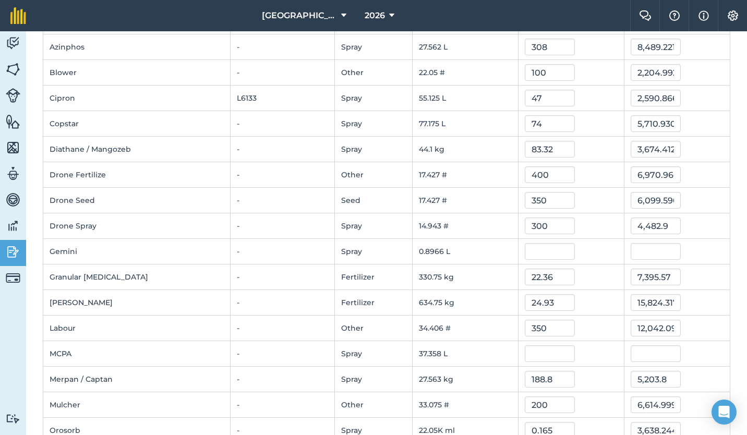
scroll to position [0, 0]
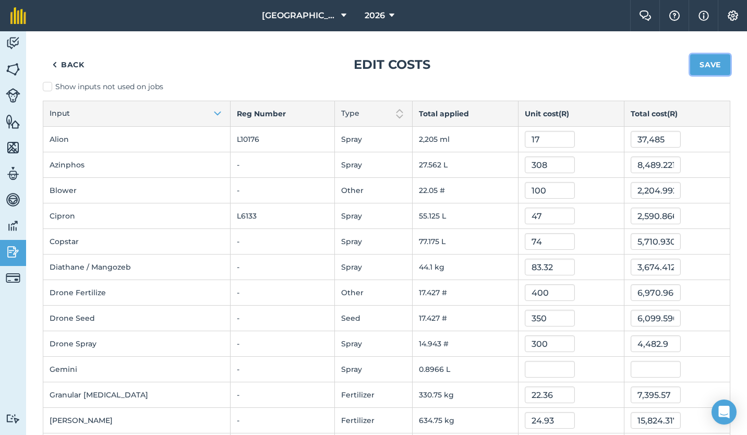
click at [701, 65] on button "Save" at bounding box center [710, 64] width 40 height 21
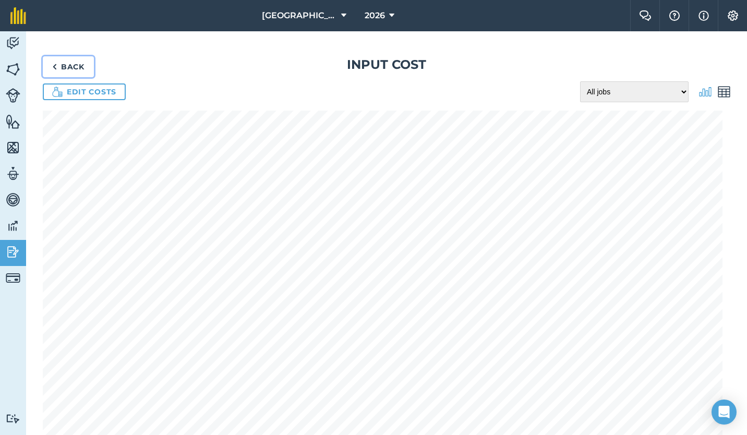
click at [64, 64] on link "Back" at bounding box center [68, 66] width 51 height 21
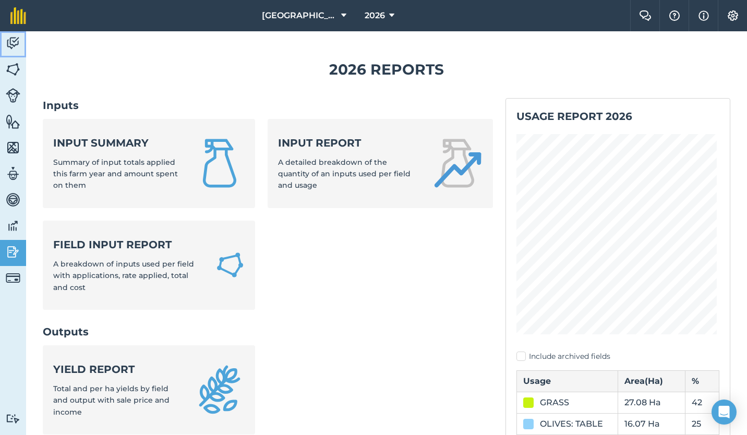
click at [13, 44] on img at bounding box center [13, 43] width 15 height 16
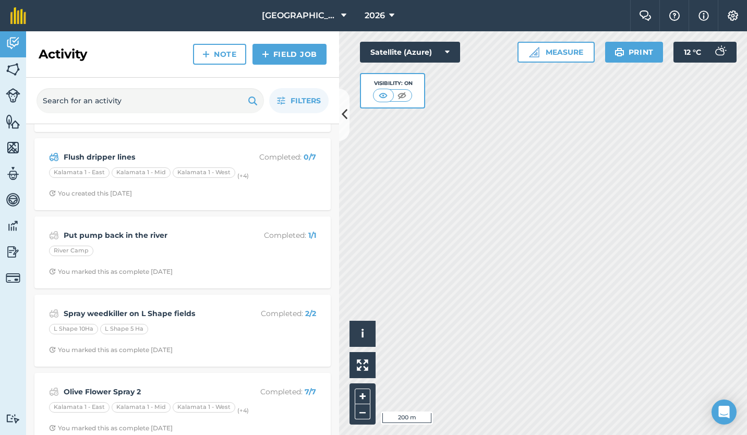
scroll to position [232, 0]
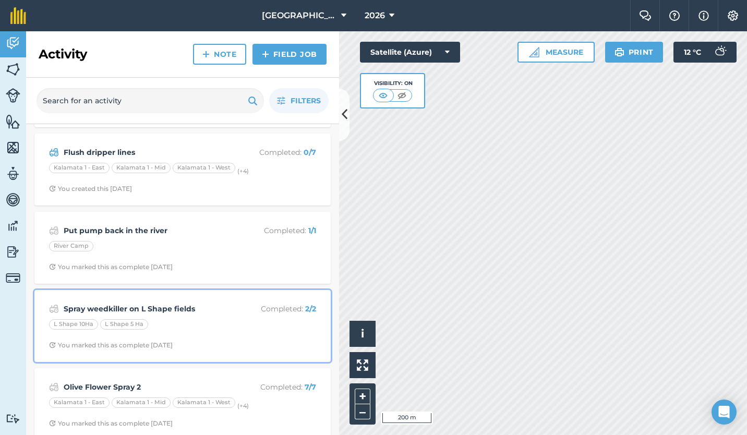
click at [210, 320] on div "L Shape 10Ha L Shape 5 Ha" at bounding box center [182, 326] width 267 height 14
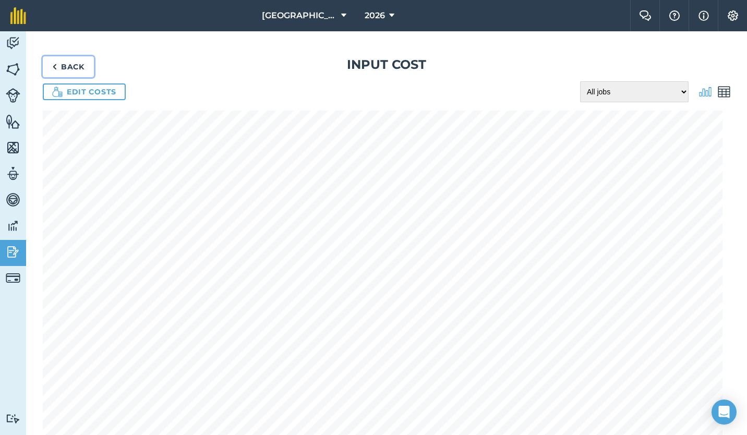
click at [69, 60] on link "Back" at bounding box center [68, 66] width 51 height 21
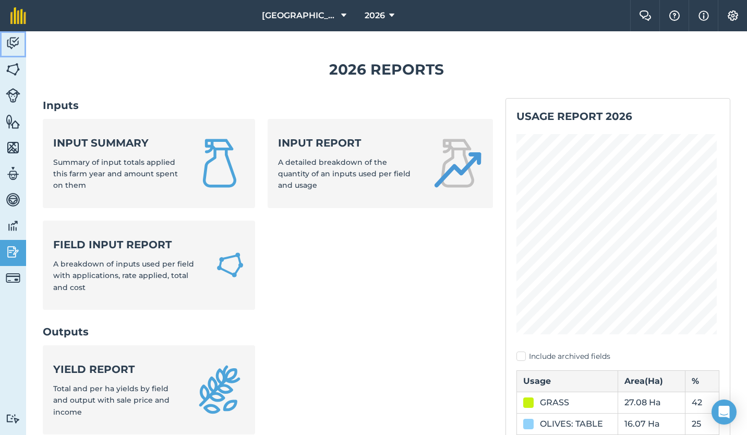
click at [13, 38] on img at bounding box center [13, 43] width 15 height 16
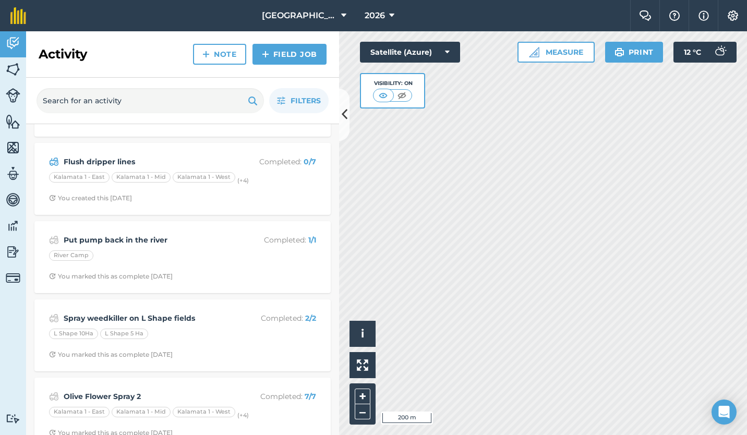
scroll to position [228, 0]
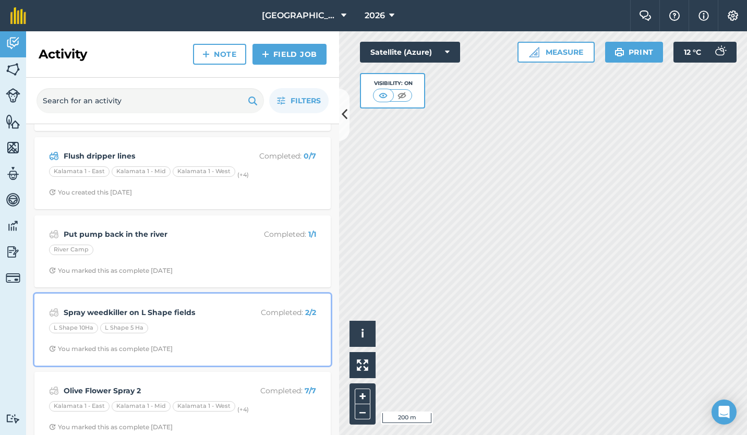
click at [193, 332] on div "L Shape 10Ha L Shape 5 Ha" at bounding box center [182, 330] width 267 height 14
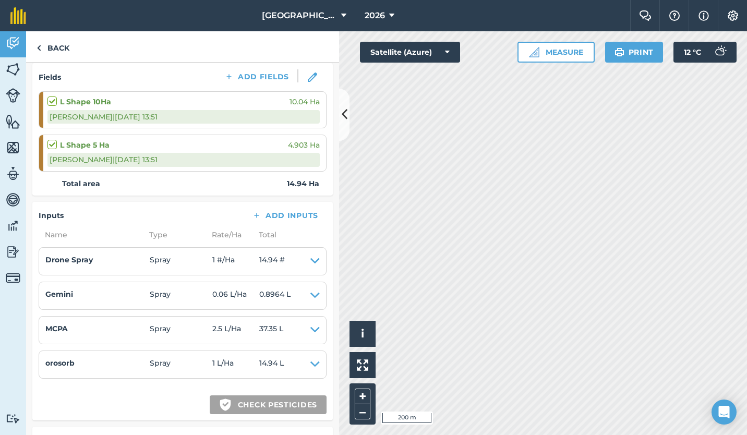
scroll to position [139, 0]
click at [55, 49] on link "Back" at bounding box center [53, 46] width 54 height 31
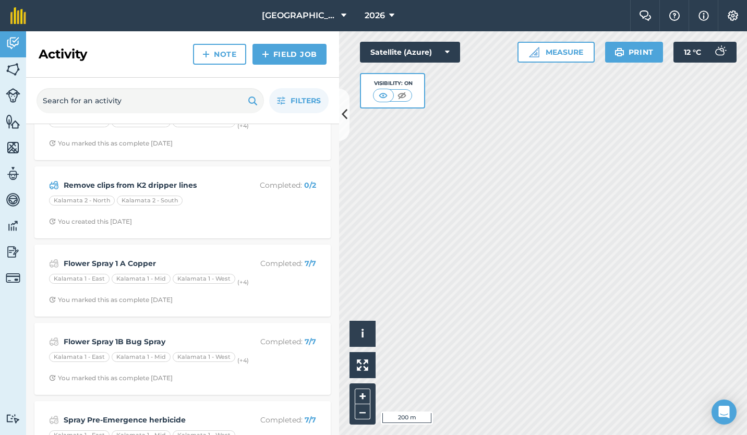
scroll to position [713, 0]
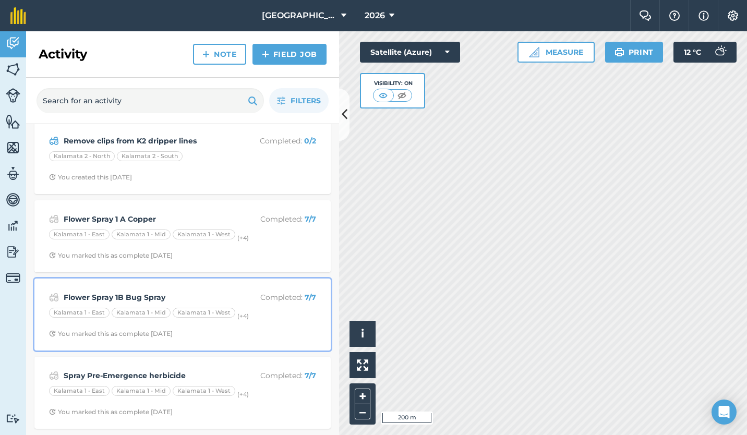
click at [143, 295] on strong "Flower Spray 1B Bug Spray" at bounding box center [146, 297] width 165 height 11
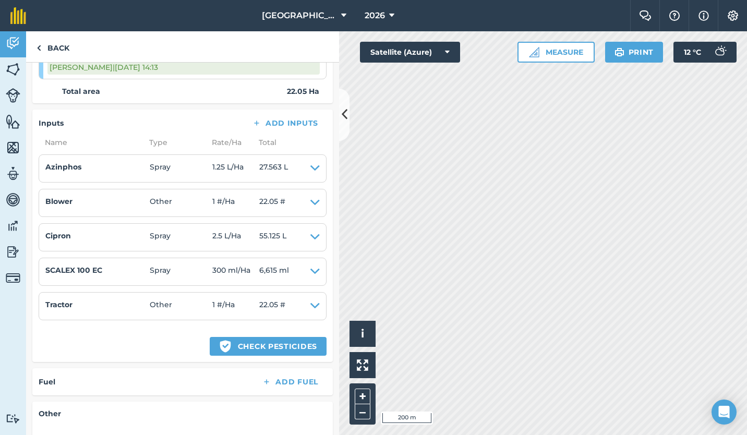
scroll to position [448, 0]
click at [11, 249] on img at bounding box center [13, 252] width 15 height 16
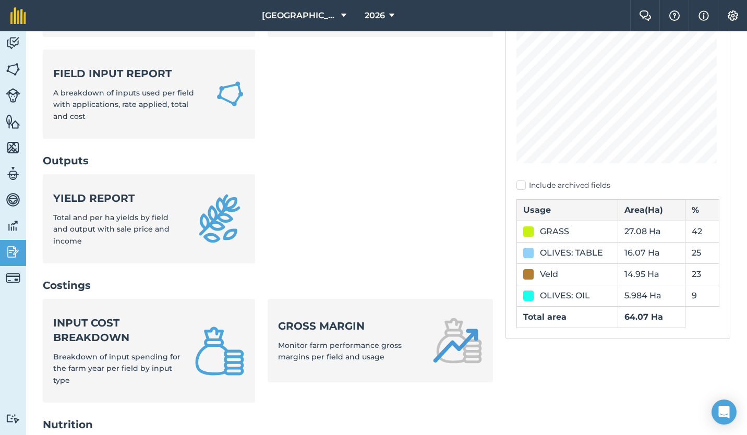
scroll to position [172, 0]
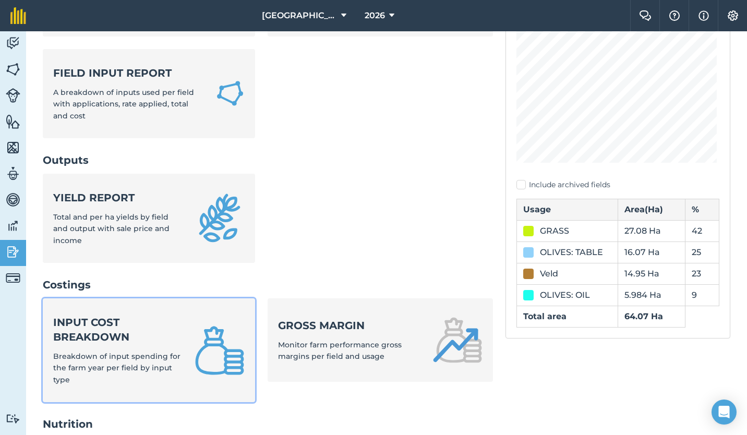
click at [106, 329] on strong "Input cost breakdown" at bounding box center [117, 329] width 129 height 29
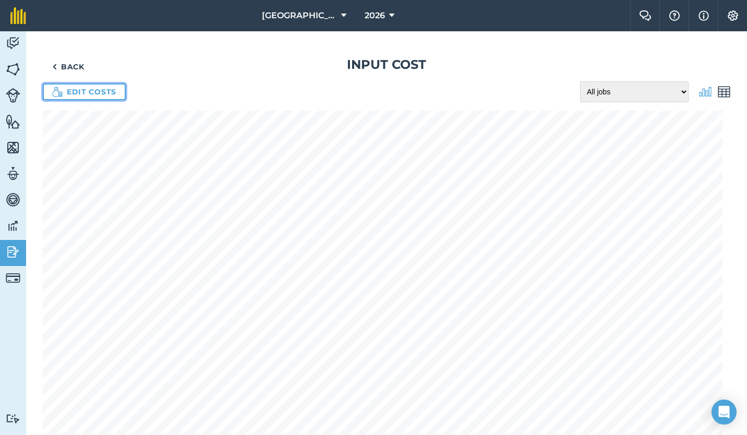
click at [102, 89] on link "Edit costs" at bounding box center [84, 92] width 83 height 17
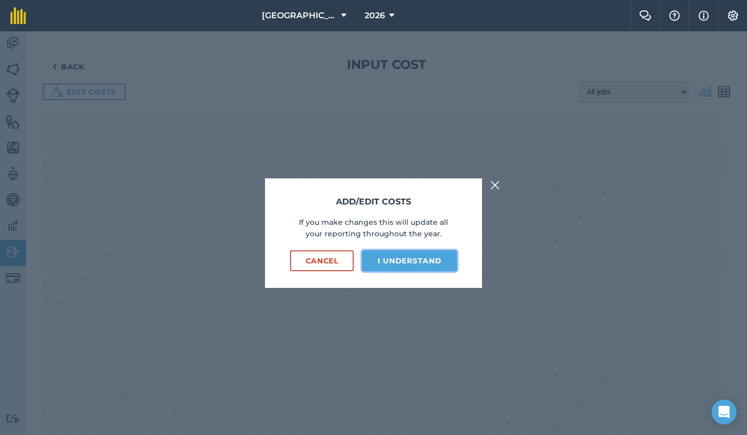
click at [399, 258] on button "I understand" at bounding box center [409, 261] width 95 height 21
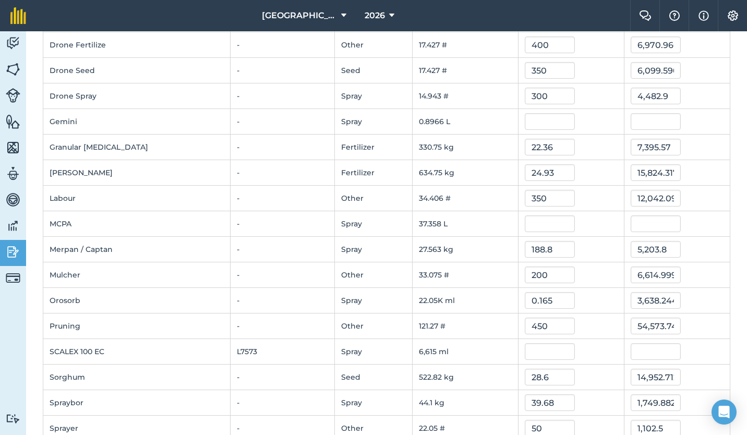
scroll to position [253, 0]
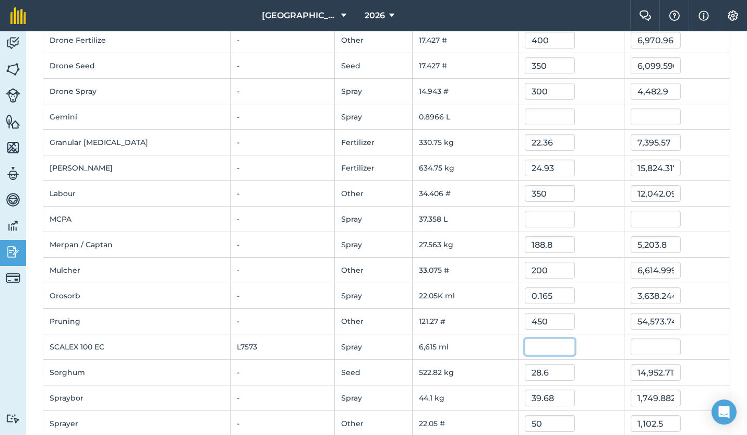
click at [529, 349] on input "text" at bounding box center [550, 347] width 50 height 17
type input "0.143"
type input "945.9419254999999"
click at [473, 374] on td "522.82 kg" at bounding box center [465, 373] width 106 height 26
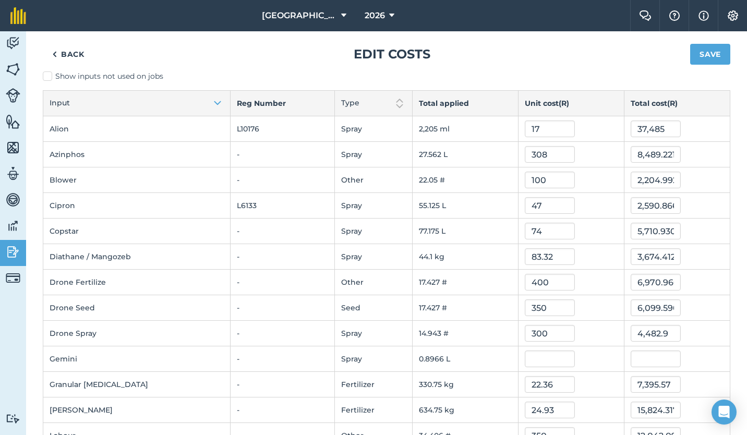
scroll to position [9, 0]
click at [473, 374] on td "330.75 kg" at bounding box center [465, 386] width 106 height 26
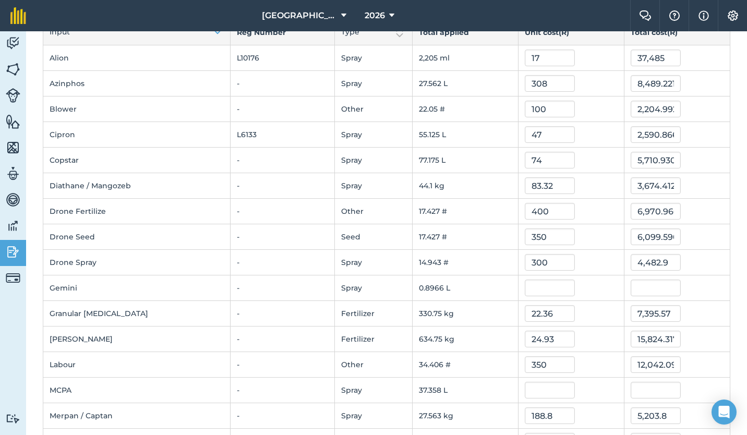
scroll to position [85, 0]
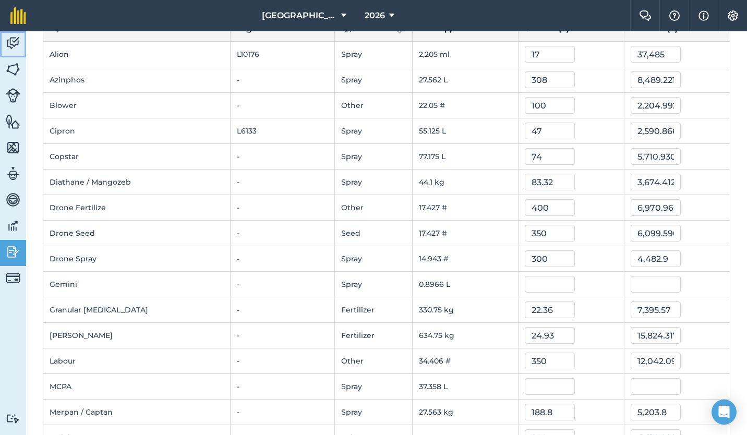
click at [13, 37] on img at bounding box center [13, 43] width 15 height 16
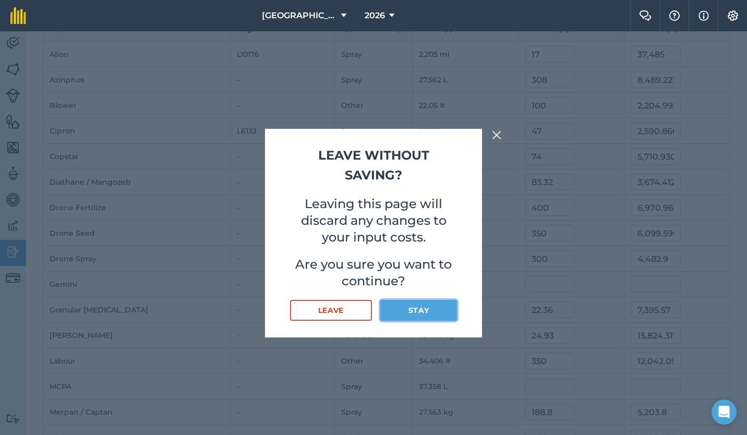
click at [416, 307] on button "Stay" at bounding box center [418, 310] width 77 height 21
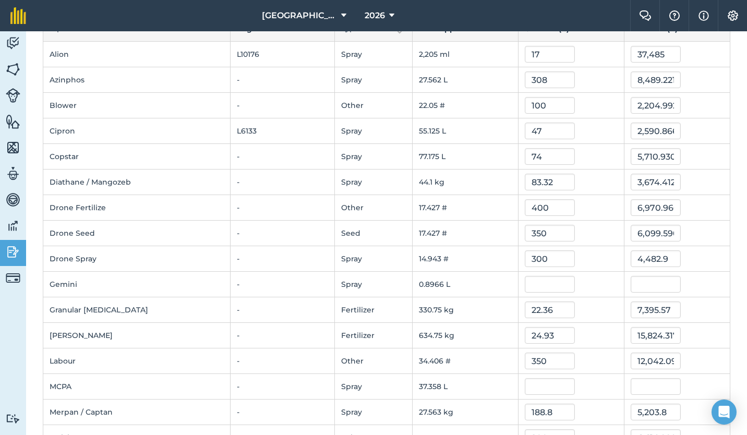
scroll to position [0, 0]
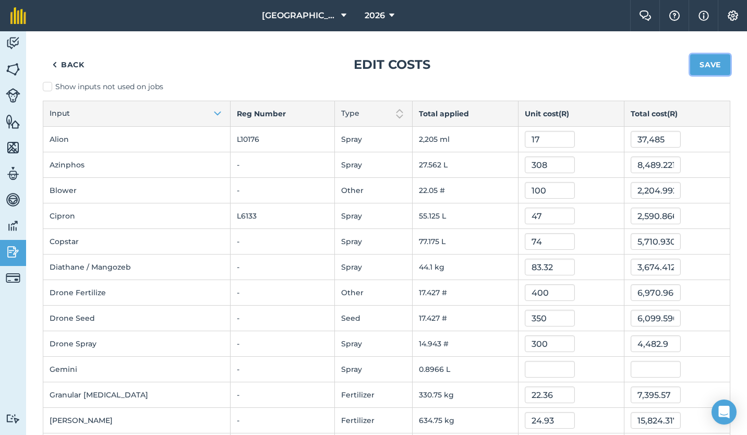
click at [707, 58] on button "Save" at bounding box center [710, 64] width 40 height 21
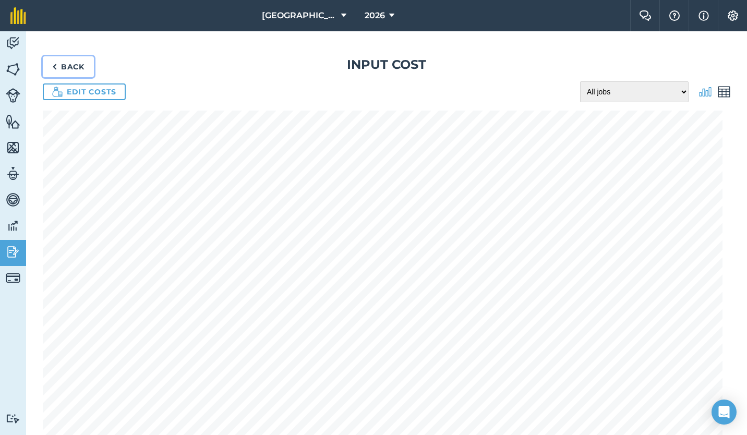
click at [64, 64] on link "Back" at bounding box center [68, 66] width 51 height 21
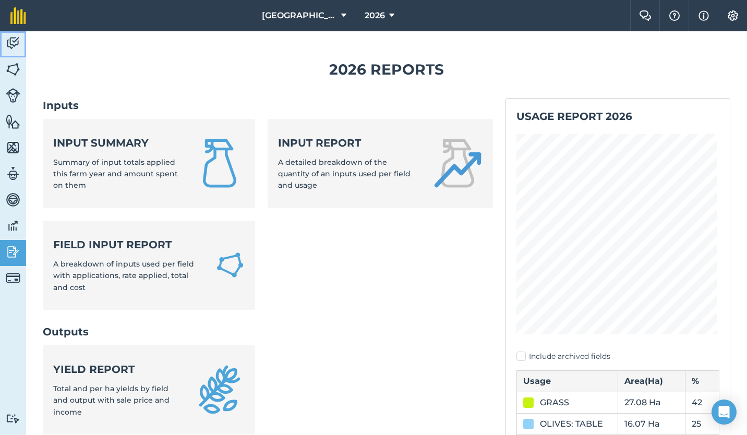
click at [14, 43] on img at bounding box center [13, 43] width 15 height 16
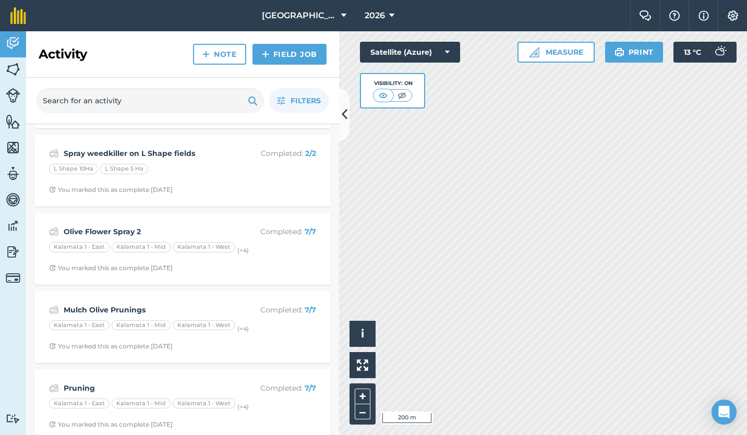
scroll to position [375, 0]
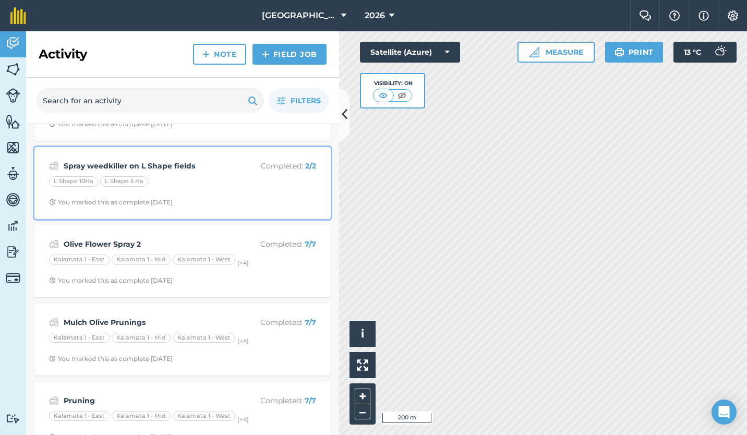
click at [211, 189] on div "L Shape 10Ha L Shape 5 Ha" at bounding box center [182, 183] width 267 height 14
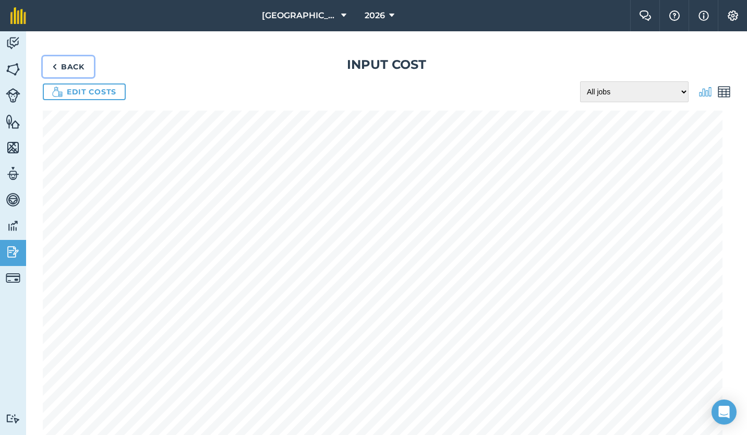
click at [67, 62] on link "Back" at bounding box center [68, 66] width 51 height 21
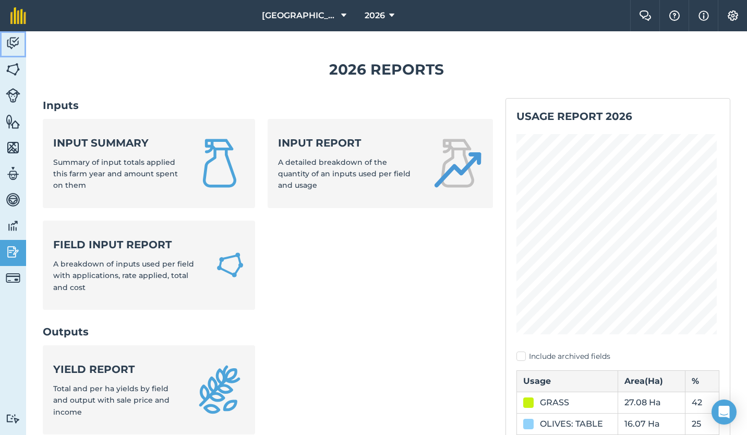
click at [10, 35] on img at bounding box center [13, 43] width 15 height 16
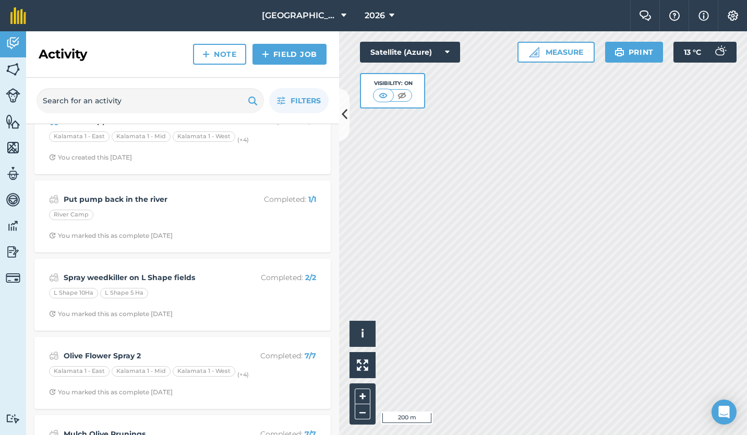
scroll to position [295, 0]
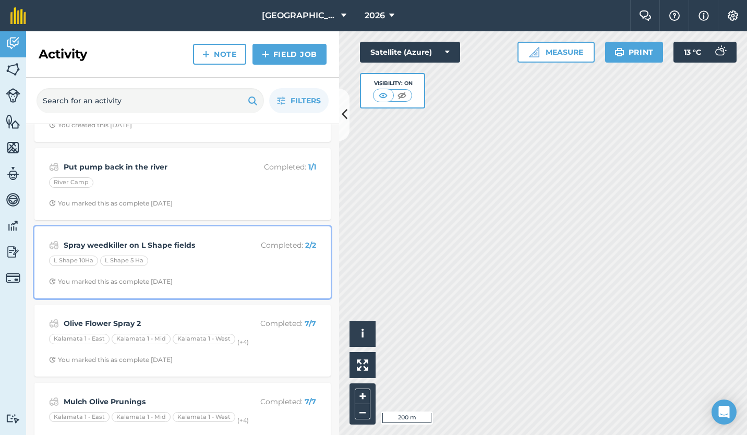
click at [188, 266] on div "L Shape 10Ha L Shape 5 Ha" at bounding box center [182, 263] width 267 height 14
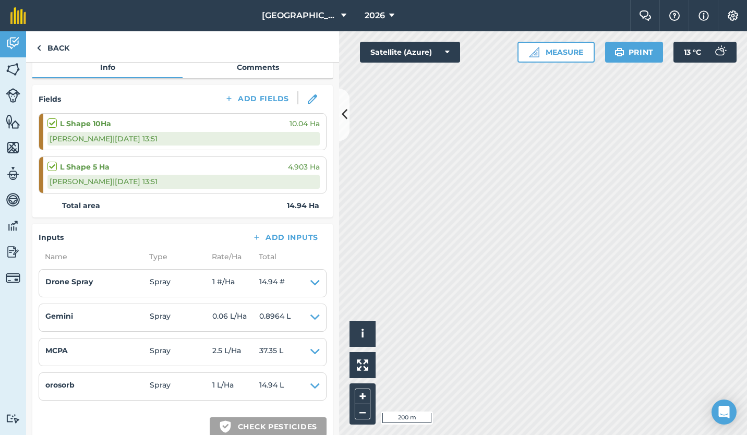
scroll to position [128, 0]
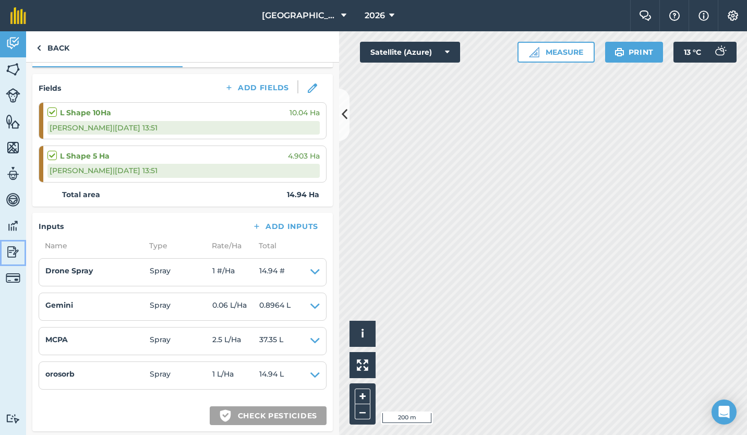
click at [11, 252] on img at bounding box center [13, 252] width 15 height 16
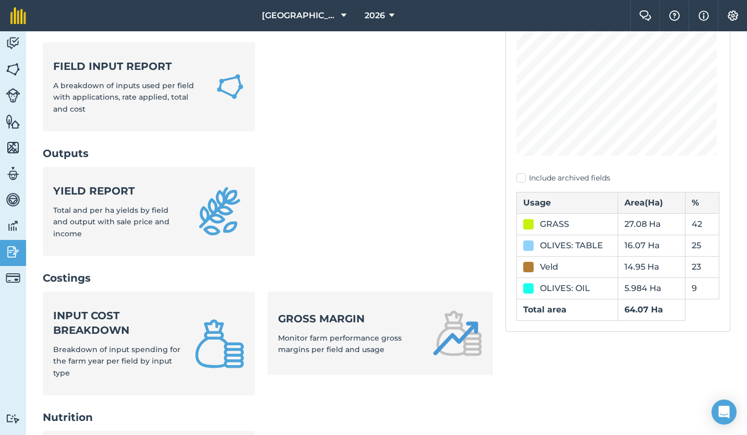
scroll to position [179, 0]
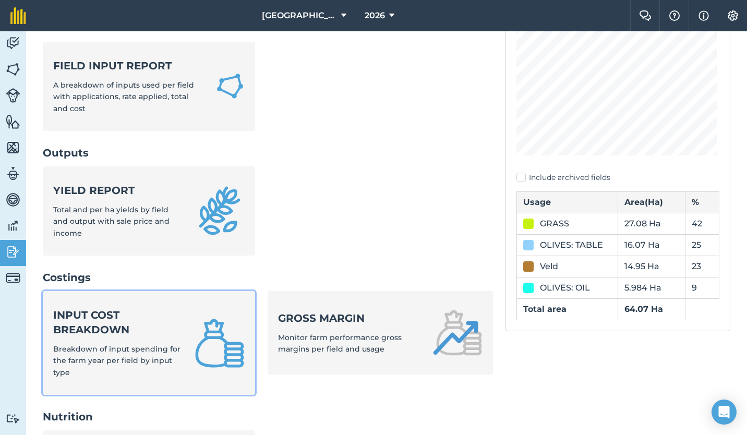
click at [120, 308] on strong "Input cost breakdown" at bounding box center [117, 322] width 129 height 29
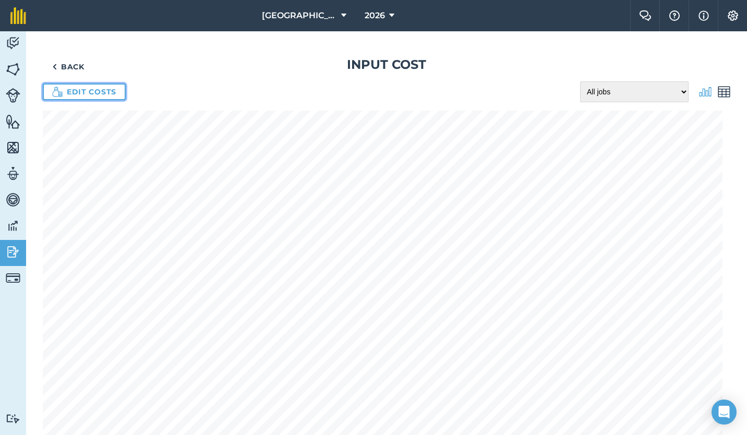
click at [84, 93] on link "Edit costs" at bounding box center [84, 92] width 83 height 17
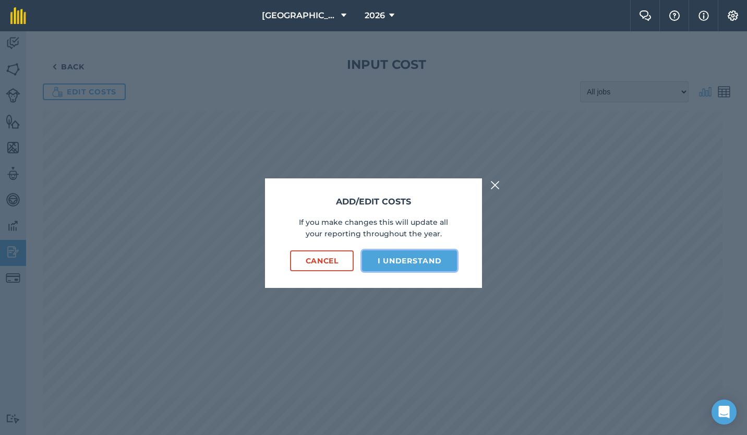
click at [400, 263] on button "I understand" at bounding box center [409, 261] width 95 height 21
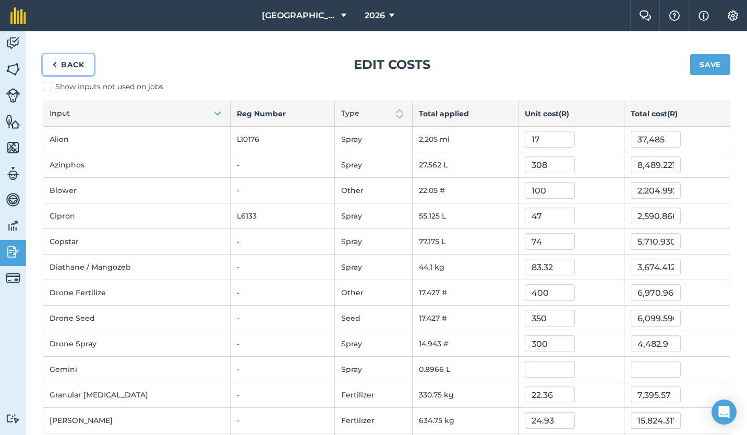
click at [66, 66] on link "Back" at bounding box center [68, 64] width 51 height 21
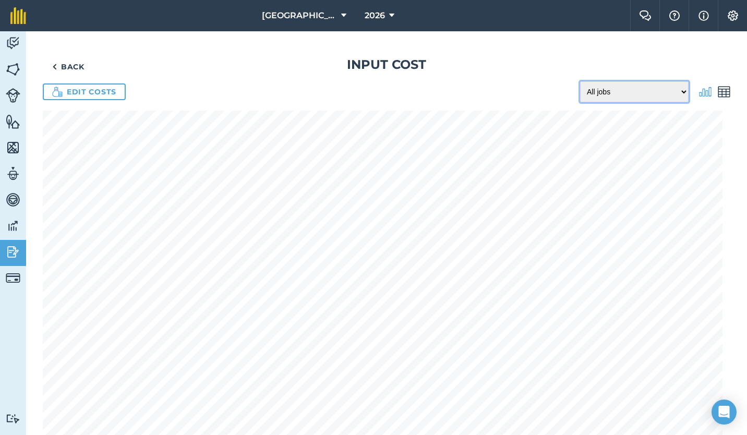
click at [680, 95] on select "All jobs Incomplete jobs Complete jobs" at bounding box center [634, 91] width 109 height 21
click at [526, 66] on h1 "Input cost" at bounding box center [387, 64] width 688 height 17
click at [68, 65] on link "Back" at bounding box center [68, 66] width 51 height 21
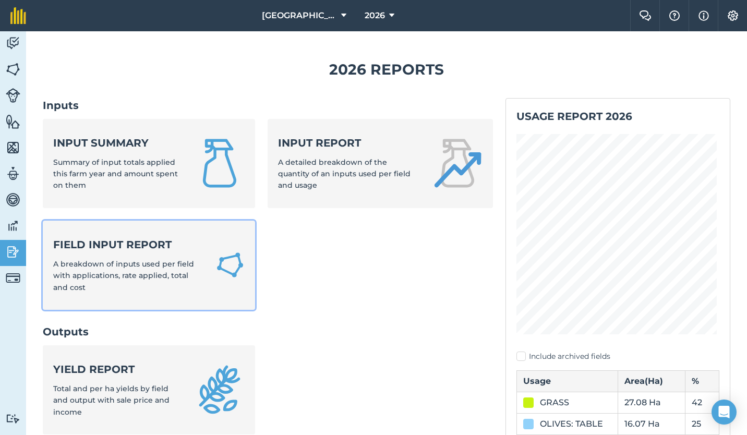
click at [139, 266] on span "A breakdown of inputs used per field with applications, rate applied, total and…" at bounding box center [123, 275] width 141 height 33
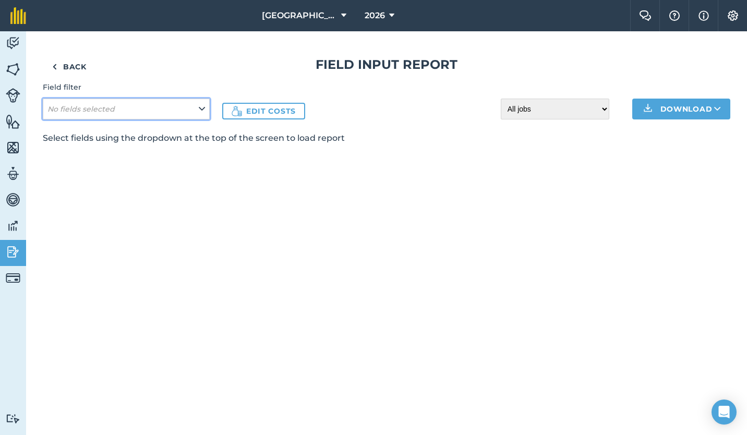
click at [199, 114] on icon at bounding box center [202, 108] width 6 height 11
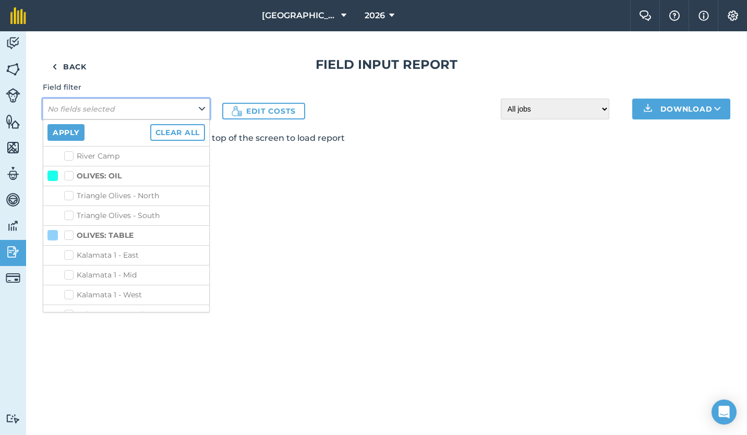
scroll to position [461, 0]
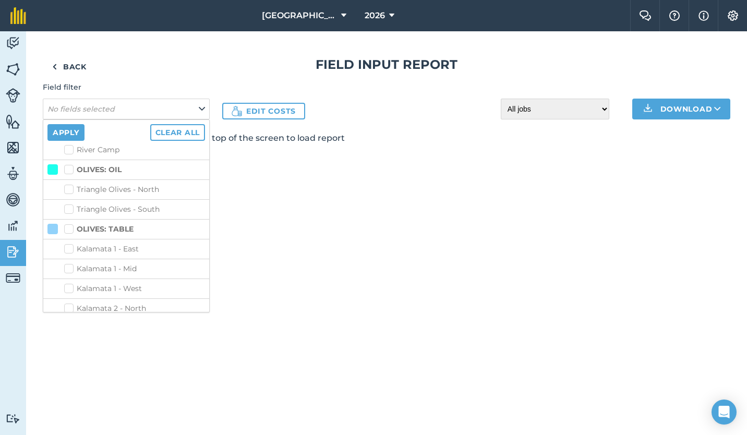
click at [71, 188] on label "Triangle Olives - North" at bounding box center [134, 189] width 141 height 11
click at [71, 188] on input "Triangle Olives - North" at bounding box center [67, 187] width 7 height 7
checkbox input "true"
click at [67, 208] on label "Triangle Olives - South" at bounding box center [134, 209] width 141 height 11
click at [67, 208] on input "Triangle Olives - South" at bounding box center [67, 207] width 7 height 7
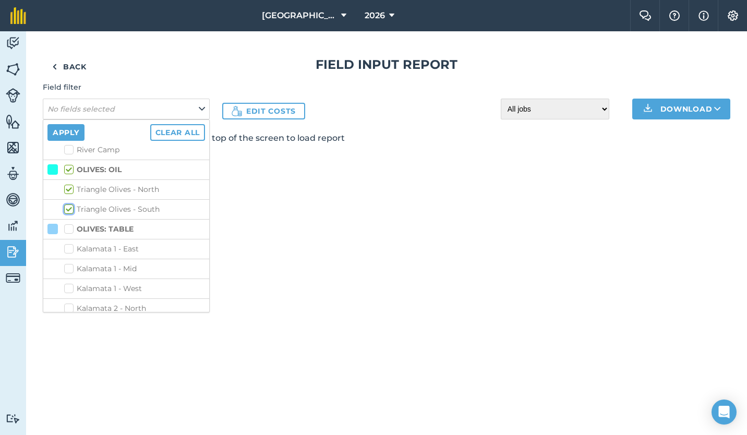
checkbox input "true"
click at [62, 132] on button "Apply" at bounding box center [65, 132] width 37 height 17
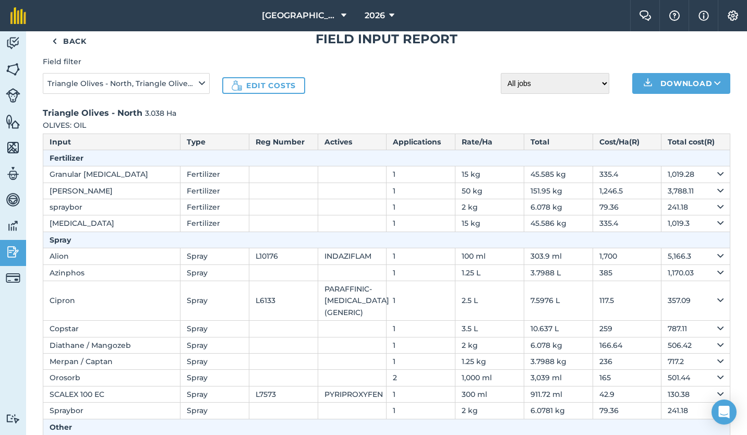
scroll to position [0, 0]
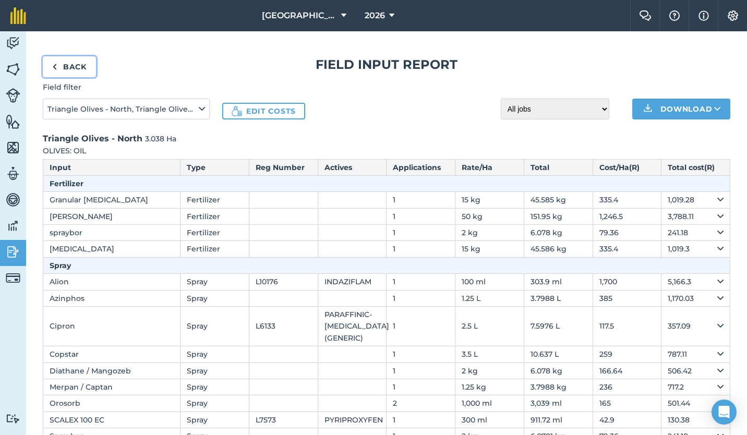
click at [73, 65] on link "Back" at bounding box center [69, 66] width 53 height 21
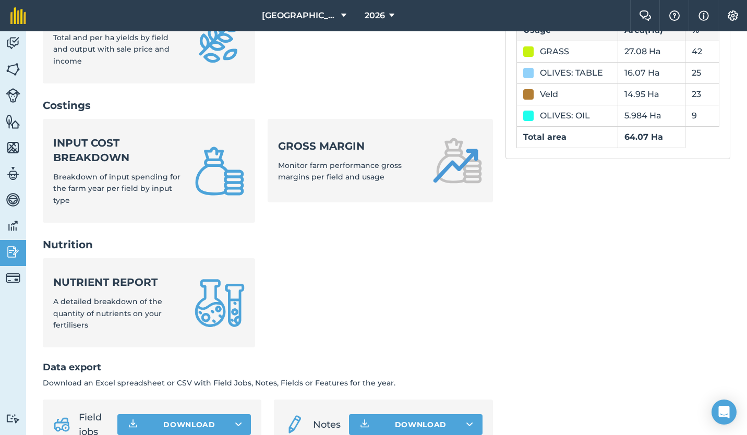
scroll to position [349, 0]
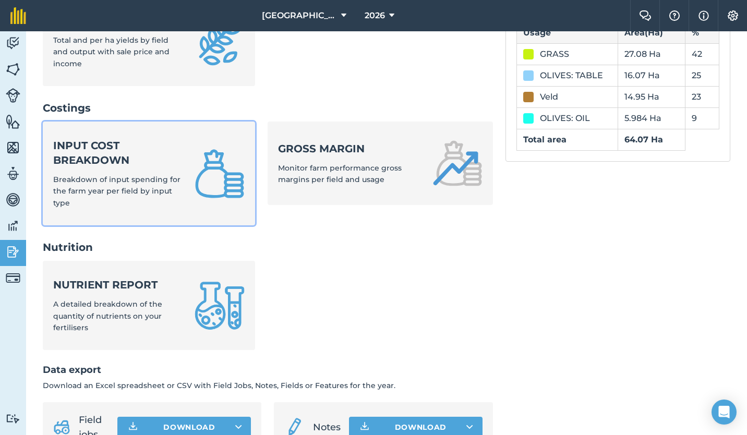
click at [115, 163] on strong "Input cost breakdown" at bounding box center [117, 152] width 129 height 29
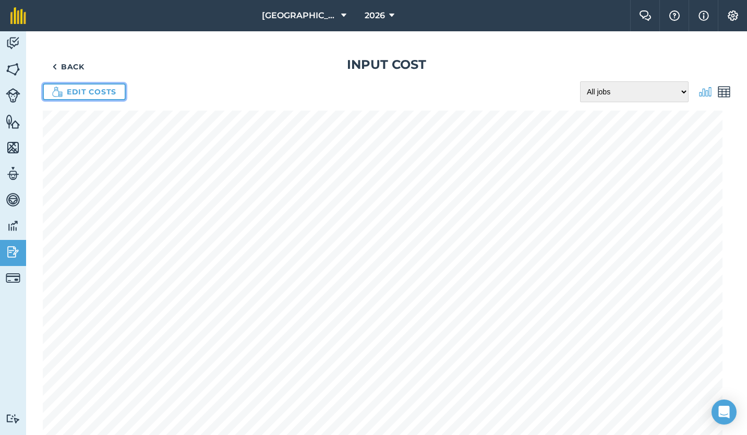
click at [98, 93] on link "Edit costs" at bounding box center [84, 92] width 83 height 17
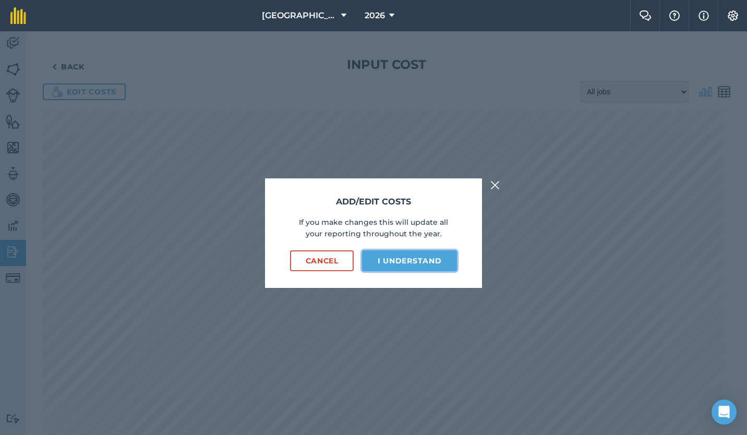
click at [403, 259] on button "I understand" at bounding box center [409, 261] width 95 height 21
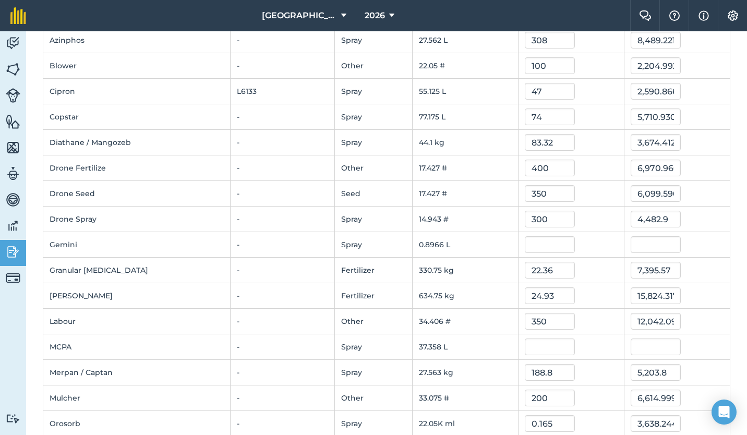
scroll to position [125, 0]
click at [528, 246] on input "text" at bounding box center [550, 244] width 50 height 17
type input "977"
type input "875.95866"
click at [284, 271] on td "-" at bounding box center [283, 270] width 104 height 26
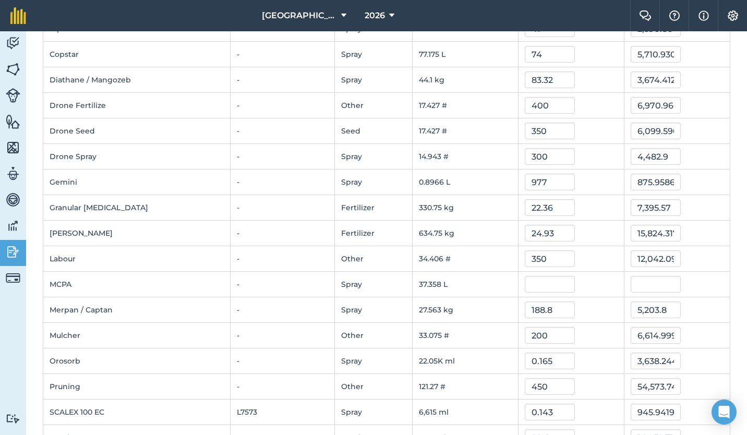
scroll to position [195, 0]
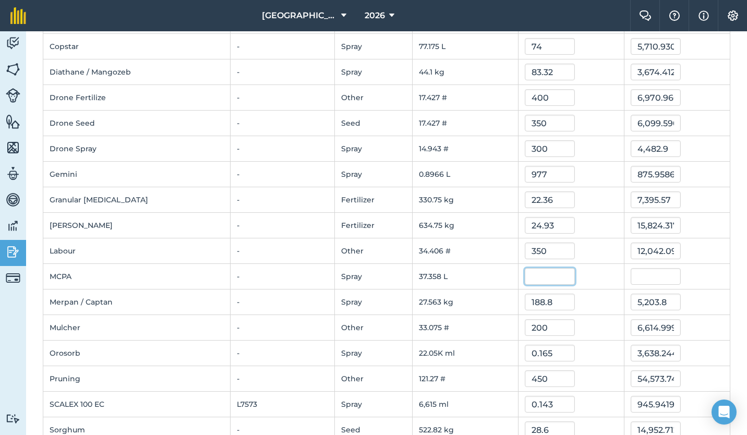
click at [542, 276] on input "text" at bounding box center [550, 276] width 50 height 17
type input "82"
type input "3,063.315"
click at [532, 313] on td "188.8" at bounding box center [571, 303] width 106 height 26
click at [14, 42] on img at bounding box center [13, 43] width 15 height 16
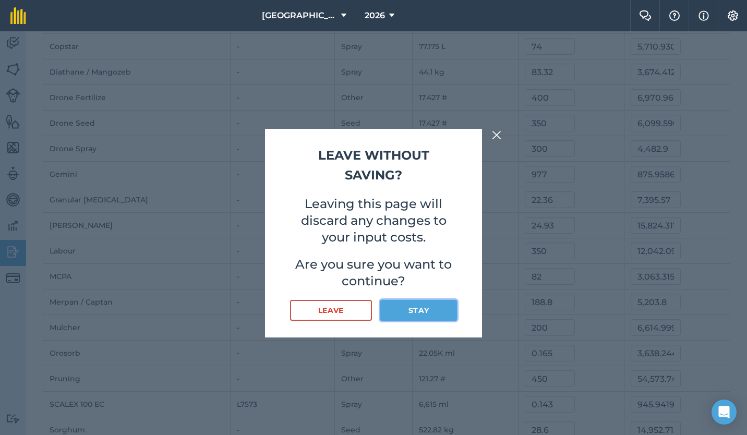
click at [421, 305] on button "Stay" at bounding box center [418, 310] width 77 height 21
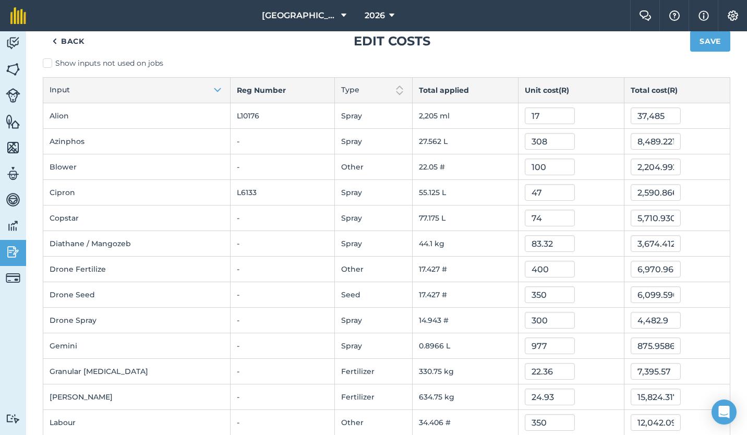
scroll to position [0, 0]
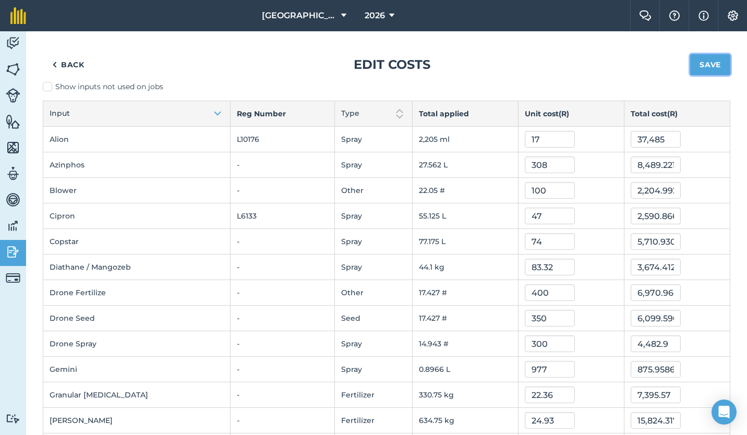
click at [705, 62] on button "Save" at bounding box center [710, 64] width 40 height 21
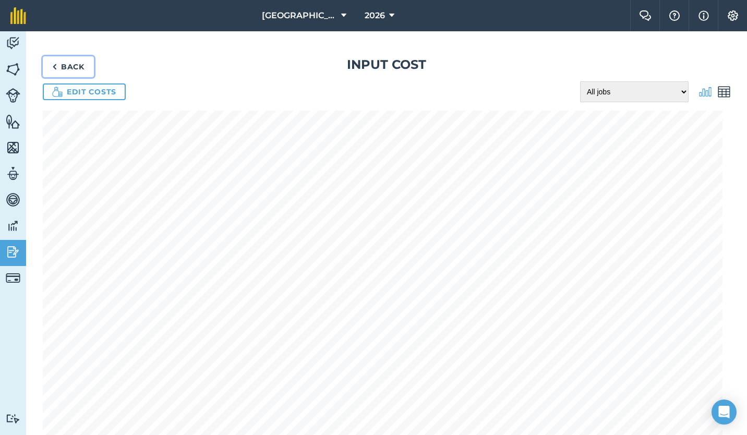
click at [71, 64] on link "Back" at bounding box center [68, 66] width 51 height 21
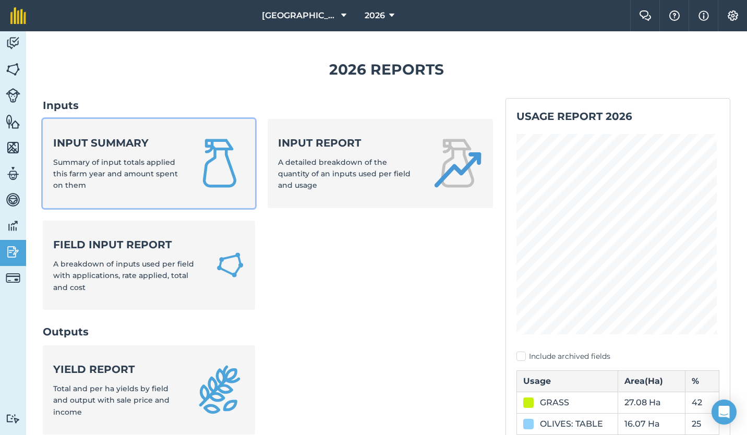
click at [121, 168] on div "Input summary Summary of input totals applied this farm year and amount spent o…" at bounding box center [117, 164] width 129 height 56
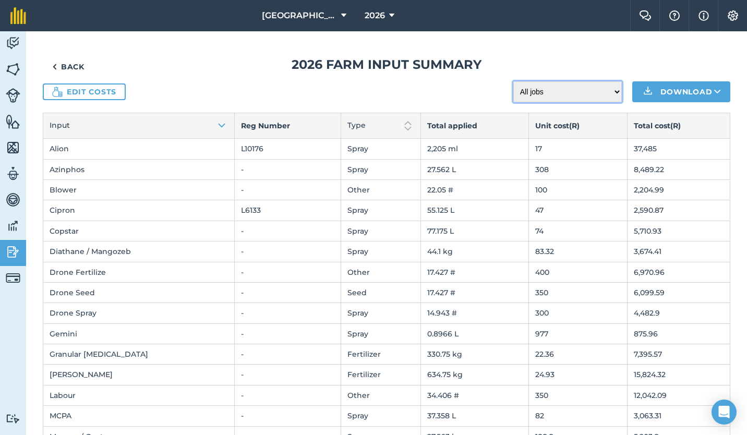
click at [609, 95] on select "All jobs Incomplete jobs Complete jobs" at bounding box center [568, 91] width 109 height 21
click at [465, 91] on div "Edit costs All jobs Incomplete jobs Complete jobs Download" at bounding box center [387, 91] width 688 height 21
click at [70, 66] on link "Back" at bounding box center [68, 66] width 51 height 21
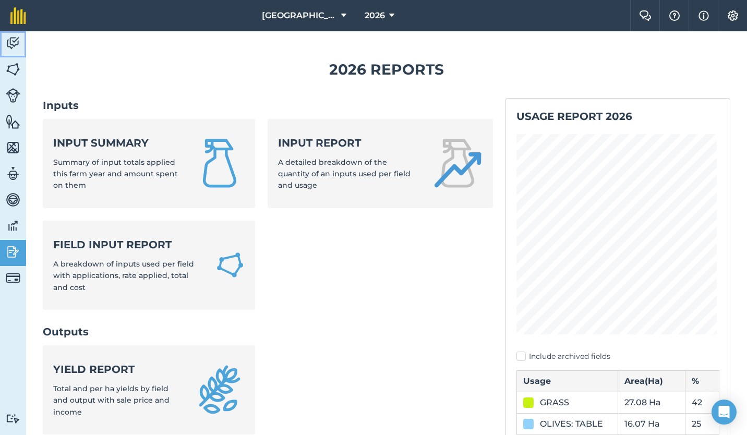
click at [15, 40] on img at bounding box center [13, 43] width 15 height 16
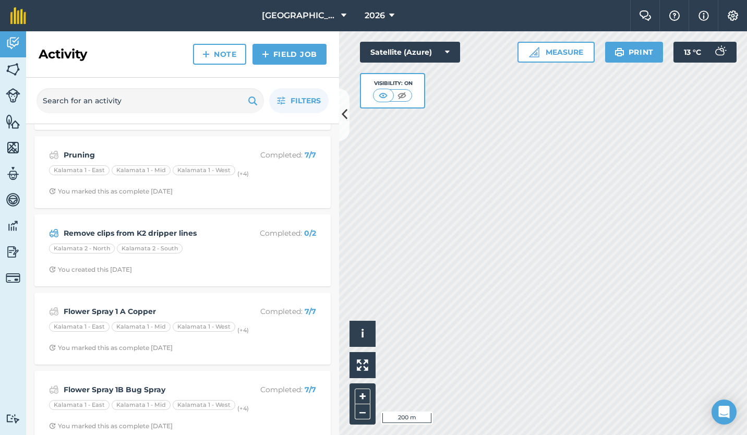
scroll to position [623, 0]
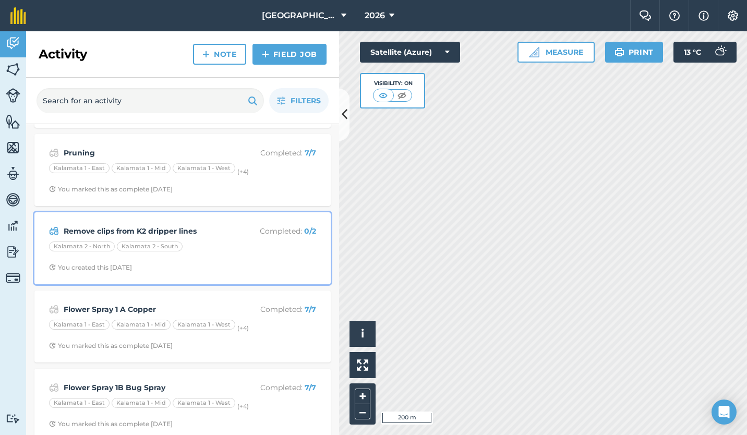
click at [202, 244] on div "Kalamata 2 - [GEOGRAPHIC_DATA] 2 - [GEOGRAPHIC_DATA]" at bounding box center [182, 249] width 267 height 14
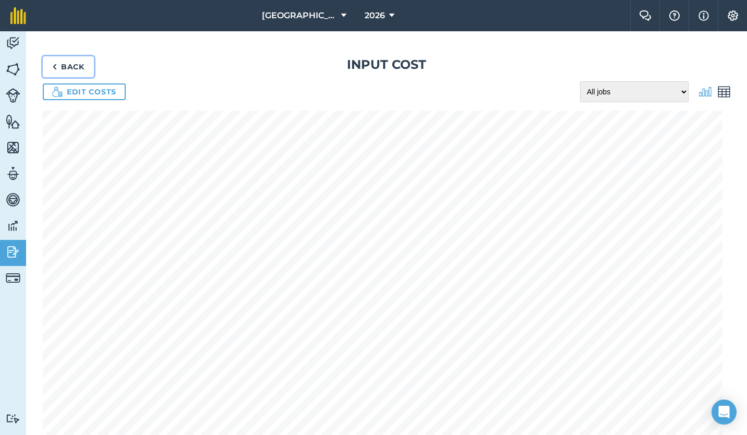
click at [68, 59] on link "Back" at bounding box center [68, 66] width 51 height 21
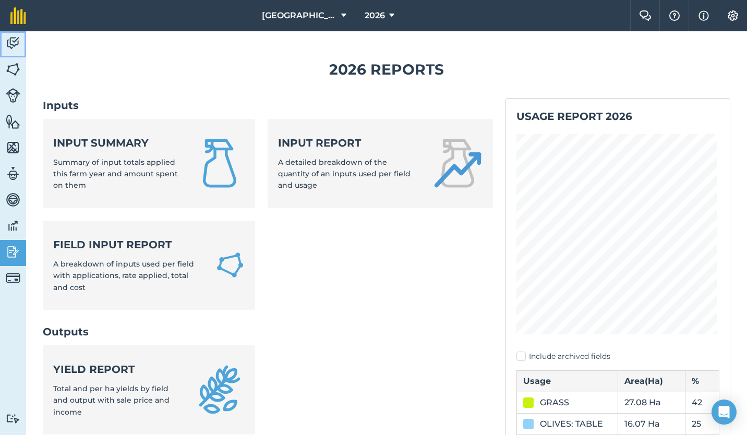
click at [12, 40] on img at bounding box center [13, 43] width 15 height 16
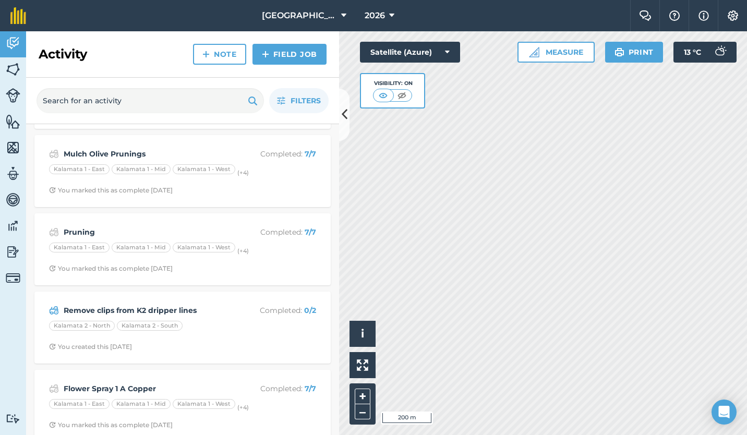
scroll to position [549, 0]
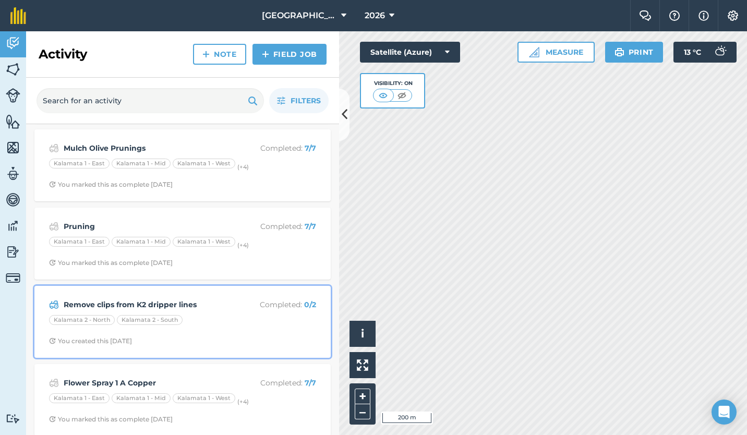
click at [210, 327] on div "Kalamata 2 - [GEOGRAPHIC_DATA] 2 - [GEOGRAPHIC_DATA]" at bounding box center [182, 322] width 267 height 14
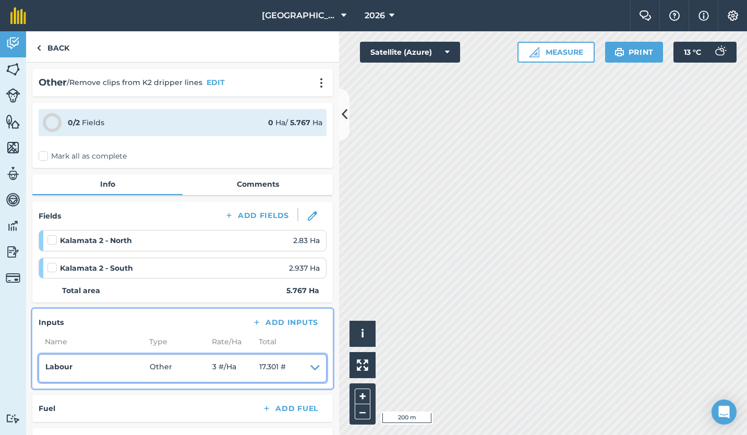
click at [311, 368] on icon at bounding box center [315, 368] width 9 height 15
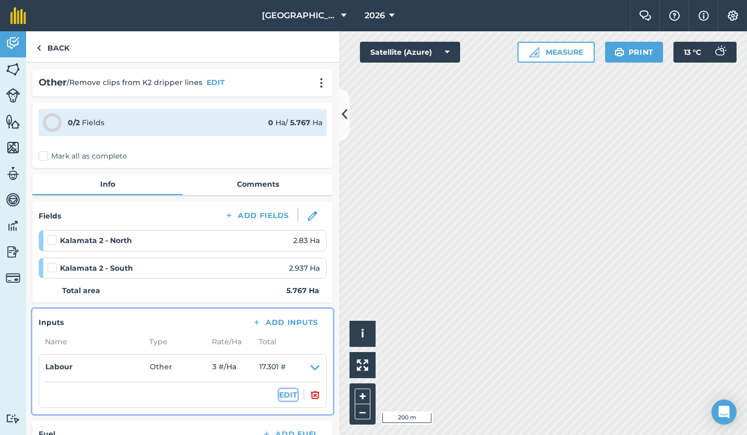
click at [279, 398] on button "EDIT" at bounding box center [288, 394] width 18 height 11
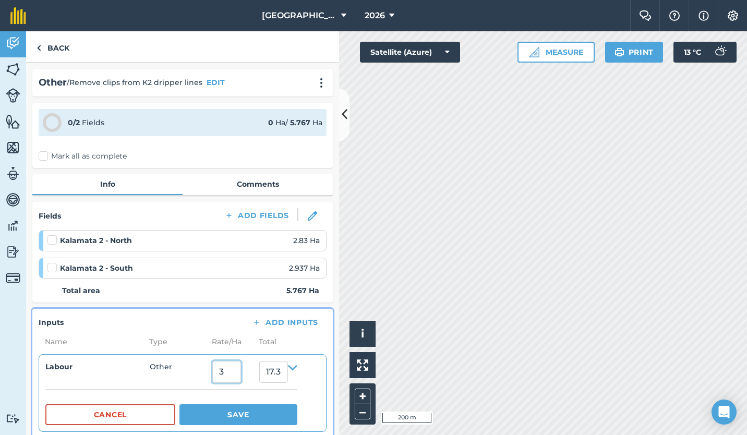
click at [239, 371] on input "3" at bounding box center [226, 372] width 29 height 22
type input "2"
type input "11.534"
click at [238, 412] on button "Save" at bounding box center [239, 414] width 118 height 21
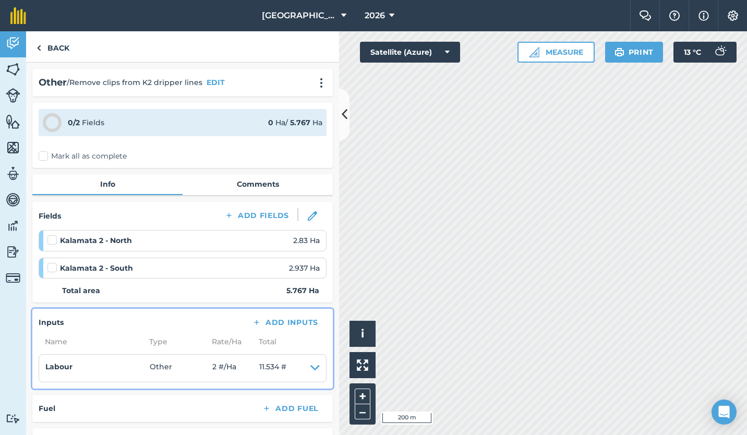
click at [53, 155] on label "Mark all as complete" at bounding box center [83, 156] width 88 height 11
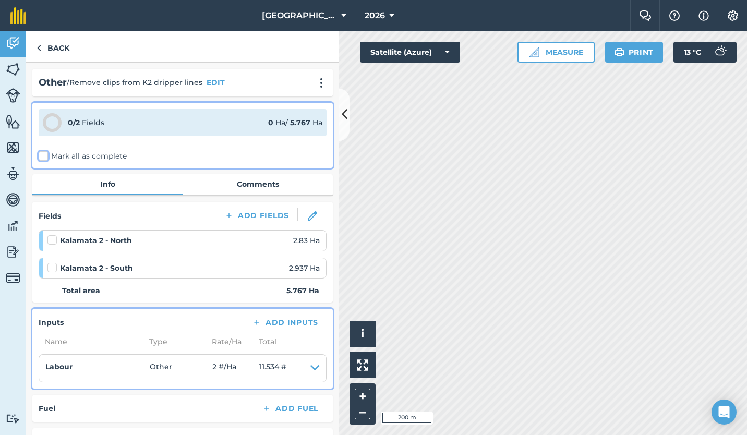
click at [45, 155] on input "Mark all as complete" at bounding box center [42, 154] width 7 height 7
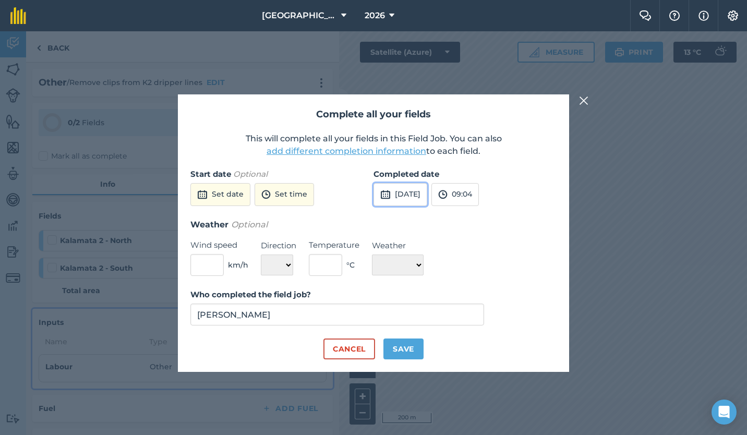
click at [419, 194] on button "[DATE]" at bounding box center [401, 194] width 54 height 23
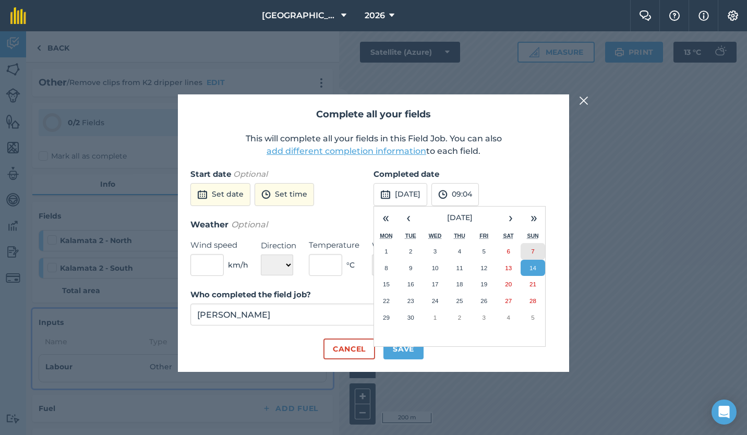
click at [534, 251] on abbr "7" at bounding box center [532, 251] width 3 height 7
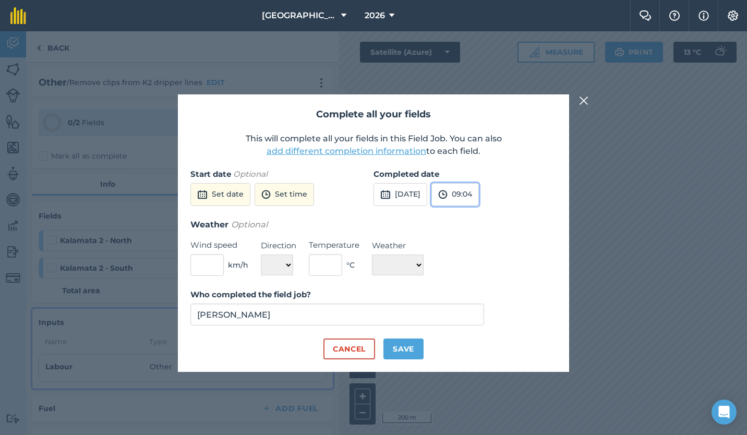
click at [479, 189] on button "09:04" at bounding box center [455, 194] width 47 height 23
click at [469, 294] on button "15:00" at bounding box center [456, 295] width 49 height 17
click at [404, 349] on button "Save" at bounding box center [404, 349] width 40 height 21
checkbox input "true"
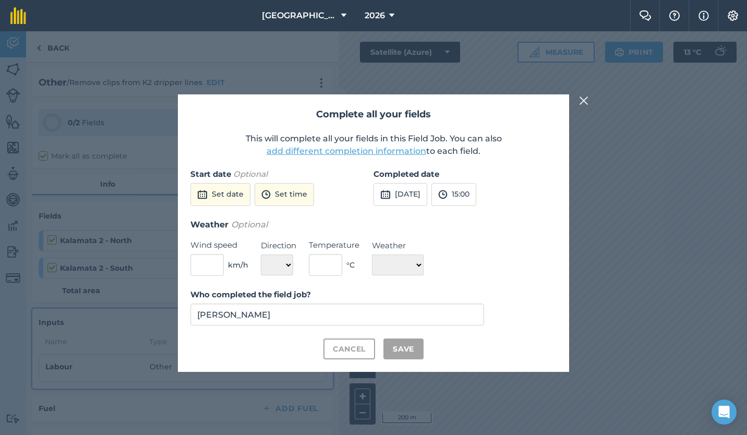
checkbox input "true"
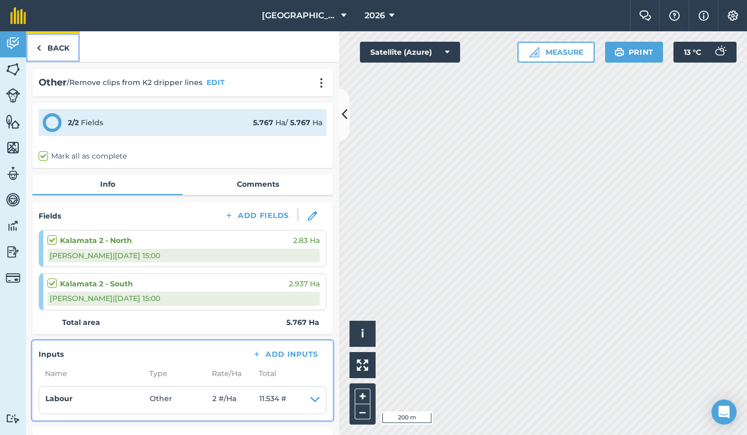
click at [56, 43] on link "Back" at bounding box center [53, 46] width 54 height 31
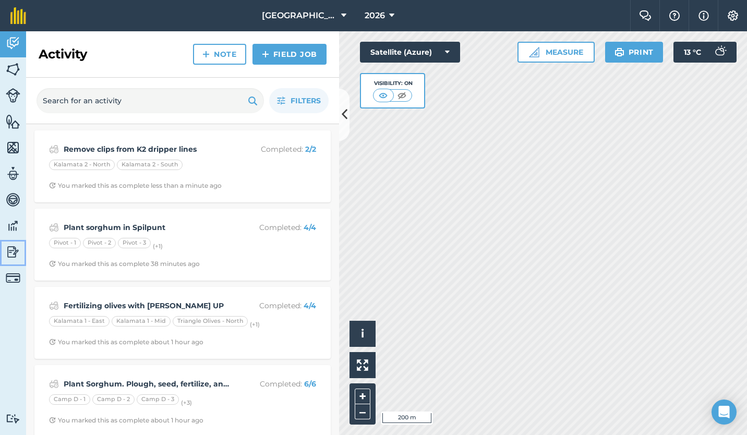
click at [15, 249] on img at bounding box center [13, 252] width 15 height 16
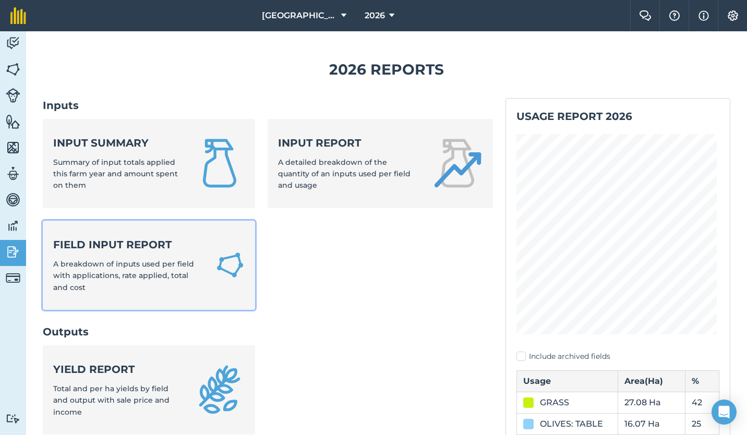
click at [131, 260] on span "A breakdown of inputs used per field with applications, rate applied, total and…" at bounding box center [123, 275] width 141 height 33
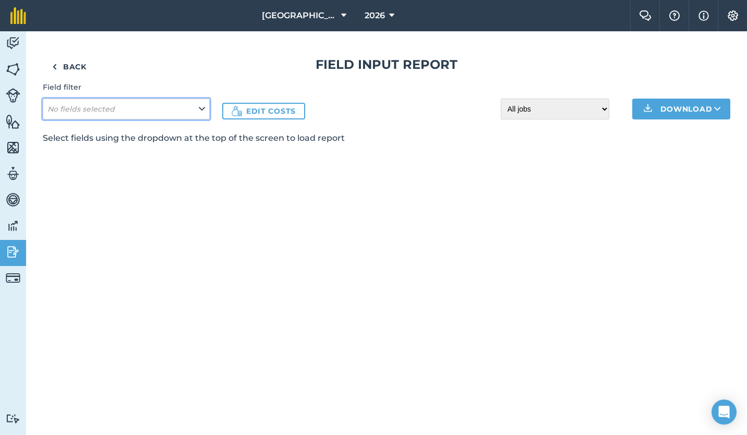
click at [202, 109] on icon at bounding box center [202, 108] width 6 height 11
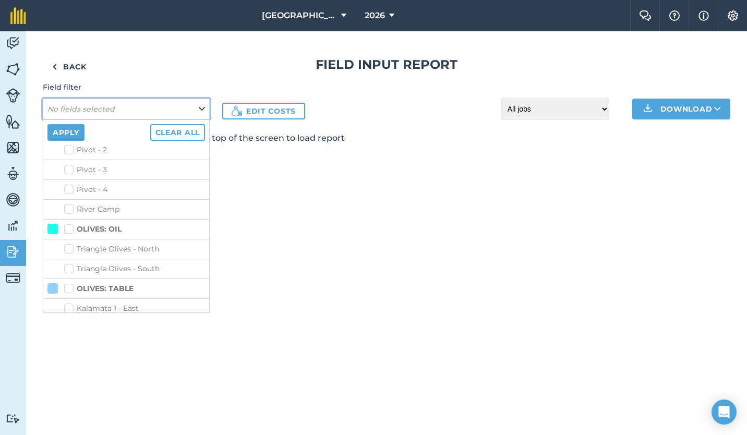
scroll to position [402, 0]
click at [68, 247] on label "Triangle Olives - North" at bounding box center [134, 248] width 141 height 11
click at [68, 247] on input "Triangle Olives - North" at bounding box center [67, 246] width 7 height 7
checkbox input "true"
click at [67, 134] on button "Apply" at bounding box center [65, 132] width 37 height 17
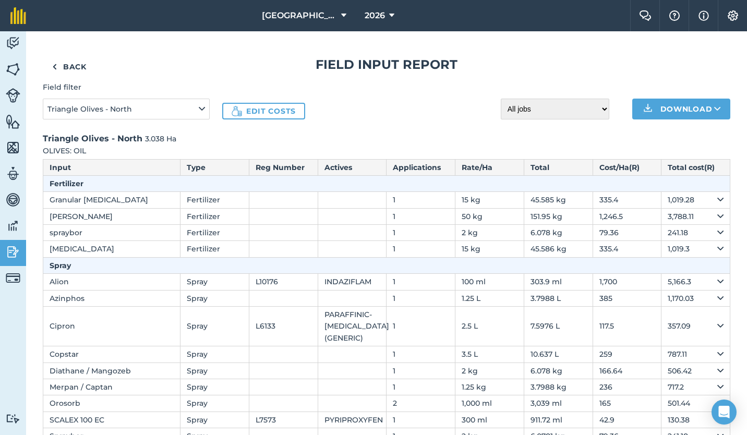
click at [602, 113] on div "Field filter Triangle Olives - North Edit costs All jobs Incomplete jobs Comple…" at bounding box center [387, 100] width 688 height 38
click at [597, 110] on select "All jobs Incomplete jobs Complete jobs" at bounding box center [555, 109] width 109 height 21
click at [451, 113] on div "Field filter Triangle Olives - North Edit costs All jobs Incomplete jobs Comple…" at bounding box center [387, 100] width 688 height 38
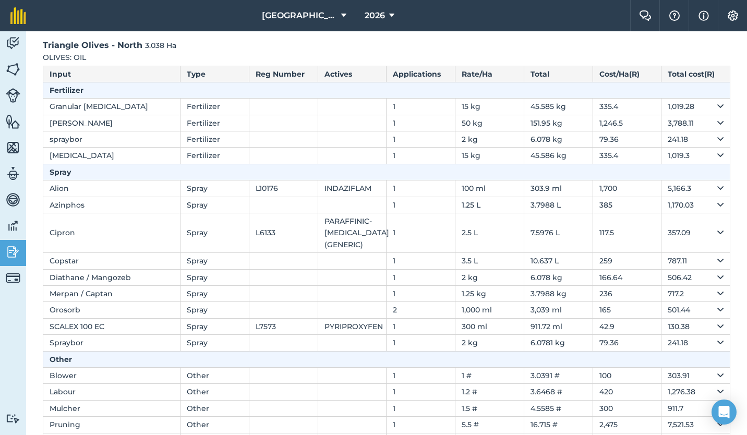
scroll to position [102, 0]
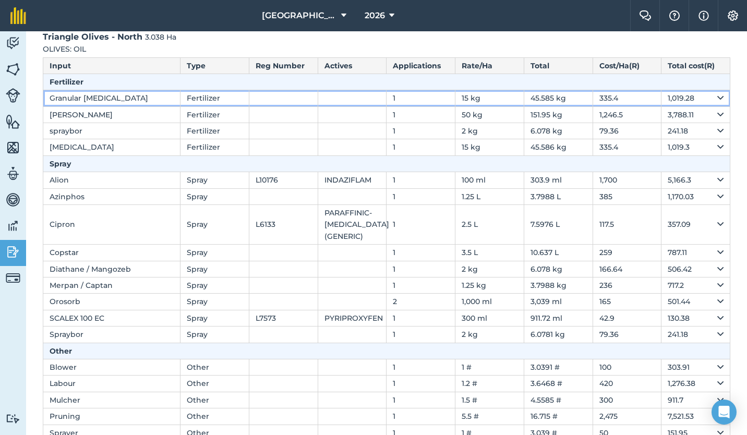
click at [718, 99] on icon at bounding box center [721, 97] width 6 height 11
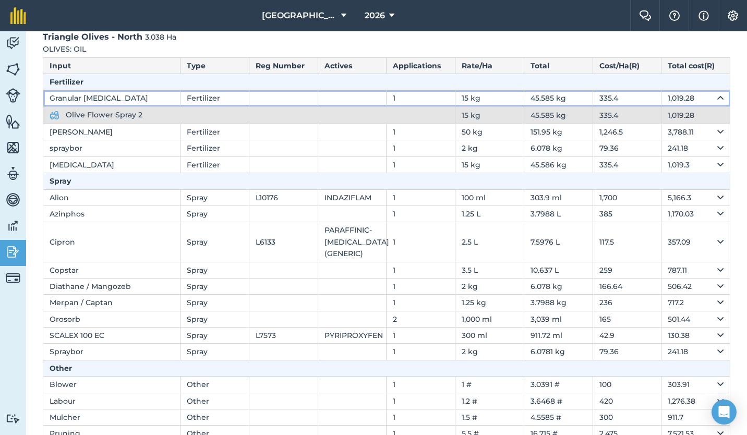
click at [718, 99] on icon at bounding box center [721, 97] width 6 height 11
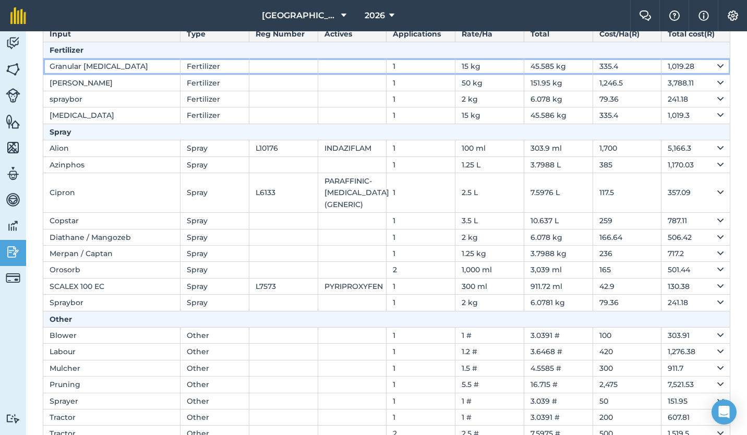
scroll to position [0, 0]
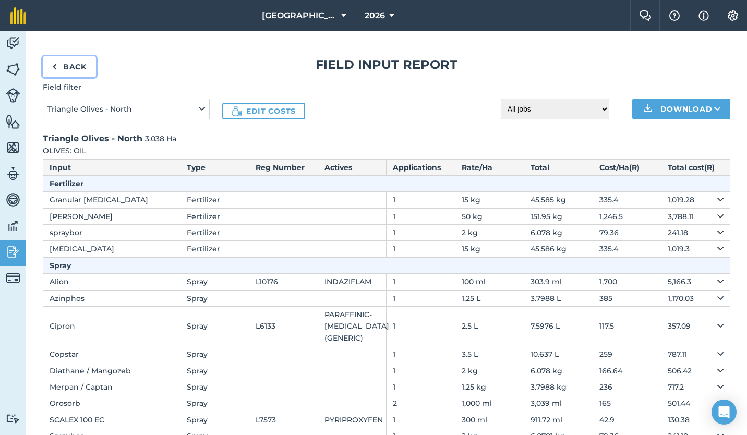
click at [63, 66] on link "Back" at bounding box center [69, 66] width 53 height 21
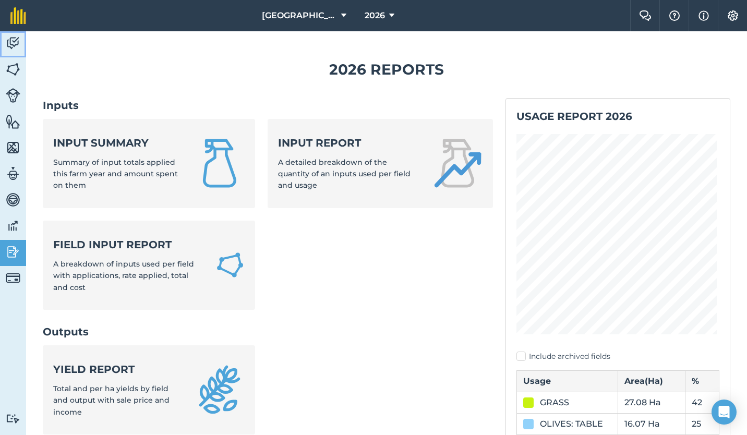
click at [15, 44] on img at bounding box center [13, 43] width 15 height 16
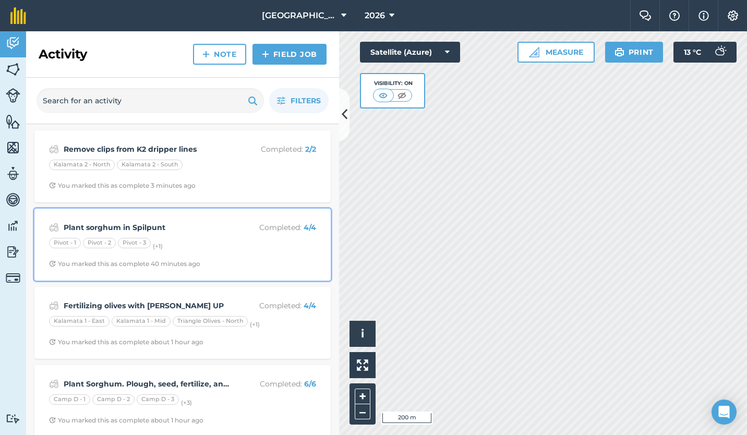
click at [219, 236] on div "Plant sorghum in Spilpunt Completed : 4 / 4 Pivot - 1 Pivot - 2 Pivot - 3 (+ 1 …" at bounding box center [183, 244] width 284 height 59
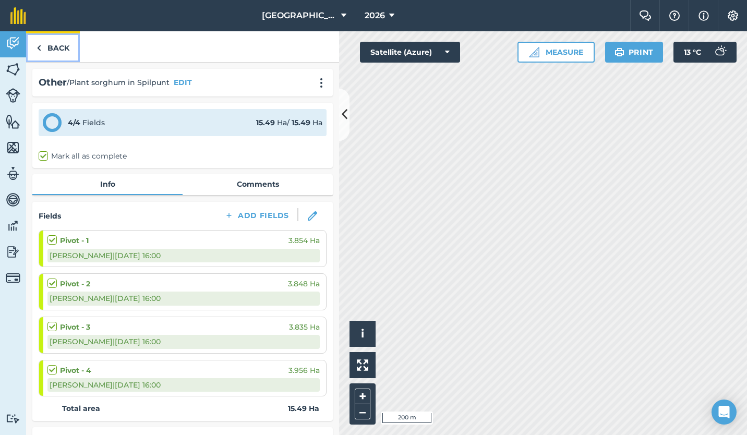
click at [44, 44] on link "Back" at bounding box center [53, 46] width 54 height 31
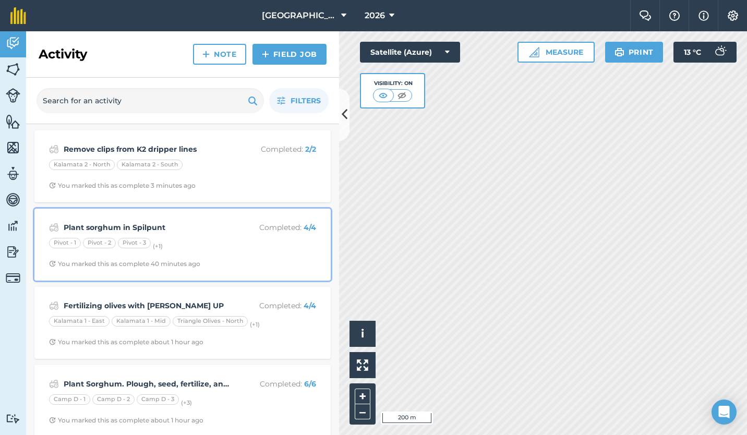
click at [106, 236] on div "Plant sorghum in Spilpunt Completed : 4 / 4 Pivot - 1 Pivot - 2 Pivot - 3 (+ 1 …" at bounding box center [183, 244] width 284 height 59
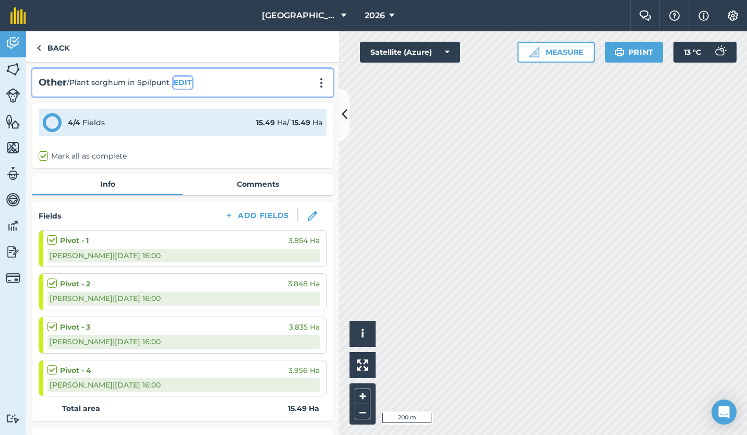
click at [182, 83] on button "EDIT" at bounding box center [183, 82] width 18 height 11
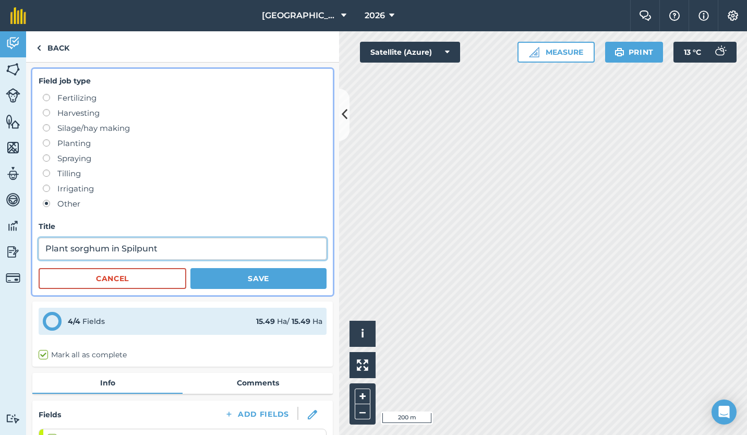
click at [72, 248] on input "Plant sorghum in Spilpunt" at bounding box center [183, 249] width 288 height 22
type input "Plant and fertilize sorghum in Spilpunt by drone"
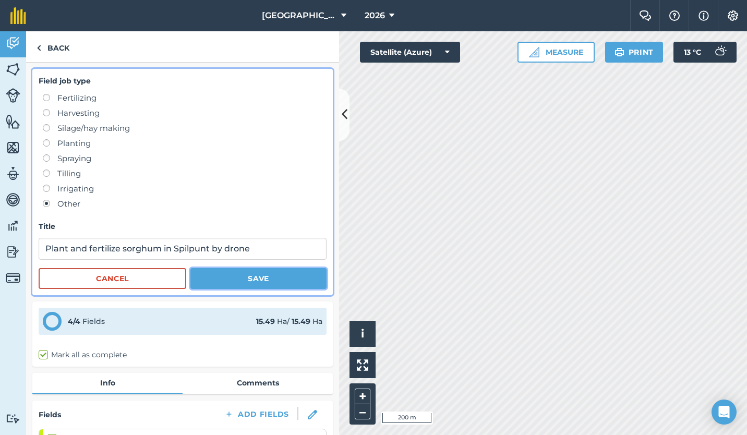
click at [266, 280] on button "Save" at bounding box center [258, 278] width 136 height 21
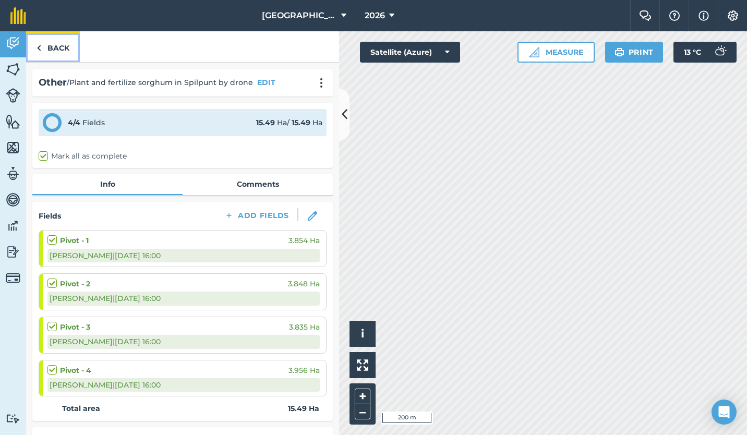
click at [47, 44] on link "Back" at bounding box center [53, 46] width 54 height 31
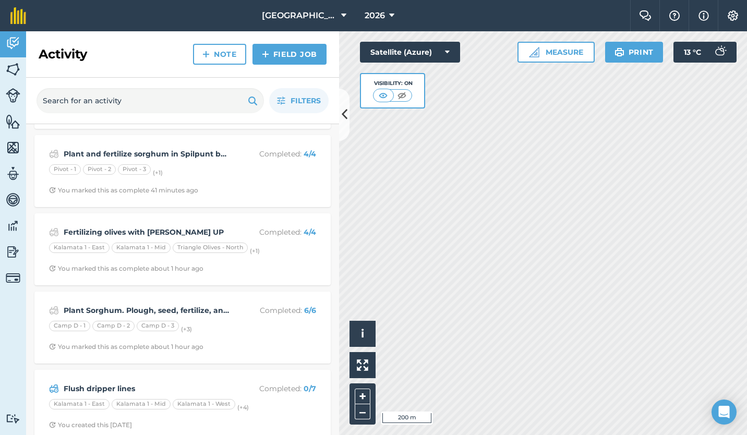
scroll to position [74, 0]
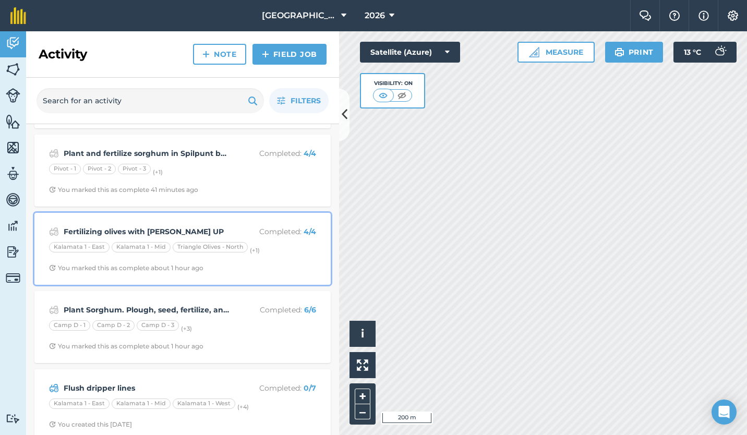
click at [144, 229] on strong "Fertilizing olives with [PERSON_NAME] UP" at bounding box center [146, 231] width 165 height 11
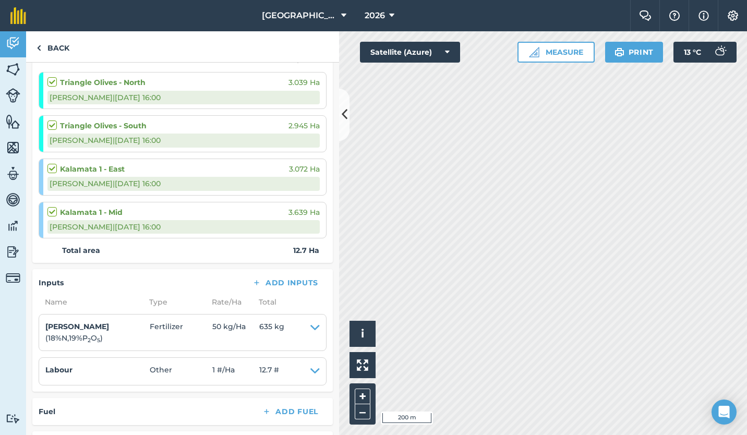
scroll to position [167, 0]
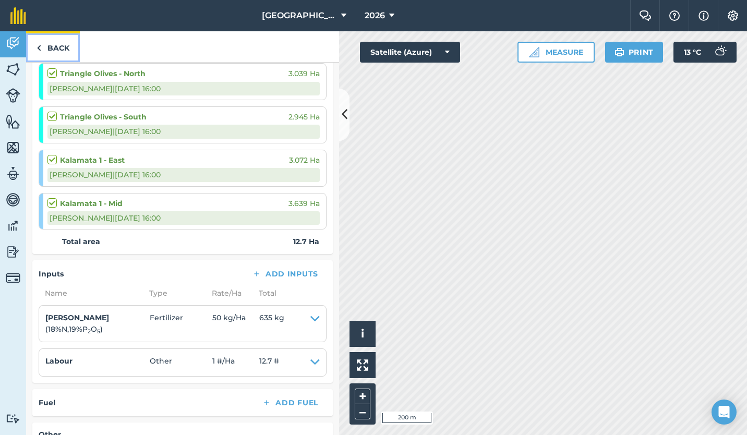
click at [58, 49] on link "Back" at bounding box center [53, 46] width 54 height 31
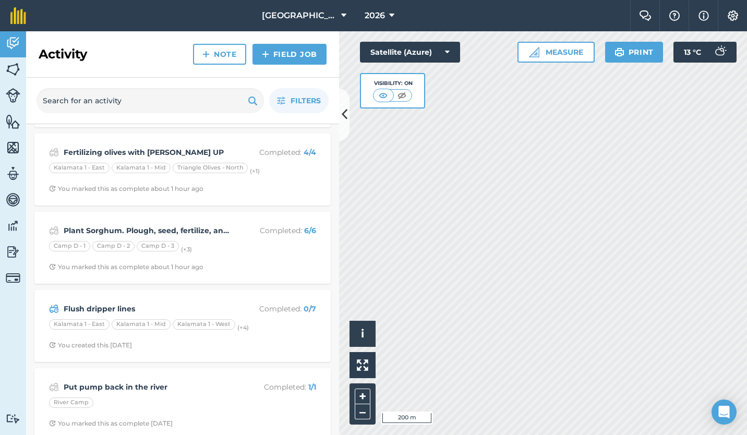
scroll to position [156, 0]
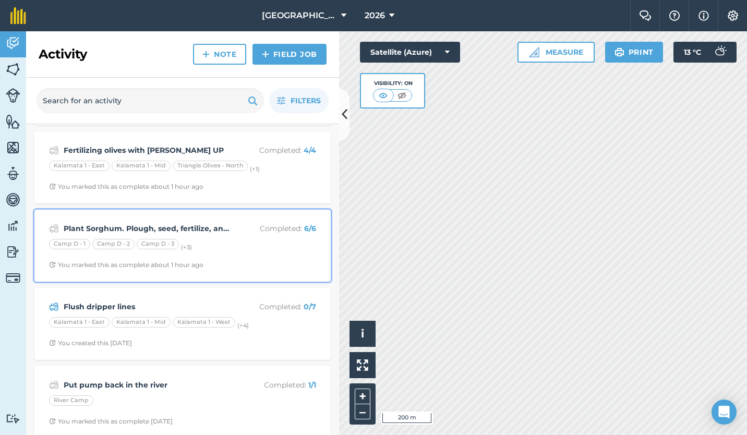
click at [151, 232] on strong "Plant Sorghum. Plough, seed, fertilize, and roll" at bounding box center [146, 228] width 165 height 11
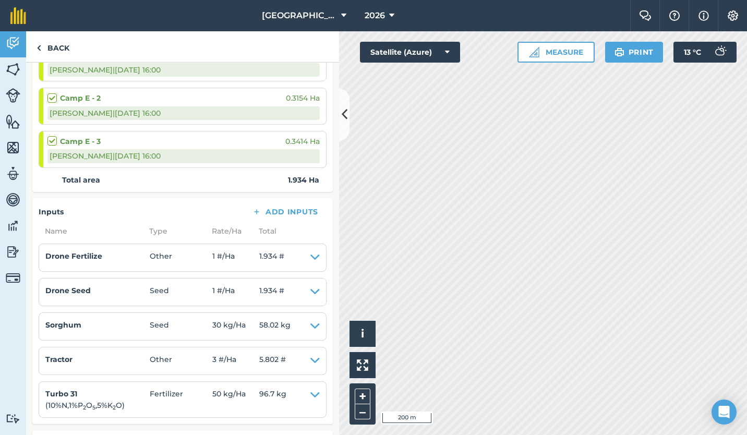
scroll to position [335, 0]
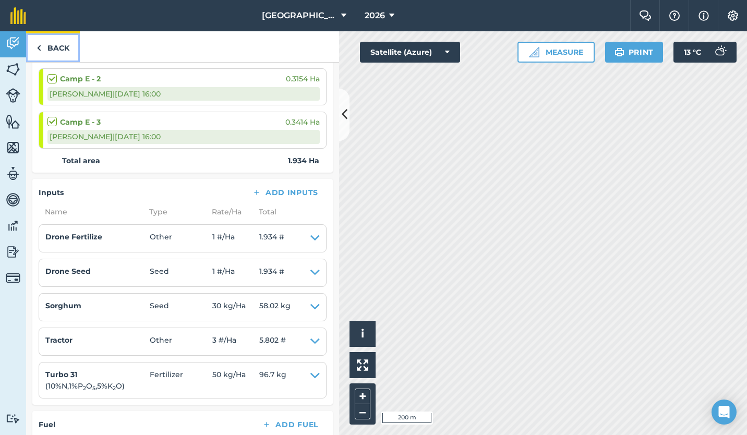
click at [57, 46] on link "Back" at bounding box center [53, 46] width 54 height 31
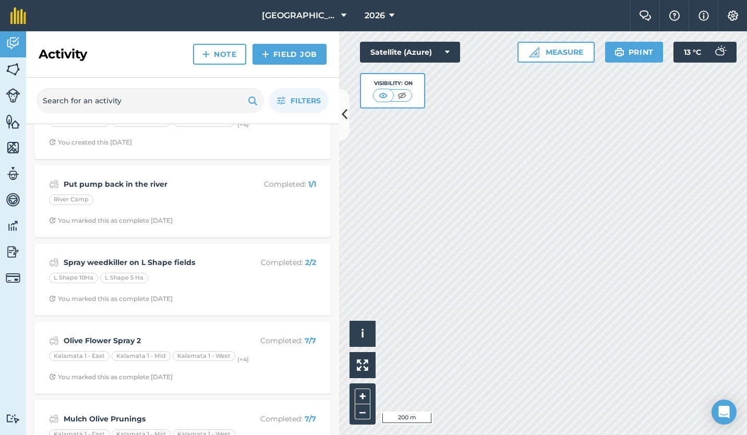
scroll to position [370, 0]
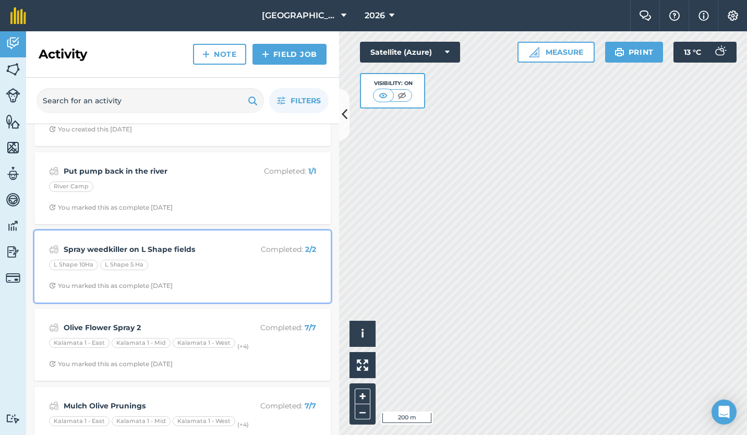
click at [148, 265] on div "L Shape 10Ha L Shape 5 Ha" at bounding box center [182, 267] width 267 height 14
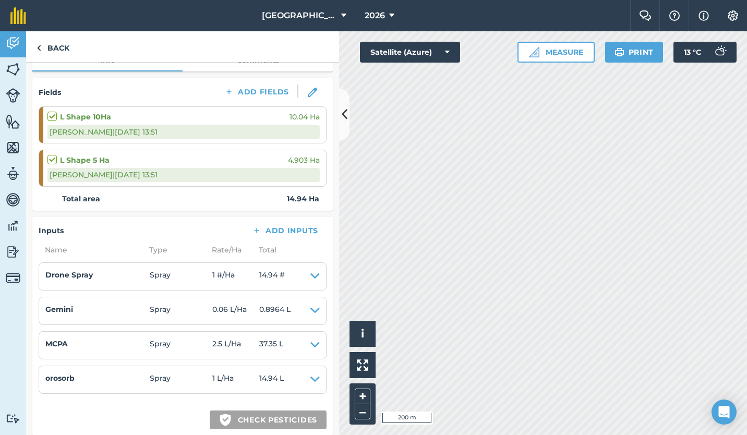
scroll to position [124, 0]
click at [52, 49] on link "Back" at bounding box center [53, 46] width 54 height 31
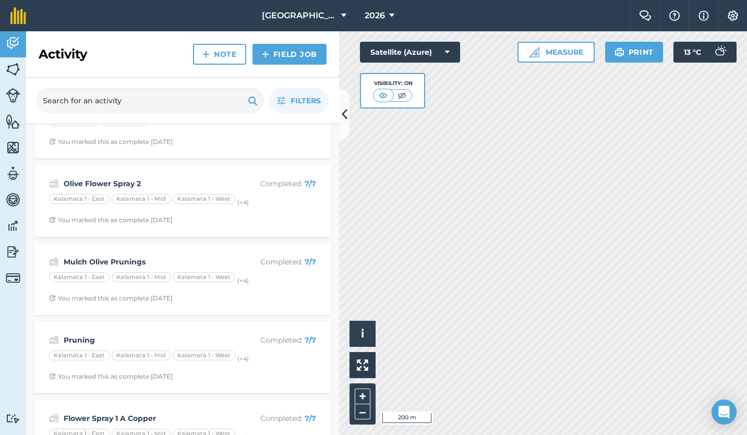
scroll to position [523, 0]
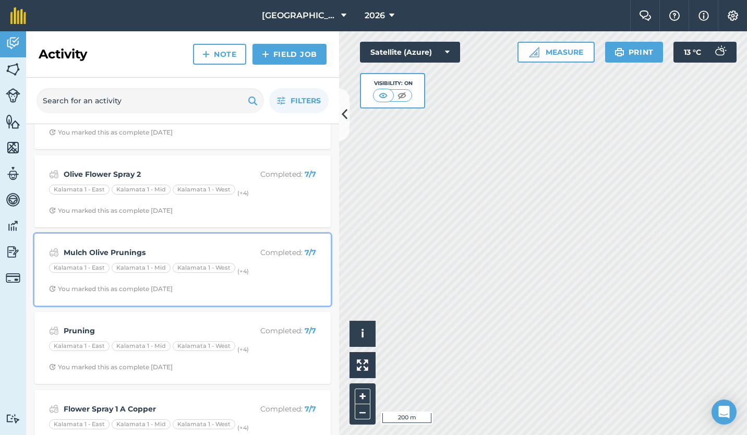
click at [115, 260] on div "Mulch Olive Prunings Completed : 7 / 7 Kalamata 1 - [GEOGRAPHIC_DATA] 1 - [GEOG…" at bounding box center [183, 269] width 284 height 59
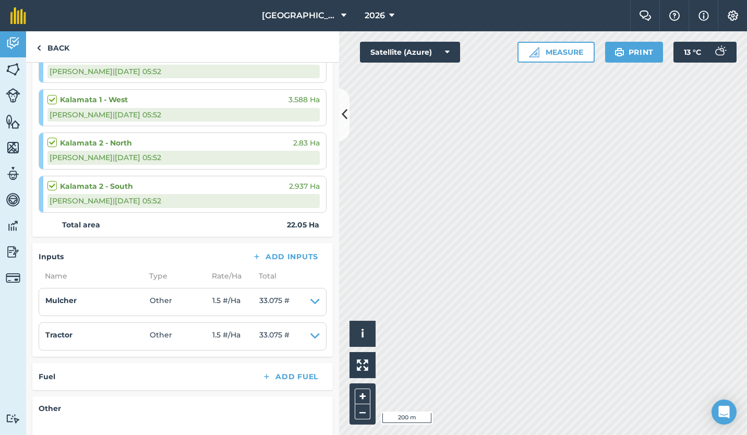
scroll to position [316, 0]
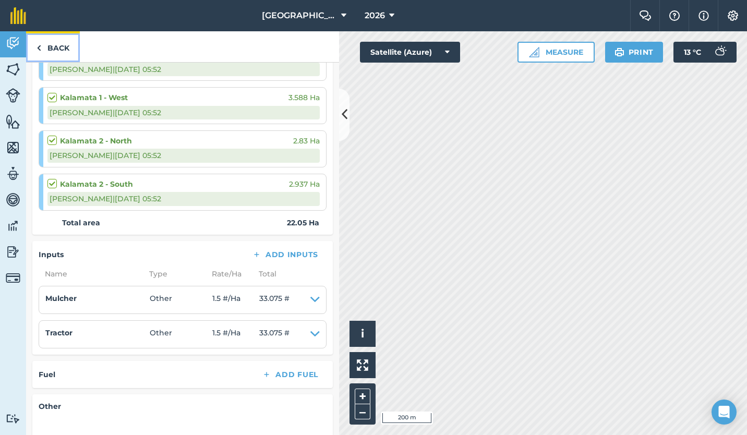
click at [51, 41] on link "Back" at bounding box center [53, 46] width 54 height 31
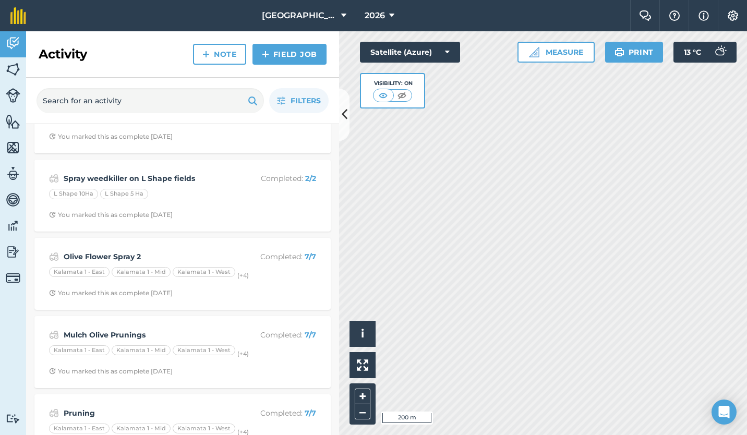
scroll to position [445, 0]
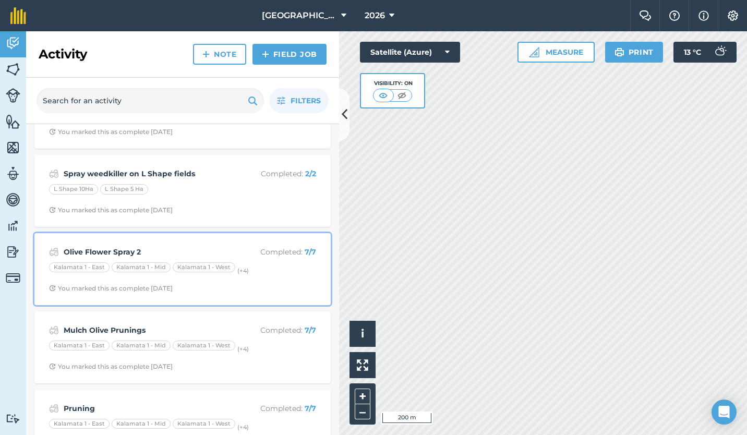
click at [148, 253] on strong "Olive Flower Spray 2" at bounding box center [146, 251] width 165 height 11
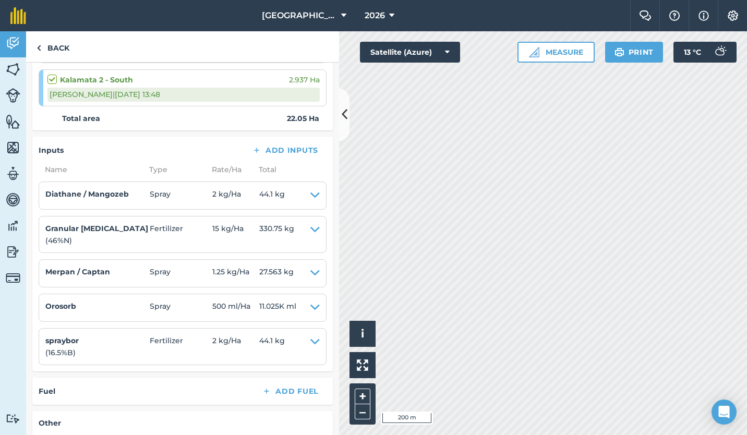
scroll to position [433, 0]
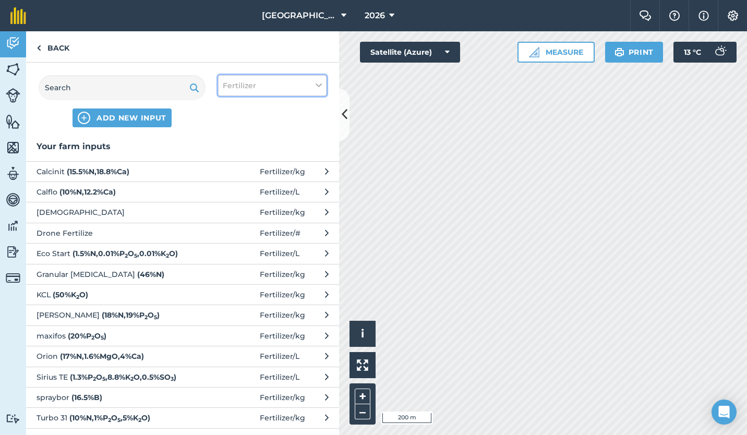
click at [321, 86] on icon at bounding box center [319, 85] width 6 height 11
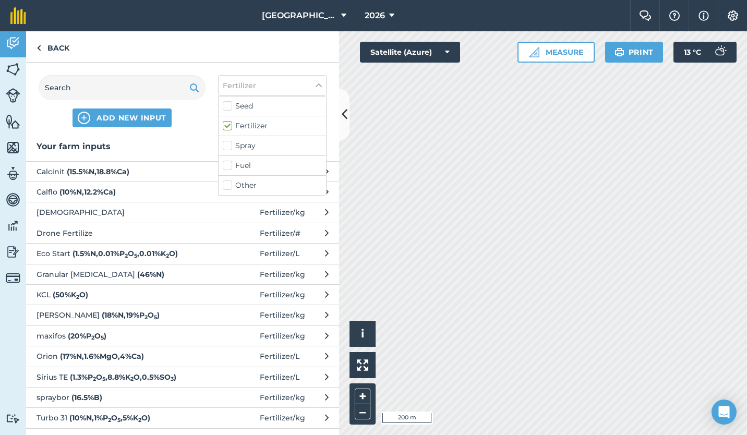
click at [241, 184] on label "Other" at bounding box center [272, 185] width 99 height 11
click at [230, 184] on input "Other" at bounding box center [226, 183] width 7 height 7
checkbox input "true"
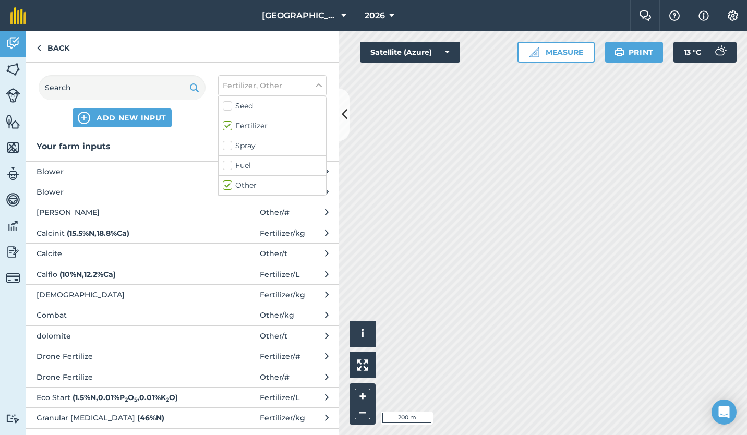
click at [203, 245] on button "Calcite Other / t" at bounding box center [182, 253] width 313 height 20
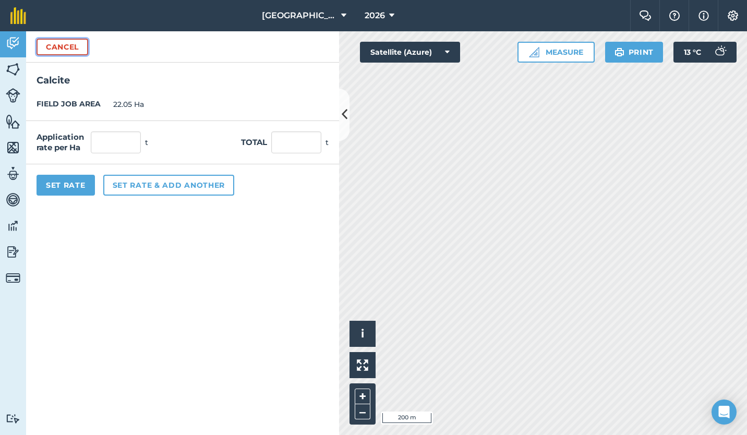
click at [58, 44] on button "Cancel" at bounding box center [63, 47] width 52 height 17
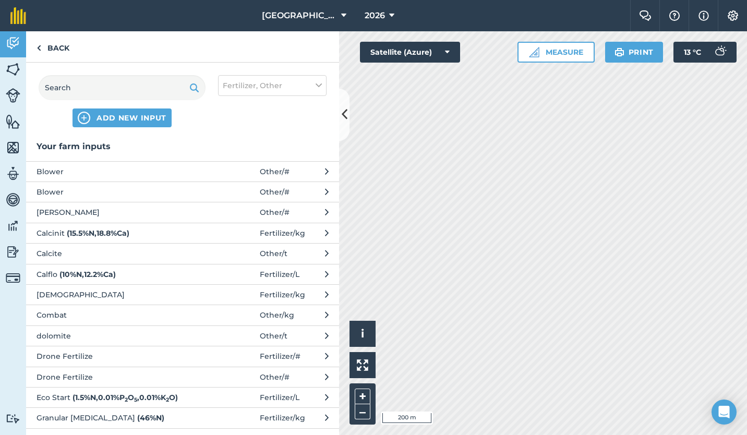
click at [260, 170] on span "Other / #" at bounding box center [275, 171] width 30 height 11
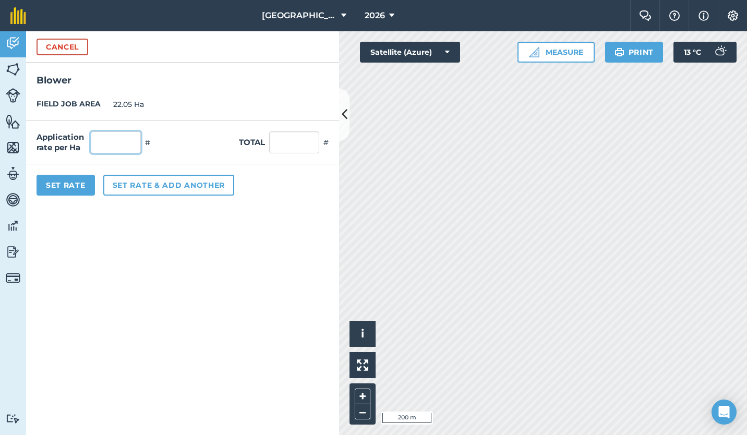
click at [124, 139] on input "text" at bounding box center [116, 143] width 50 height 22
type input "1"
type input "22.05"
click at [69, 180] on button "Set Rate" at bounding box center [66, 185] width 58 height 21
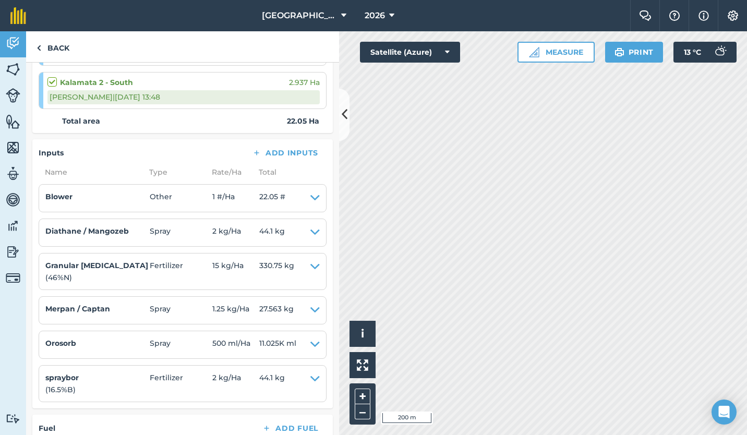
scroll to position [440, 0]
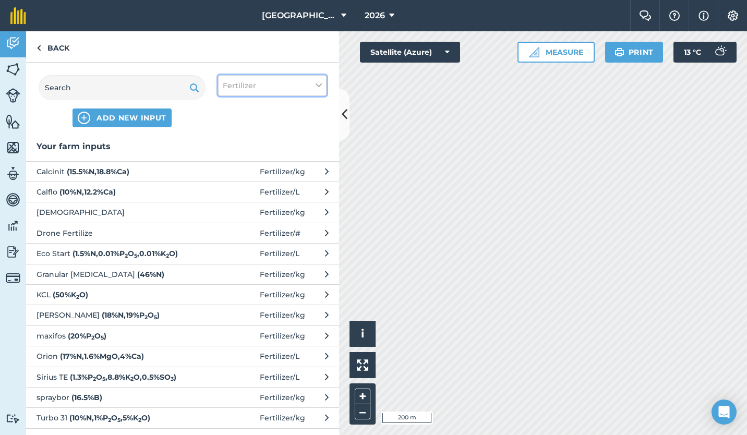
click at [323, 87] on button "Fertilizer" at bounding box center [272, 85] width 109 height 21
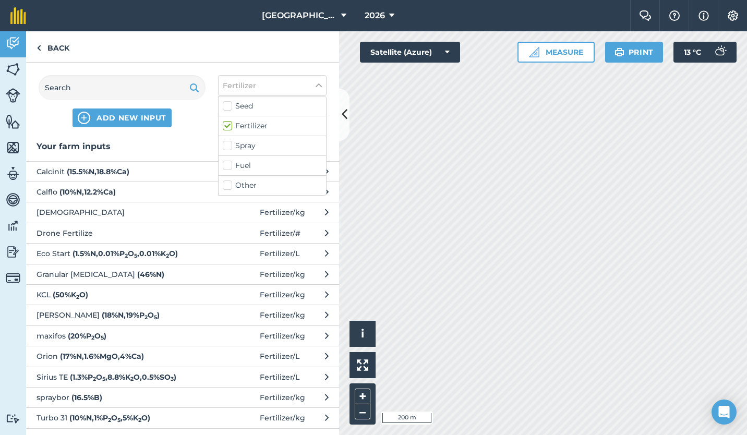
click at [253, 184] on label "Other" at bounding box center [272, 185] width 99 height 11
click at [230, 184] on input "Other" at bounding box center [226, 183] width 7 height 7
checkbox input "true"
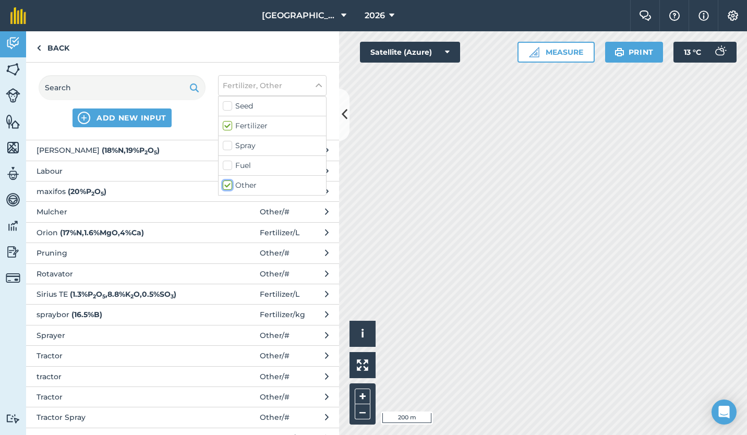
scroll to position [374, 0]
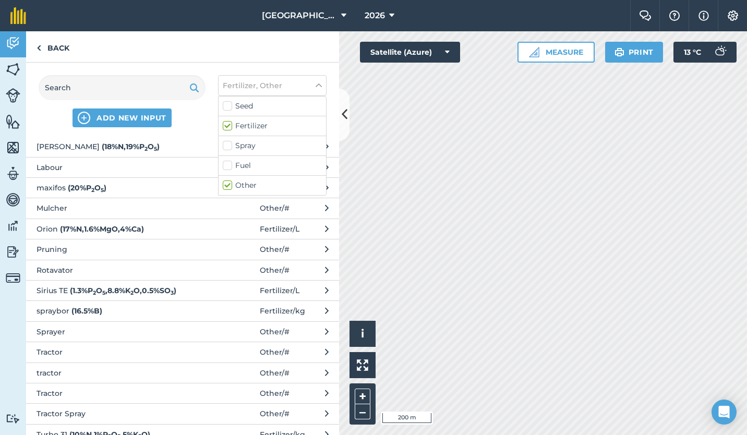
click at [170, 352] on span "Tractor" at bounding box center [122, 352] width 171 height 11
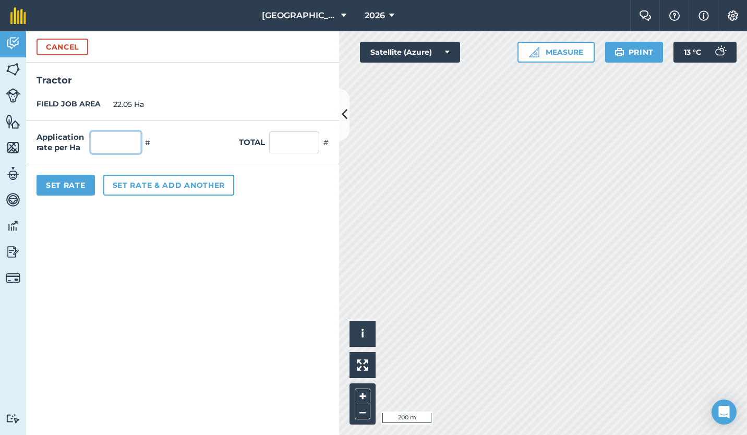
click at [124, 137] on input "text" at bounding box center [116, 143] width 50 height 22
type input "1"
type input "22.05"
click at [71, 182] on button "Set Rate" at bounding box center [66, 185] width 58 height 21
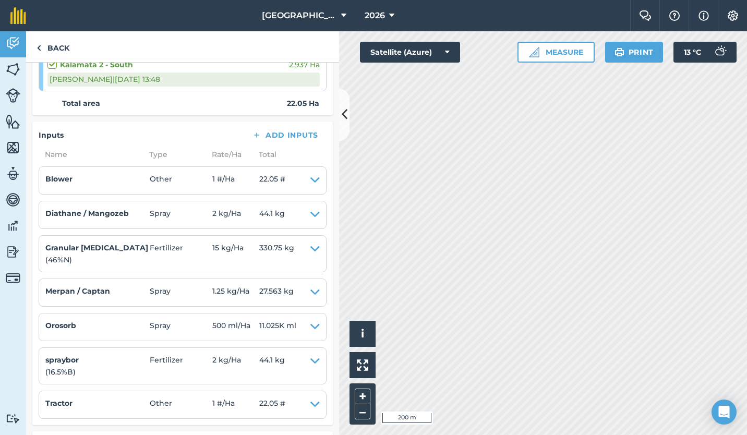
scroll to position [437, 0]
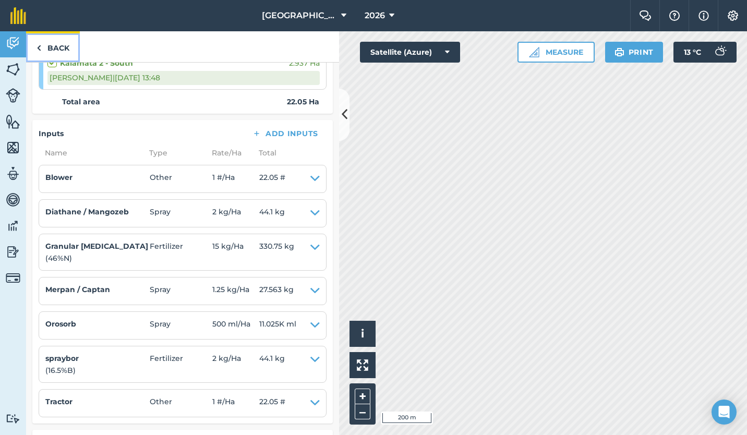
click at [58, 48] on link "Back" at bounding box center [53, 46] width 54 height 31
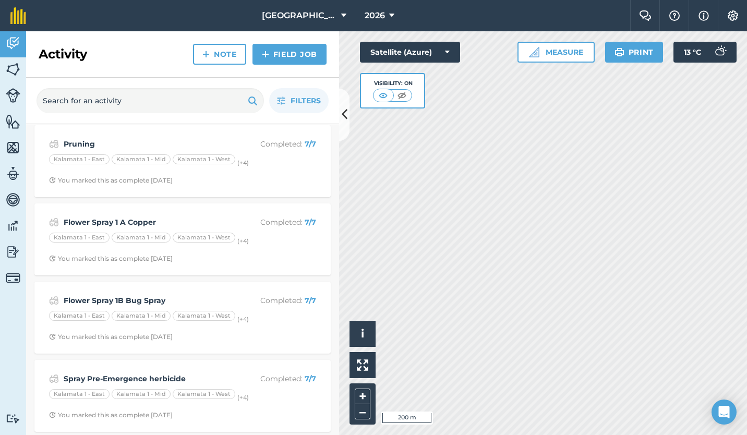
scroll to position [713, 0]
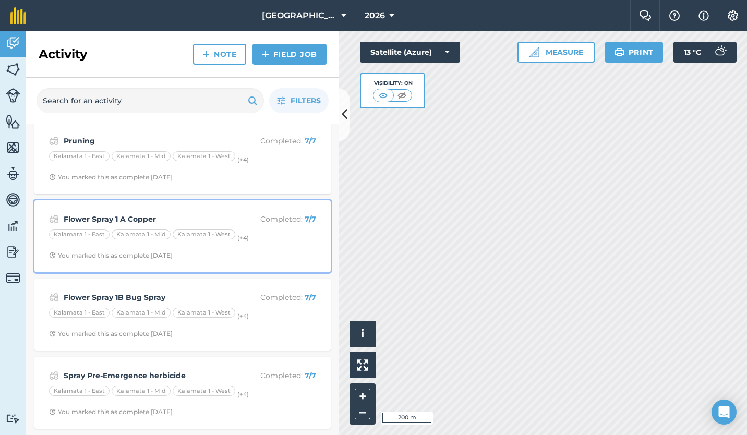
click at [120, 242] on div "Kalamata 1 - [GEOGRAPHIC_DATA] 1 - [GEOGRAPHIC_DATA] 1 - West (+ 4 )" at bounding box center [182, 237] width 267 height 14
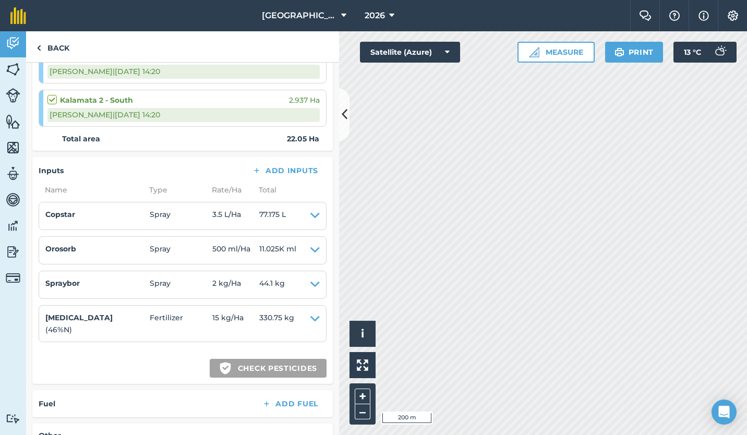
scroll to position [401, 0]
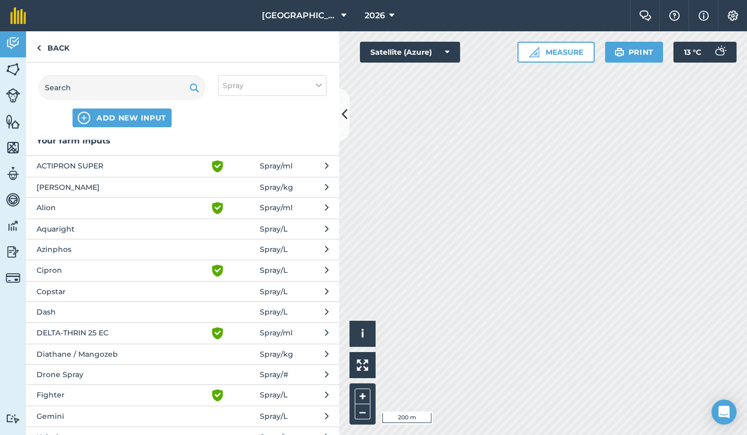
scroll to position [5, 0]
click at [319, 81] on icon at bounding box center [319, 85] width 6 height 11
click at [267, 190] on label "Other" at bounding box center [272, 185] width 99 height 11
click at [230, 187] on input "Other" at bounding box center [226, 183] width 7 height 7
checkbox input "true"
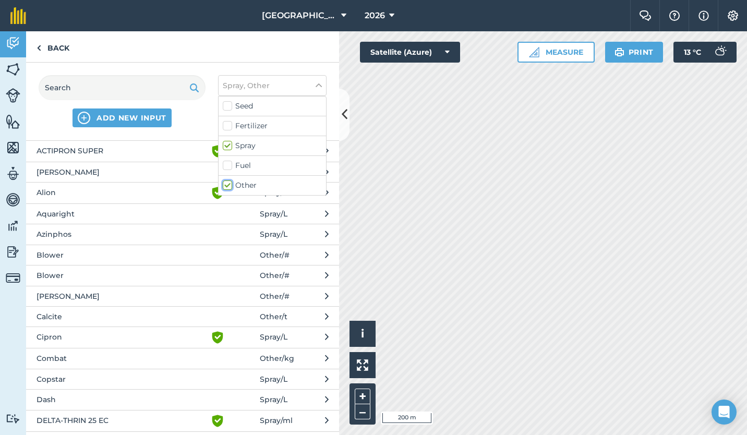
scroll to position [17, 0]
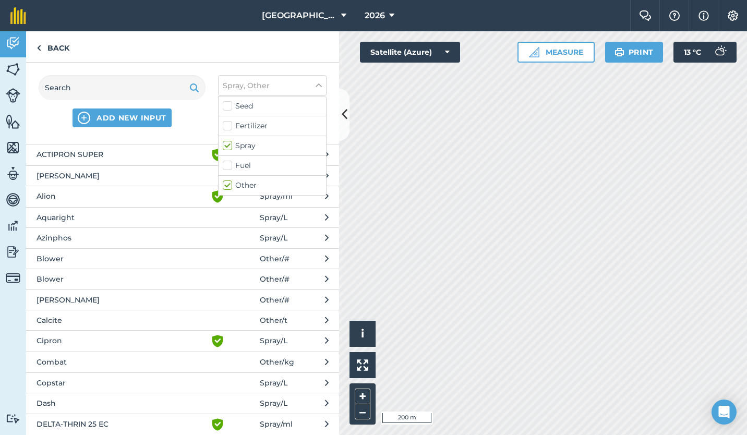
click at [325, 256] on icon at bounding box center [327, 258] width 4 height 11
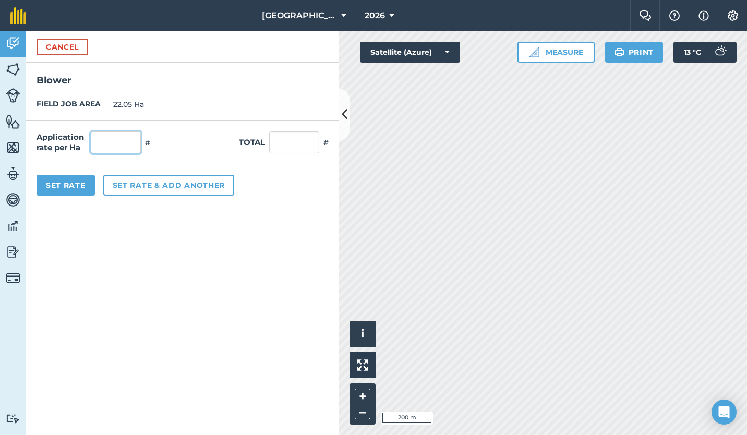
click at [116, 142] on input "text" at bounding box center [116, 143] width 50 height 22
type input "1"
type input "22.05"
click at [74, 184] on button "Set Rate" at bounding box center [66, 185] width 58 height 21
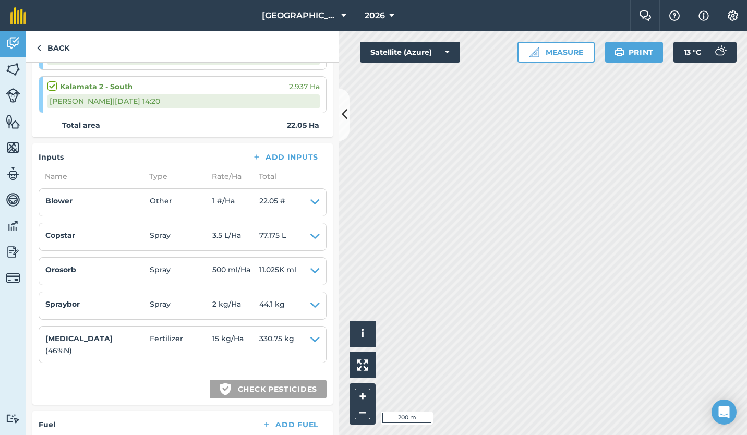
scroll to position [415, 0]
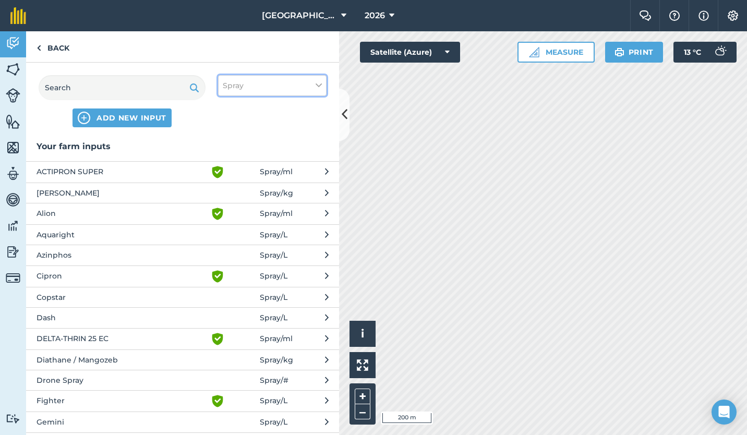
click at [321, 84] on icon at bounding box center [319, 85] width 6 height 11
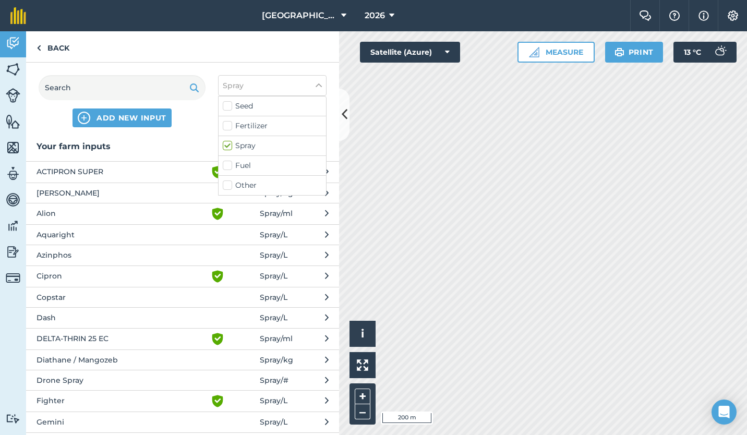
click at [258, 185] on label "Other" at bounding box center [272, 185] width 99 height 11
click at [230, 185] on input "Other" at bounding box center [226, 183] width 7 height 7
checkbox input "true"
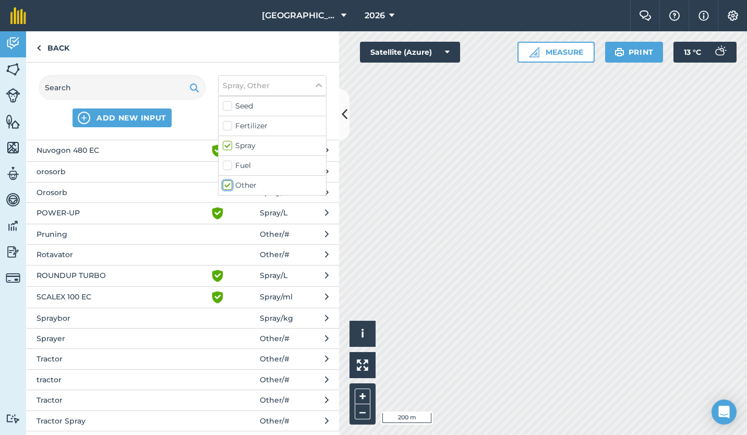
scroll to position [688, 0]
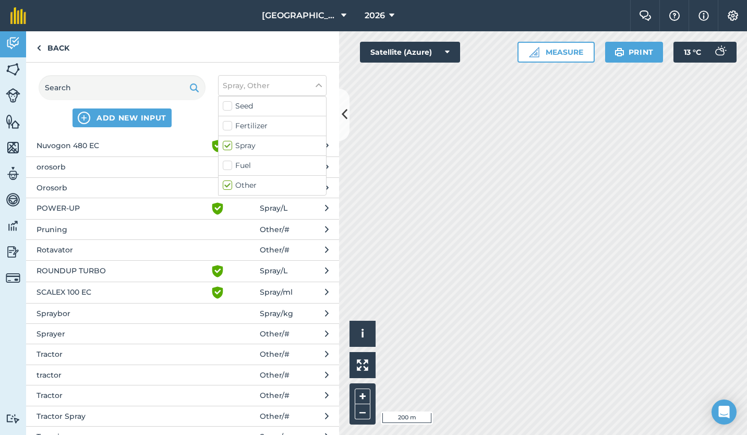
click at [161, 351] on span "Tractor" at bounding box center [122, 354] width 171 height 11
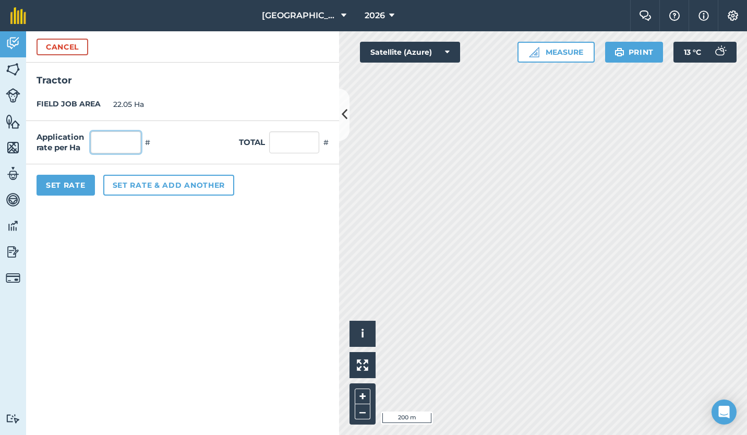
click at [119, 143] on input "text" at bounding box center [116, 143] width 50 height 22
type input "1"
type input "22.05"
click at [72, 186] on button "Set Rate" at bounding box center [66, 185] width 58 height 21
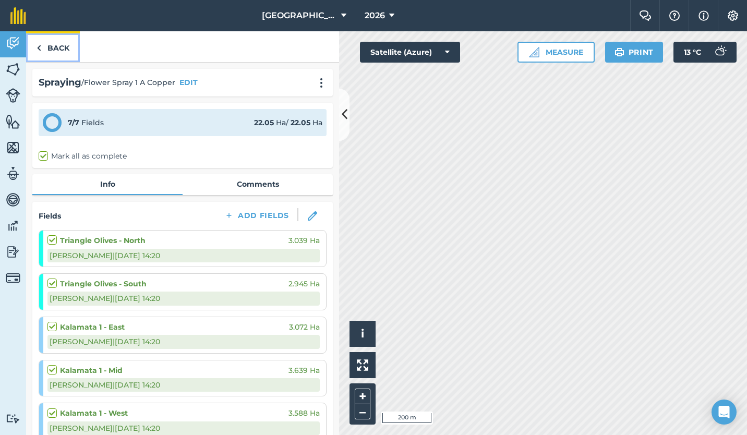
click at [58, 44] on link "Back" at bounding box center [53, 46] width 54 height 31
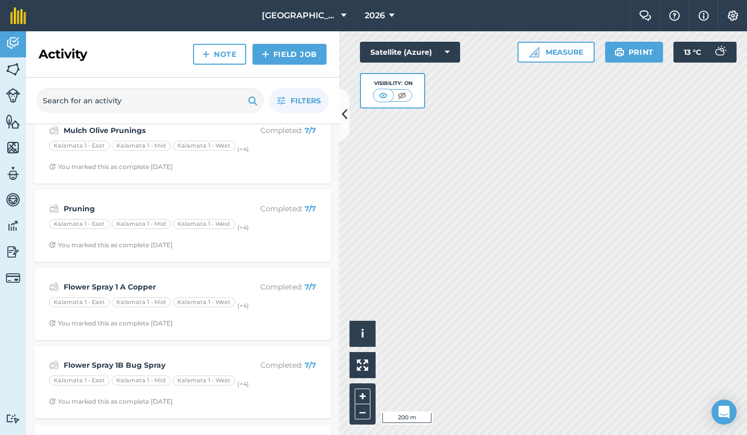
scroll to position [713, 0]
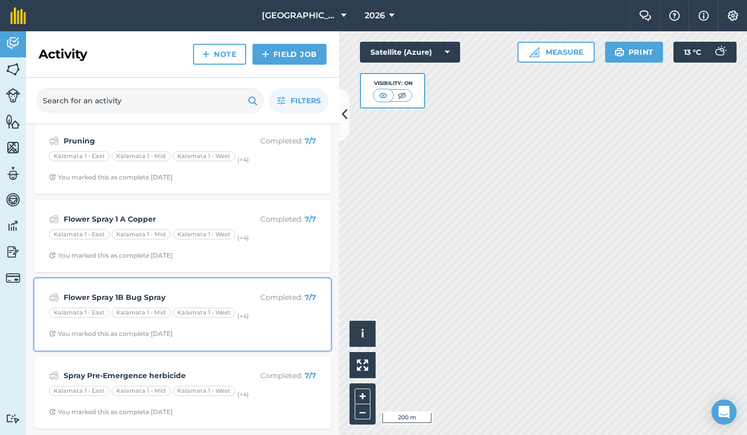
click at [105, 302] on strong "Flower Spray 1B Bug Spray" at bounding box center [146, 297] width 165 height 11
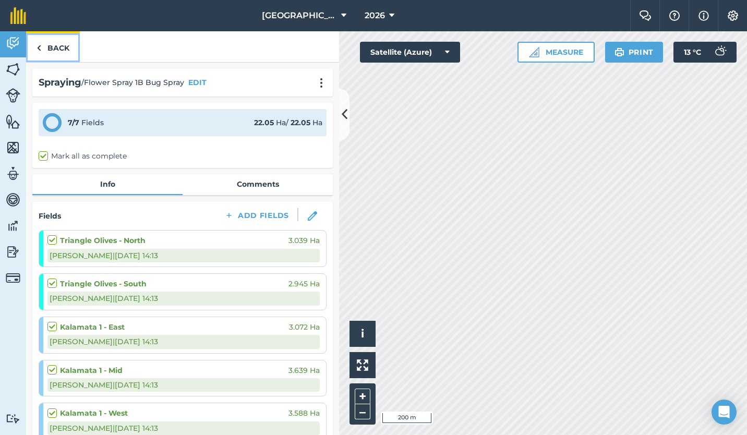
click at [51, 46] on link "Back" at bounding box center [53, 46] width 54 height 31
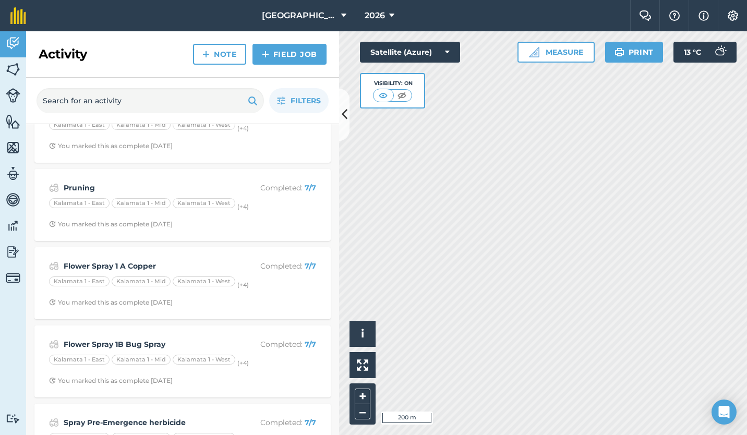
scroll to position [713, 0]
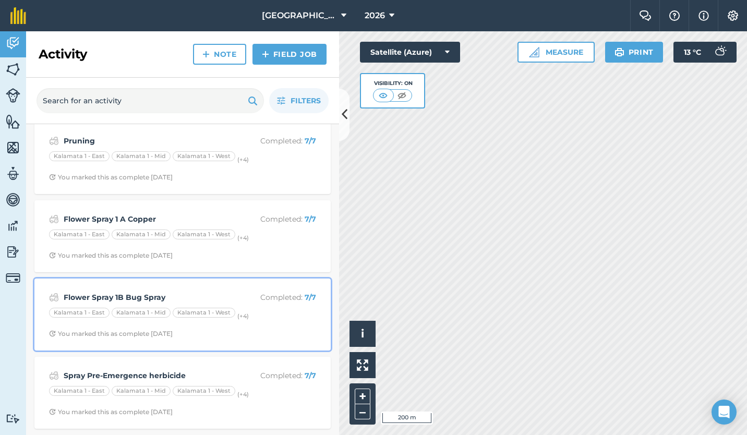
click at [98, 305] on div "Flower Spray 1B Bug Spray Completed : 7 / 7 Kalamata 1 - [GEOGRAPHIC_DATA] 1 - …" at bounding box center [183, 314] width 284 height 59
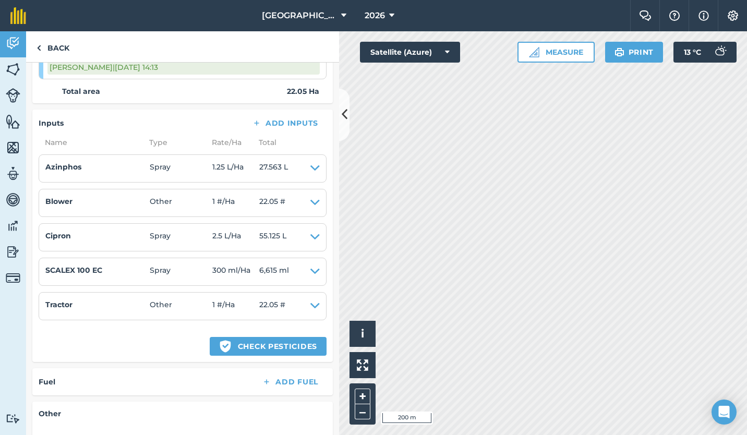
scroll to position [448, 0]
click at [51, 42] on link "Back" at bounding box center [53, 46] width 54 height 31
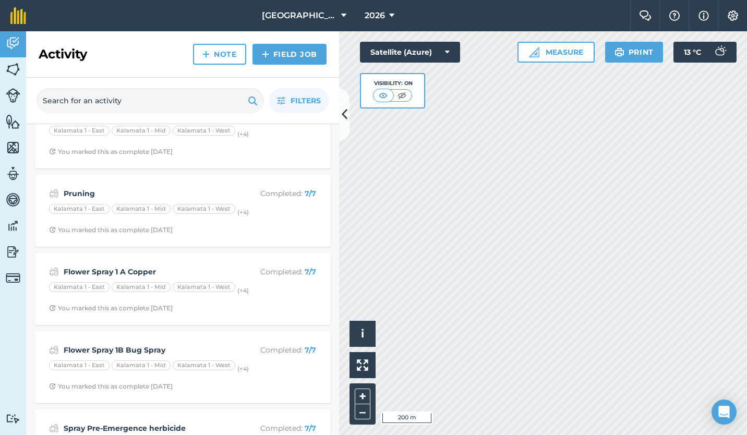
scroll to position [713, 0]
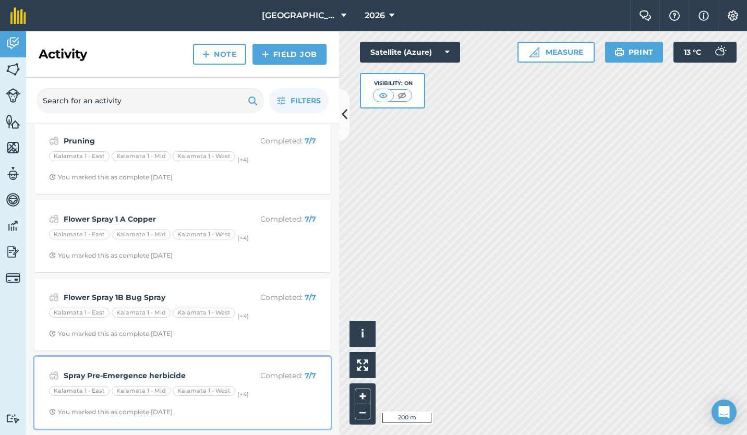
click at [101, 378] on strong "Spray Pre-Emergence herbicide" at bounding box center [146, 375] width 165 height 11
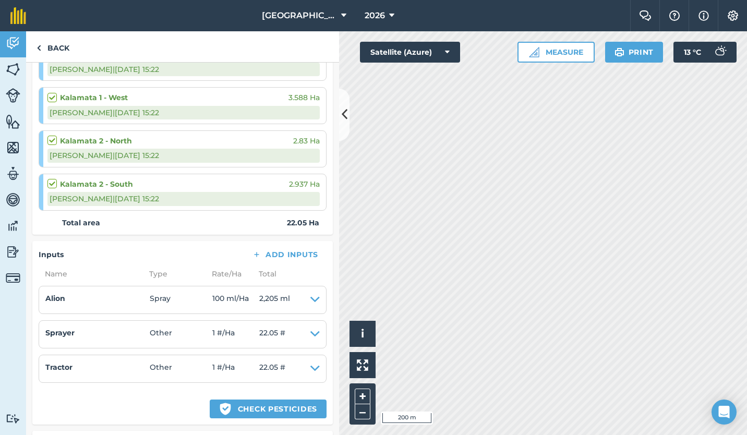
scroll to position [328, 0]
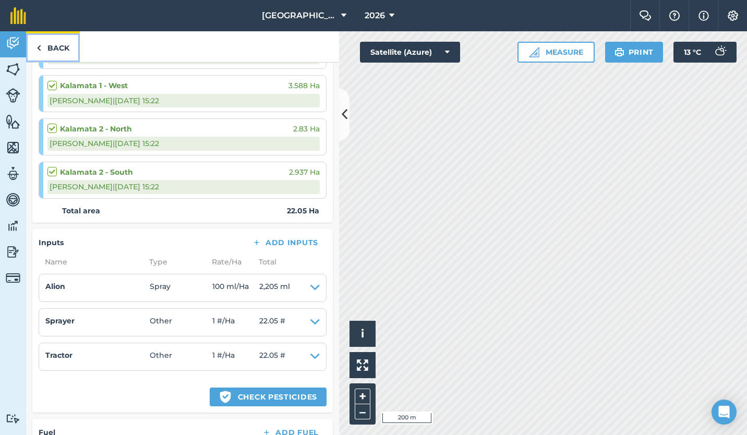
click at [55, 45] on link "Back" at bounding box center [53, 46] width 54 height 31
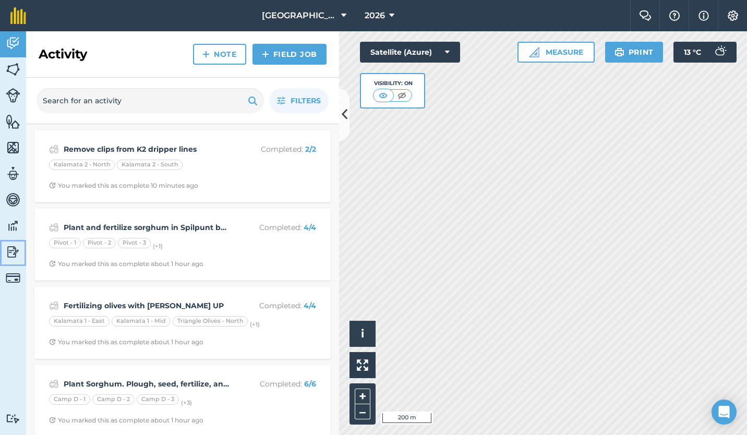
click at [15, 247] on img at bounding box center [13, 252] width 15 height 16
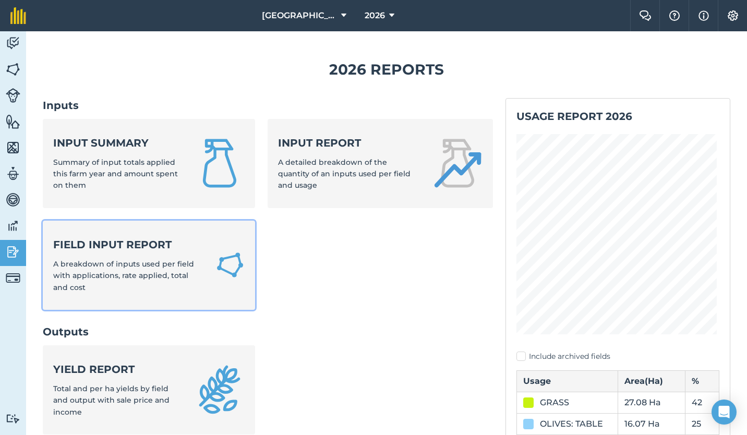
click at [138, 259] on span "A breakdown of inputs used per field with applications, rate applied, total and…" at bounding box center [123, 275] width 141 height 33
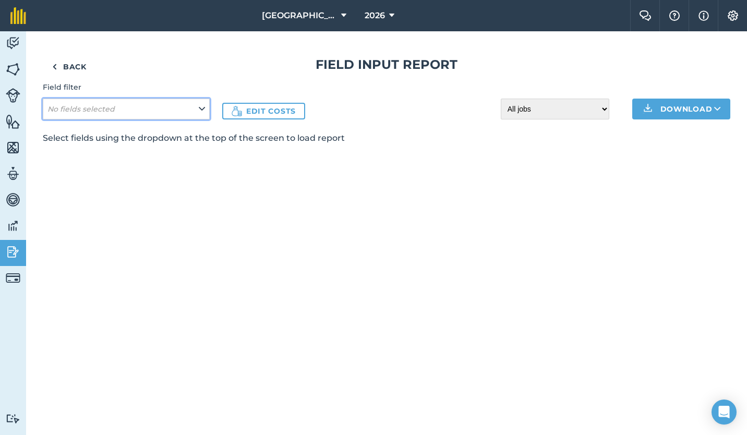
click at [201, 108] on icon at bounding box center [202, 108] width 6 height 11
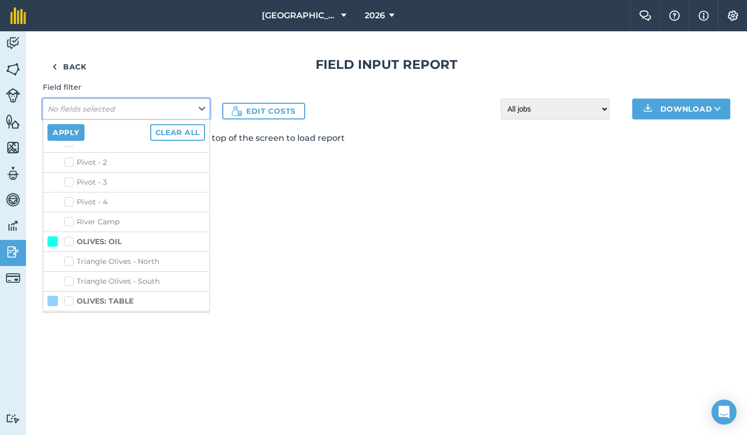
scroll to position [407, 0]
click at [68, 243] on label "Triangle Olives - North" at bounding box center [134, 244] width 141 height 11
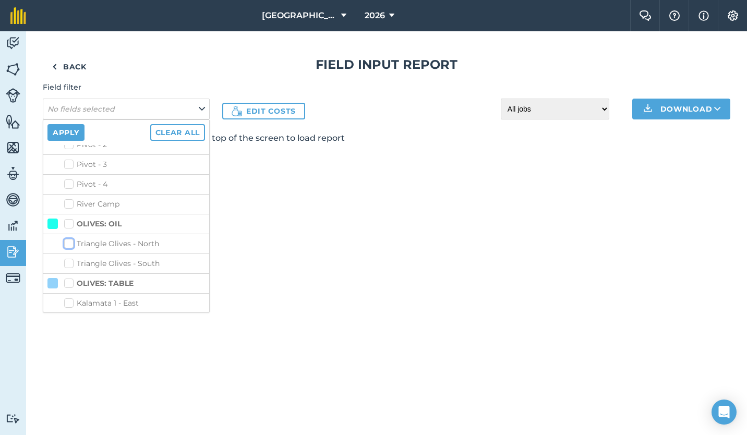
click at [68, 243] on input "Triangle Olives - North" at bounding box center [67, 242] width 7 height 7
checkbox input "true"
click at [66, 129] on button "Apply" at bounding box center [65, 132] width 37 height 17
